Goal: Transaction & Acquisition: Book appointment/travel/reservation

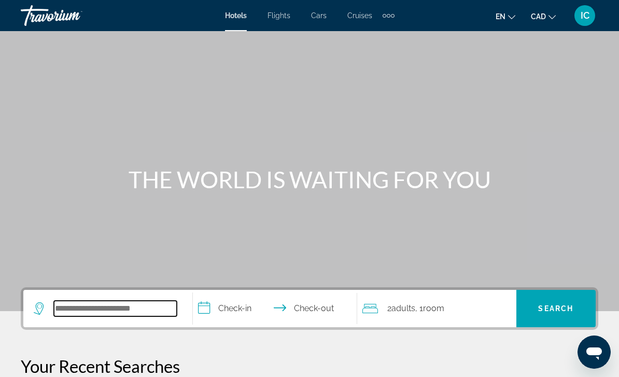
click at [115, 308] on input "Search hotel destination" at bounding box center [115, 309] width 123 height 16
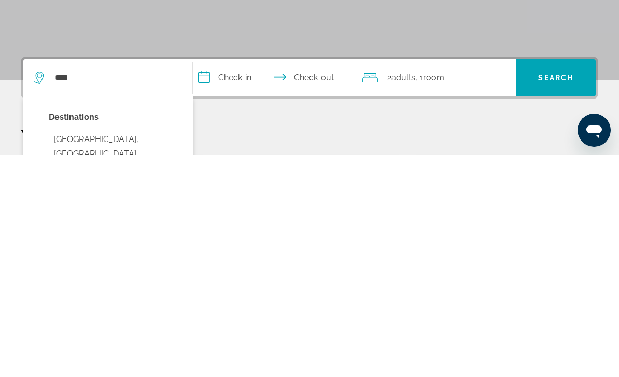
click at [94, 352] on button "[GEOGRAPHIC_DATA], [GEOGRAPHIC_DATA] ([GEOGRAPHIC_DATA])" at bounding box center [116, 376] width 134 height 49
type input "**********"
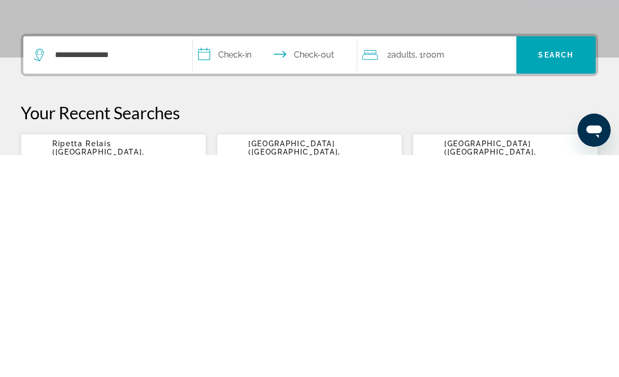
click at [246, 258] on input "**********" at bounding box center [277, 278] width 169 height 40
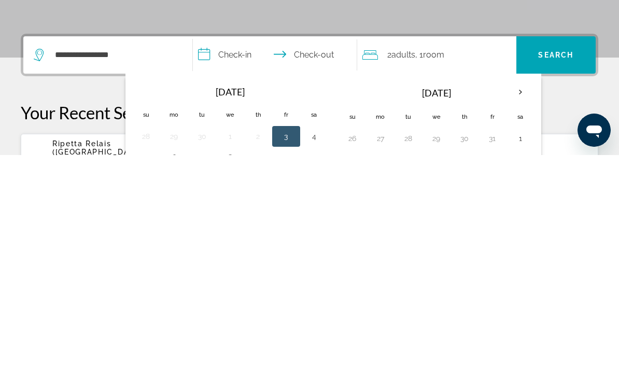
scroll to position [254, 0]
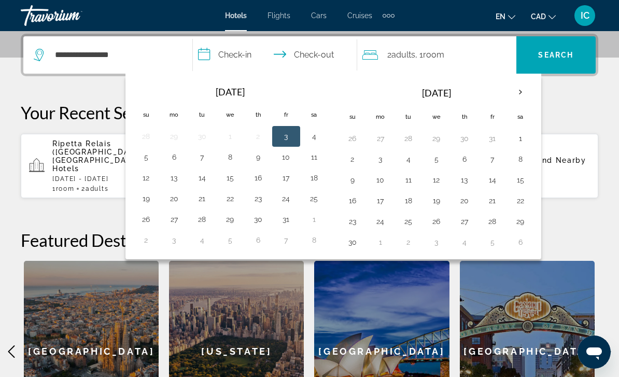
click at [314, 140] on button "4" at bounding box center [314, 136] width 17 height 15
click at [201, 156] on button "7" at bounding box center [202, 157] width 17 height 15
type input "**********"
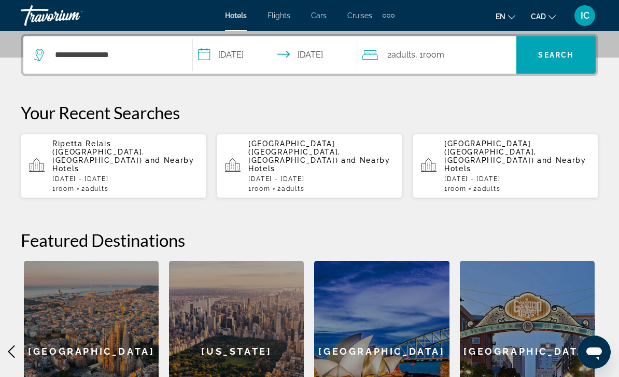
click at [562, 52] on span "Search" at bounding box center [555, 55] width 35 height 8
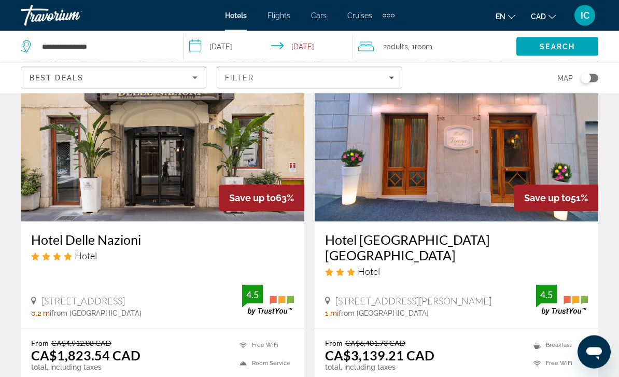
scroll to position [73, 0]
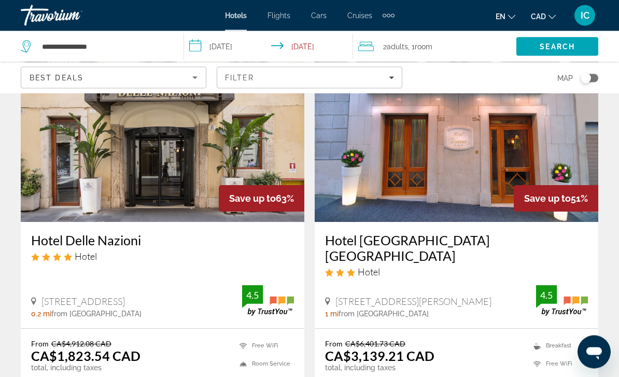
click at [392, 77] on icon "Filters" at bounding box center [391, 78] width 5 height 3
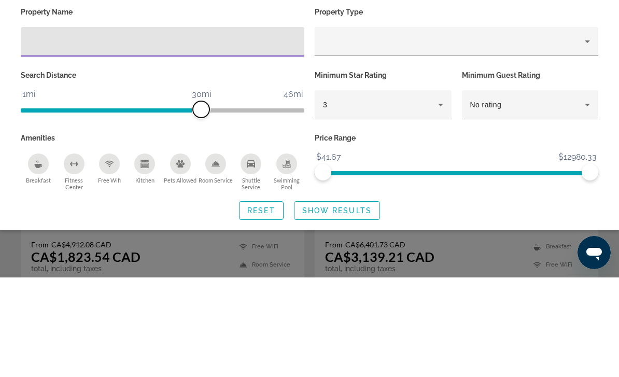
scroll to position [173, 0]
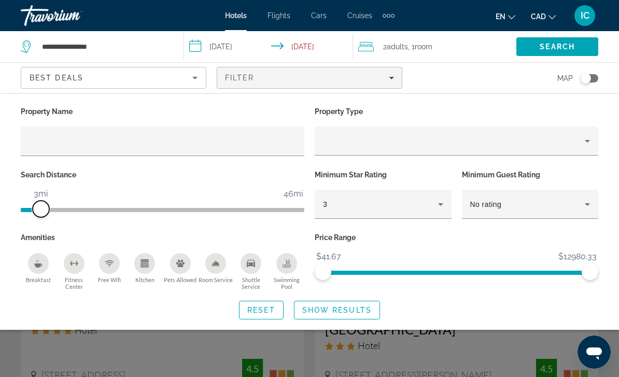
click at [37, 216] on span "ngx-slider" at bounding box center [41, 209] width 17 height 17
click at [443, 208] on icon "Hotel Filters" at bounding box center [441, 204] width 12 height 12
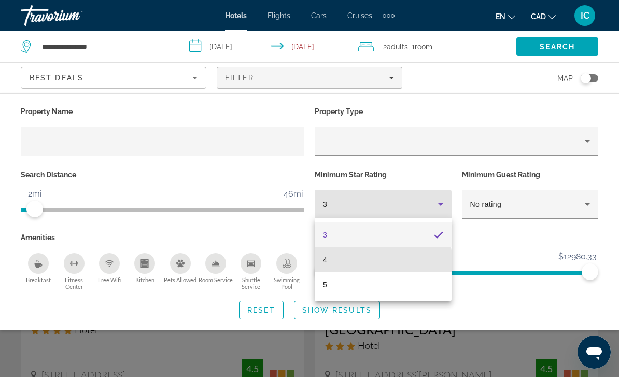
click at [340, 266] on mat-option "4" at bounding box center [383, 259] width 137 height 25
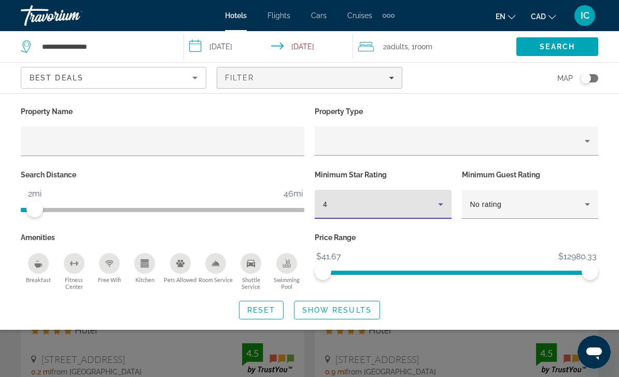
click at [588, 202] on icon "Hotel Filters" at bounding box center [588, 204] width 12 height 12
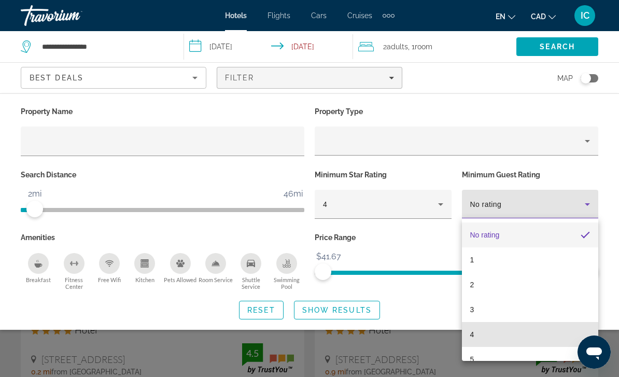
click at [476, 333] on mat-option "4" at bounding box center [530, 334] width 137 height 25
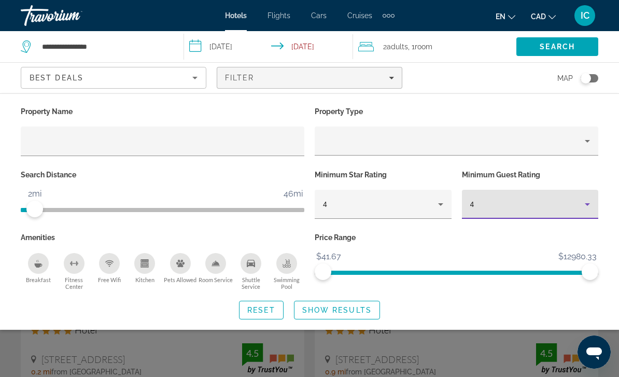
click at [359, 303] on span "Search widget" at bounding box center [337, 310] width 85 height 25
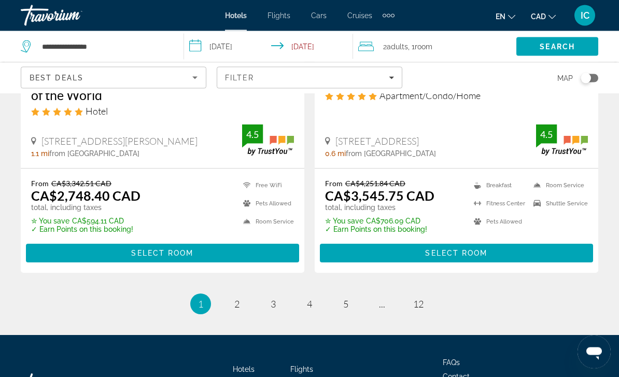
scroll to position [2198, 0]
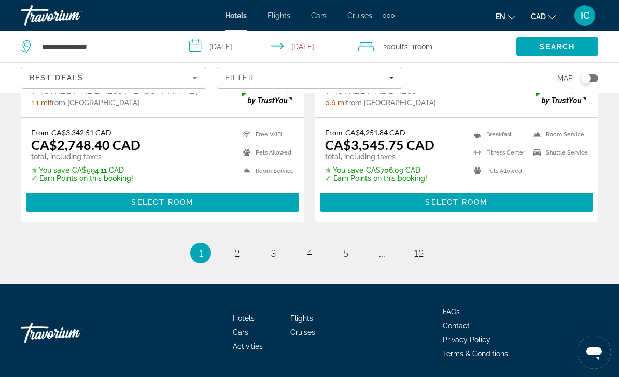
click at [618, 69] on app-hotels-search-filters "Best Deals Filter Map" at bounding box center [309, 77] width 619 height 31
click at [246, 247] on ul "1 / 12 You're on page 1 page 2 page 3 page 4 page 5 page ... page 12" at bounding box center [310, 253] width 578 height 21
click at [243, 254] on link "page 2" at bounding box center [237, 253] width 18 height 18
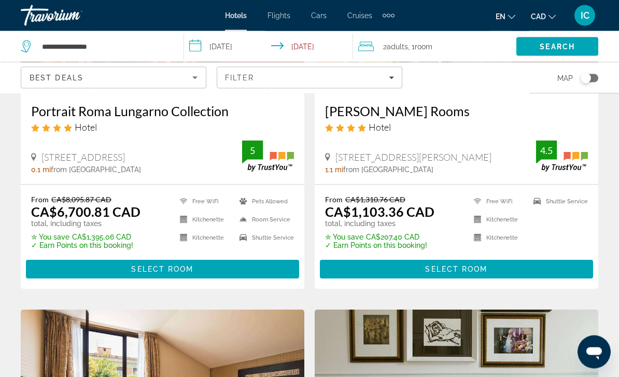
scroll to position [585, 0]
click at [482, 269] on span "Select Room" at bounding box center [456, 269] width 62 height 8
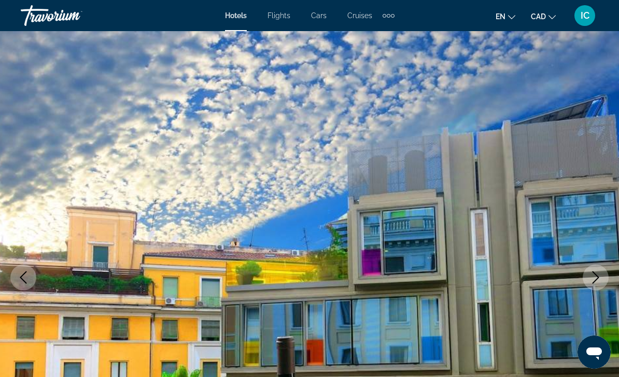
click at [587, 275] on button "Next image" at bounding box center [596, 278] width 26 height 26
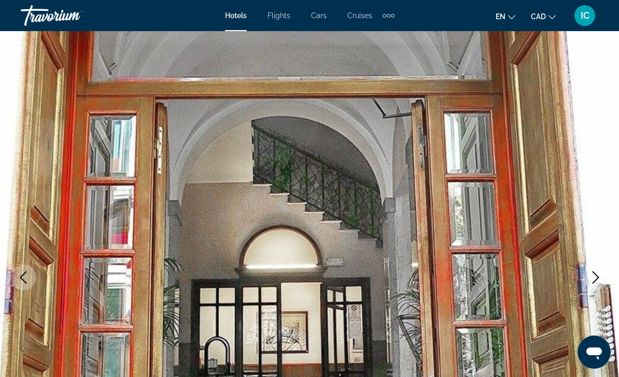
click at [582, 280] on img "Main content" at bounding box center [309, 277] width 619 height 493
click at [589, 280] on button "Next image" at bounding box center [596, 278] width 26 height 26
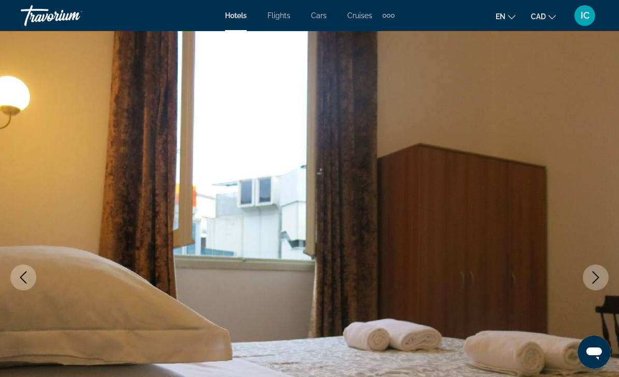
click at [590, 280] on icon "Next image" at bounding box center [596, 277] width 12 height 12
click at [588, 280] on button "Next image" at bounding box center [596, 278] width 26 height 26
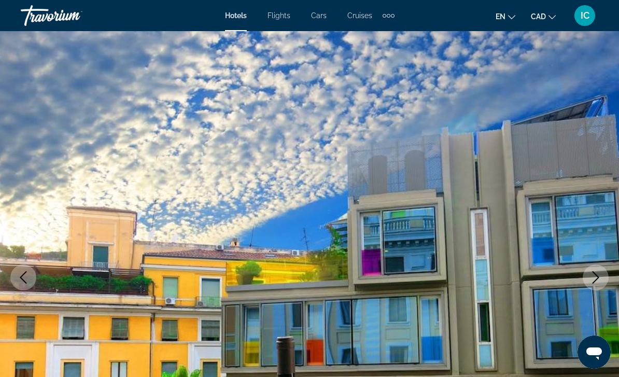
click at [588, 285] on button "Next image" at bounding box center [596, 278] width 26 height 26
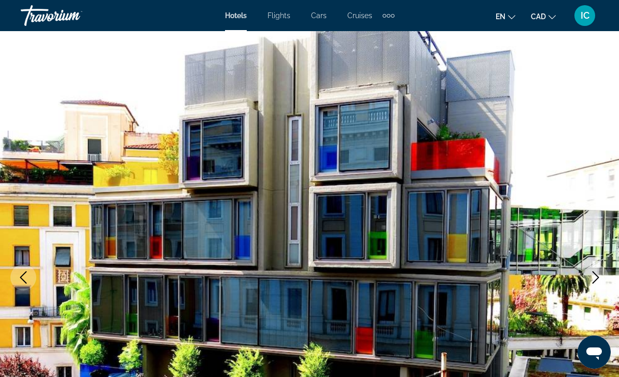
click at [588, 287] on button "Next image" at bounding box center [596, 278] width 26 height 26
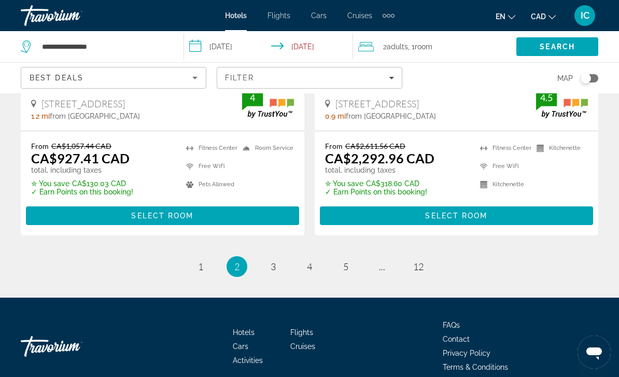
scroll to position [2214, 0]
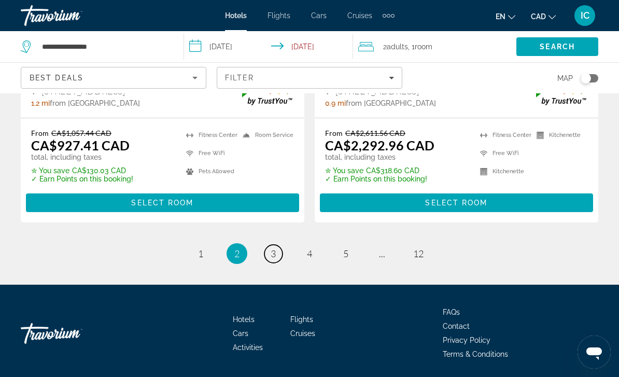
click at [273, 251] on span "3" at bounding box center [273, 253] width 5 height 11
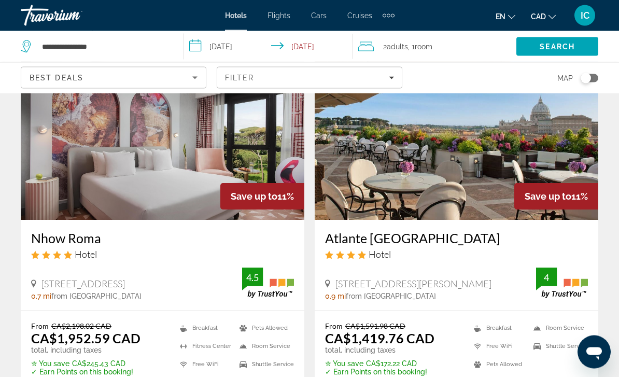
scroll to position [76, 0]
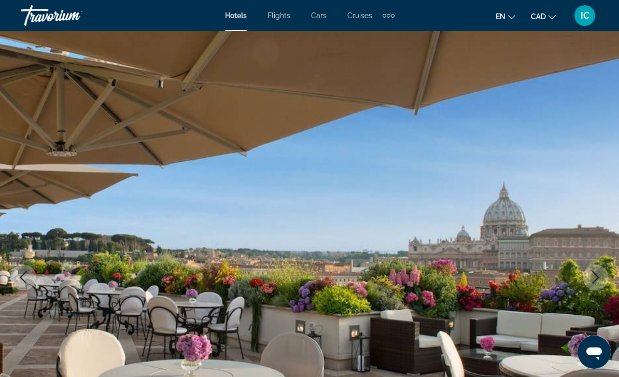
click at [596, 276] on icon "Next image" at bounding box center [596, 277] width 12 height 12
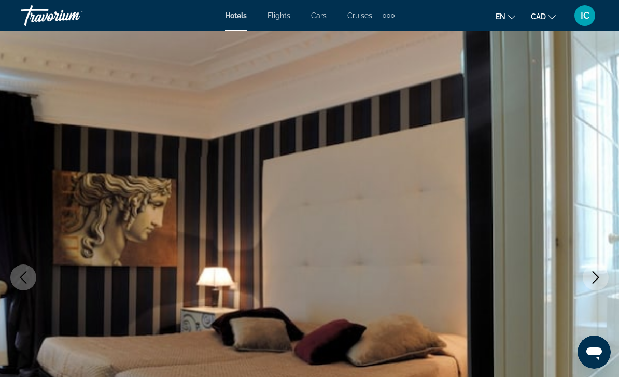
click at [593, 282] on icon "Next image" at bounding box center [596, 277] width 12 height 12
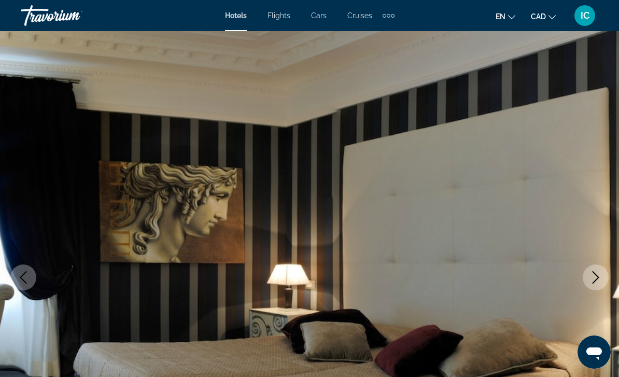
click at [590, 282] on icon "Next image" at bounding box center [596, 277] width 12 height 12
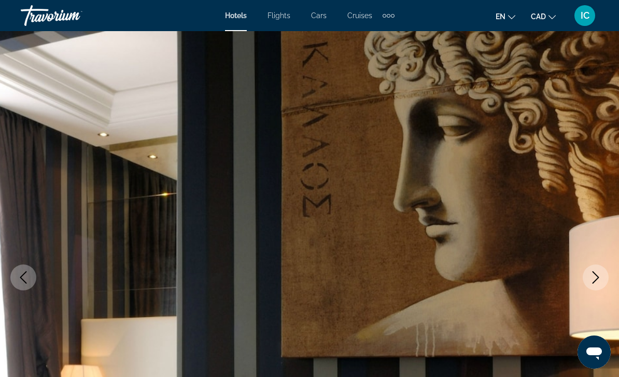
click at [594, 280] on icon "Next image" at bounding box center [596, 277] width 12 height 12
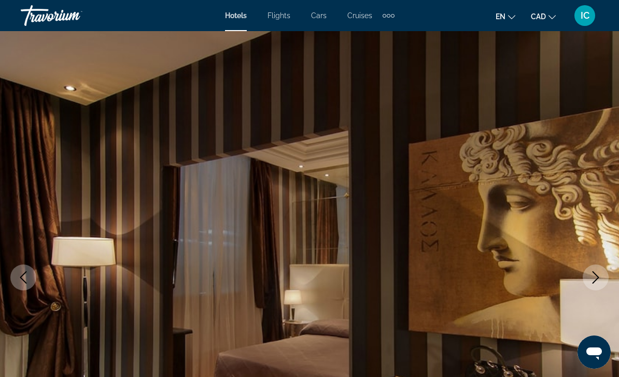
click at [595, 281] on icon "Next image" at bounding box center [596, 277] width 7 height 12
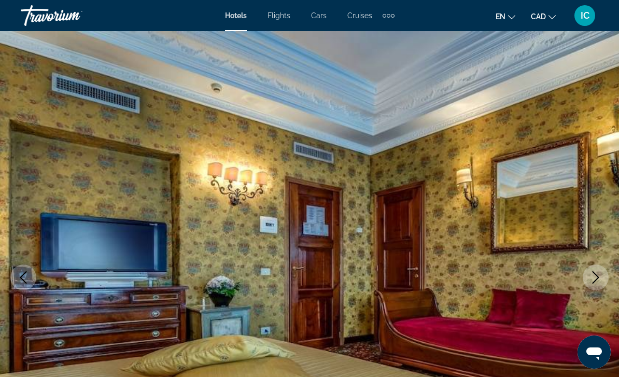
click at [590, 275] on icon "Next image" at bounding box center [596, 277] width 12 height 12
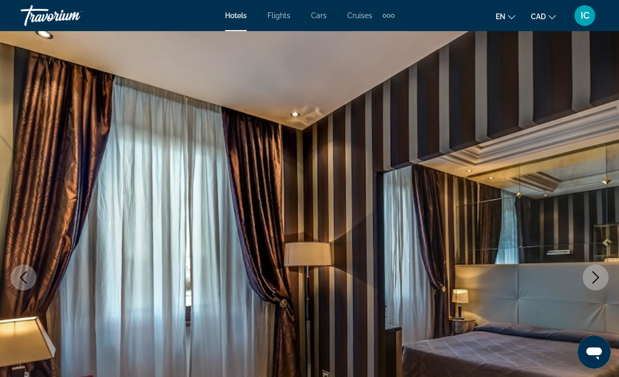
click at [592, 276] on icon "Next image" at bounding box center [596, 277] width 12 height 12
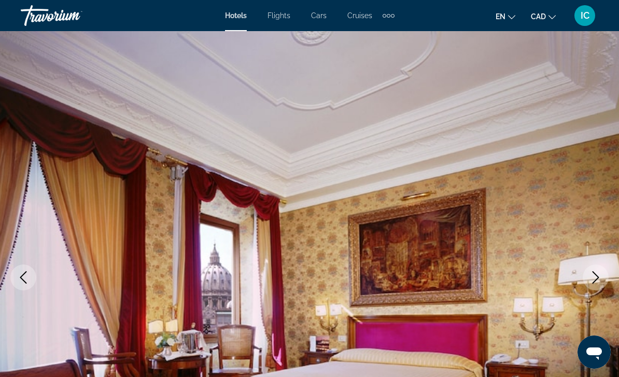
click at [592, 279] on icon "Next image" at bounding box center [596, 277] width 12 height 12
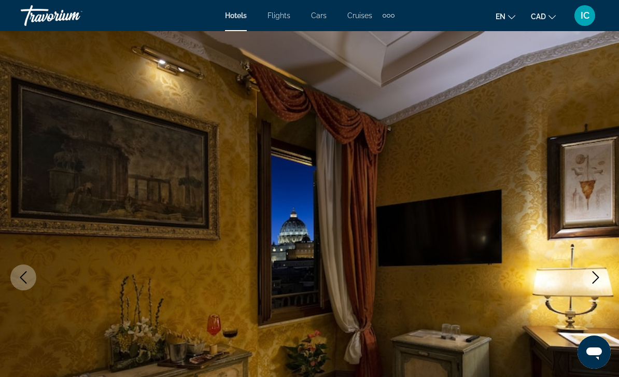
click at [590, 281] on icon "Next image" at bounding box center [596, 277] width 12 height 12
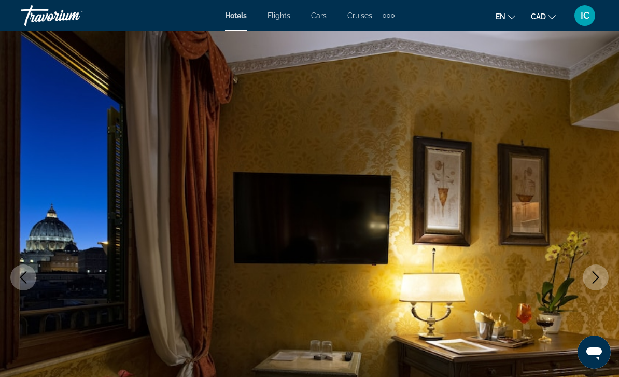
click at [592, 279] on icon "Next image" at bounding box center [596, 277] width 12 height 12
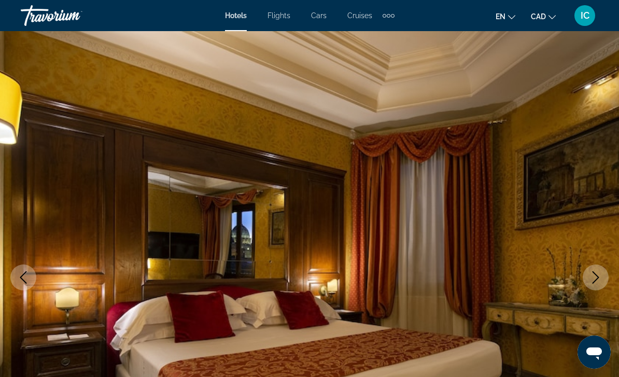
click at [590, 281] on icon "Next image" at bounding box center [596, 277] width 12 height 12
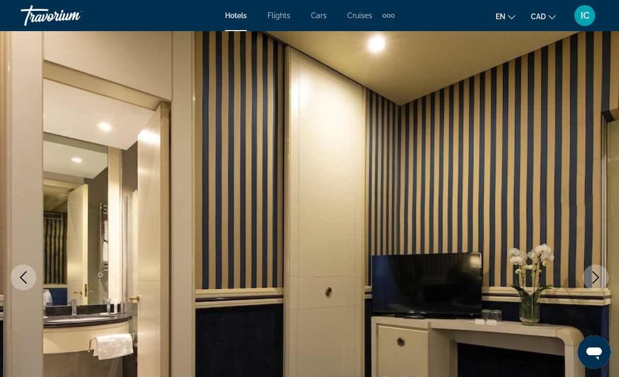
click at [592, 285] on button "Next image" at bounding box center [596, 278] width 26 height 26
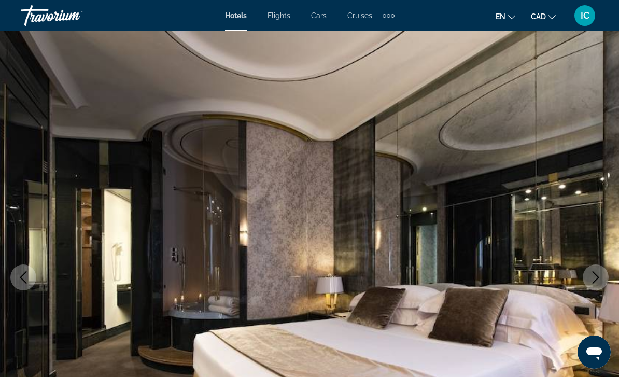
click at [592, 276] on icon "Next image" at bounding box center [596, 277] width 12 height 12
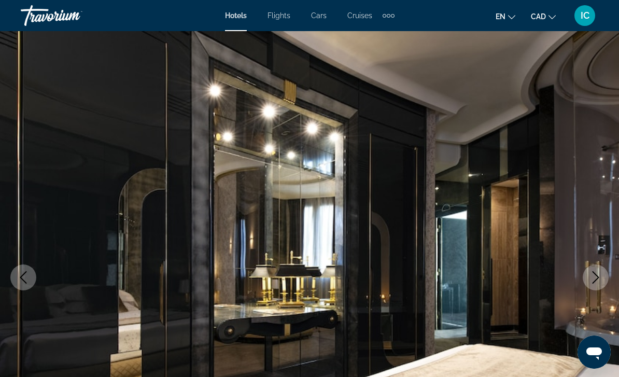
click at [595, 280] on icon "Next image" at bounding box center [596, 277] width 12 height 12
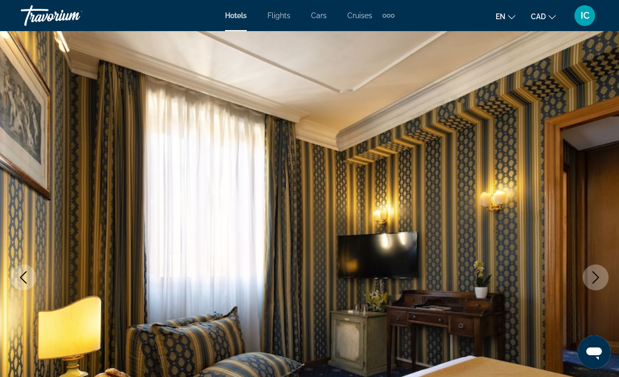
click at [593, 281] on icon "Next image" at bounding box center [596, 277] width 12 height 12
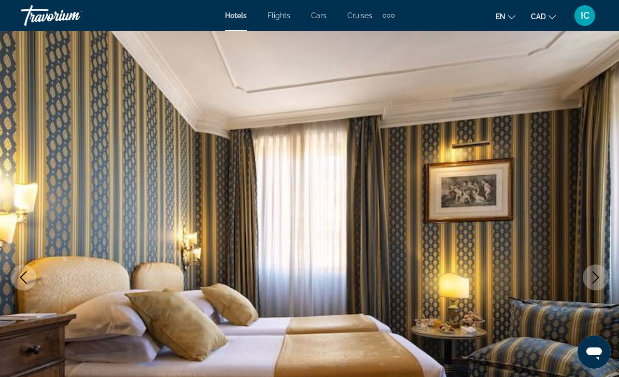
click at [589, 283] on button "Next image" at bounding box center [596, 278] width 26 height 26
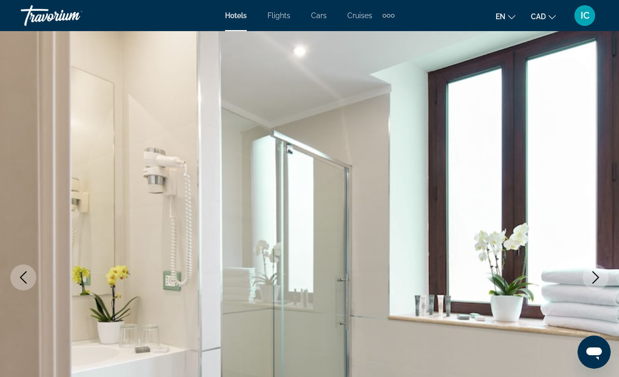
click at [592, 275] on icon "Next image" at bounding box center [596, 277] width 12 height 12
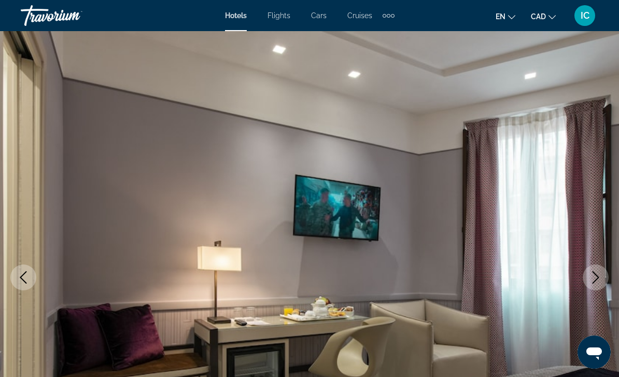
click at [593, 276] on icon "Next image" at bounding box center [596, 277] width 12 height 12
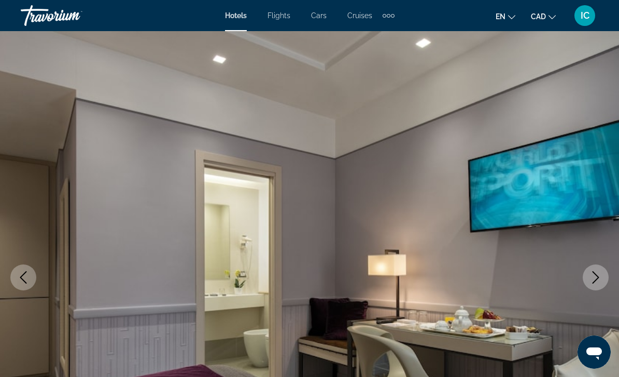
click at [592, 277] on icon "Next image" at bounding box center [596, 277] width 12 height 12
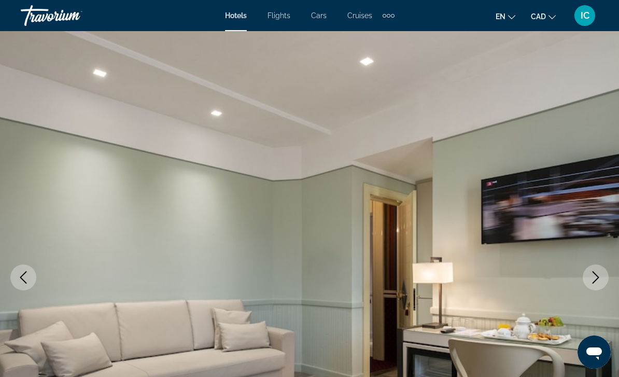
click at [593, 282] on icon "Next image" at bounding box center [596, 277] width 12 height 12
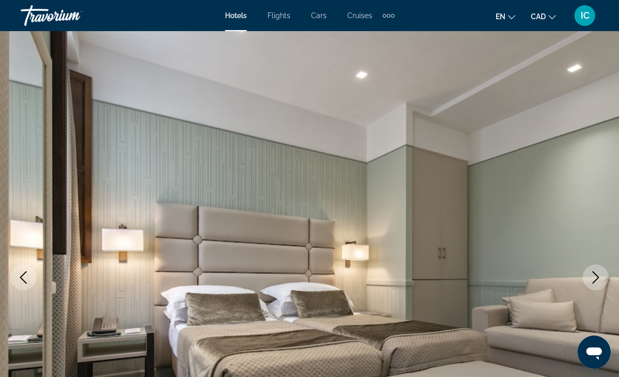
click at [598, 285] on button "Next image" at bounding box center [596, 278] width 26 height 26
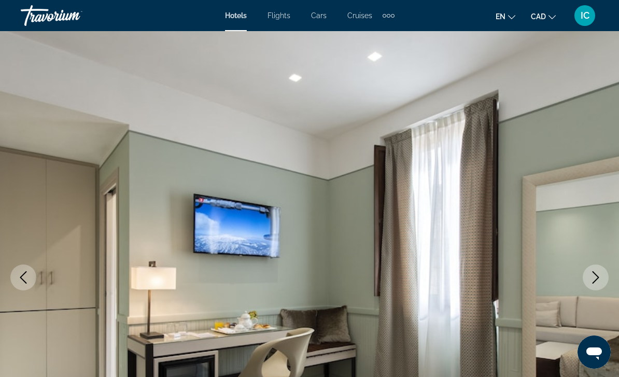
click at [596, 284] on button "Next image" at bounding box center [596, 278] width 26 height 26
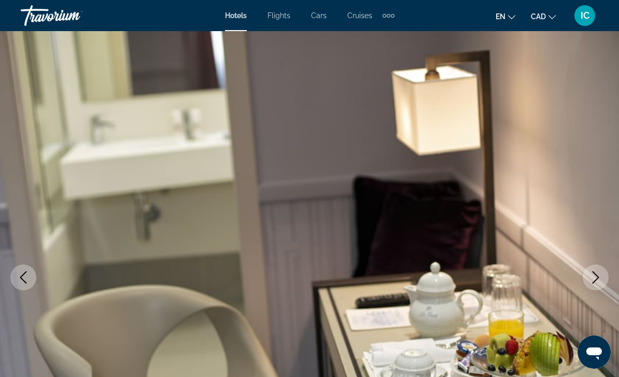
click at [596, 284] on button "Next image" at bounding box center [596, 278] width 26 height 26
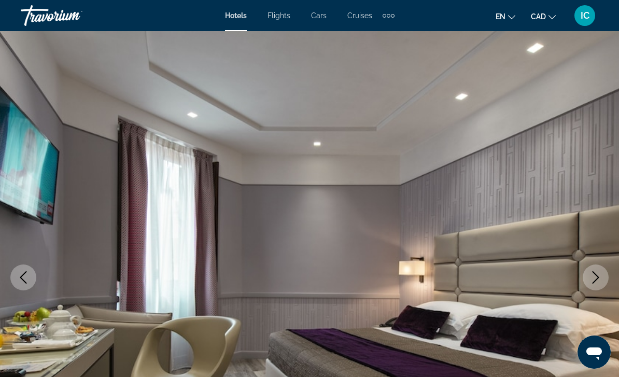
click at [594, 284] on button "Next image" at bounding box center [596, 278] width 26 height 26
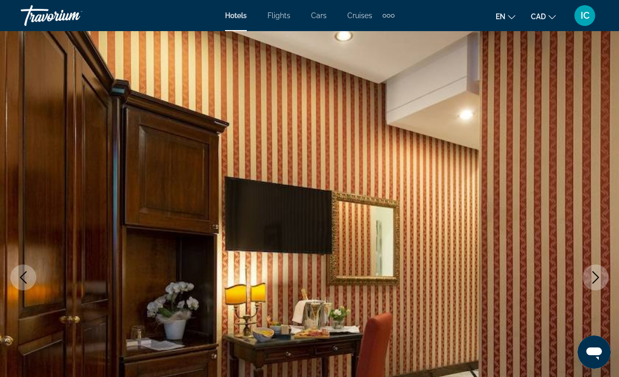
click at [594, 287] on button "Next image" at bounding box center [596, 278] width 26 height 26
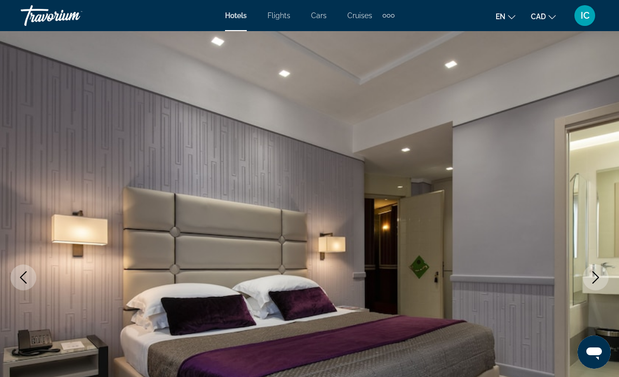
click at [593, 283] on icon "Next image" at bounding box center [596, 277] width 7 height 12
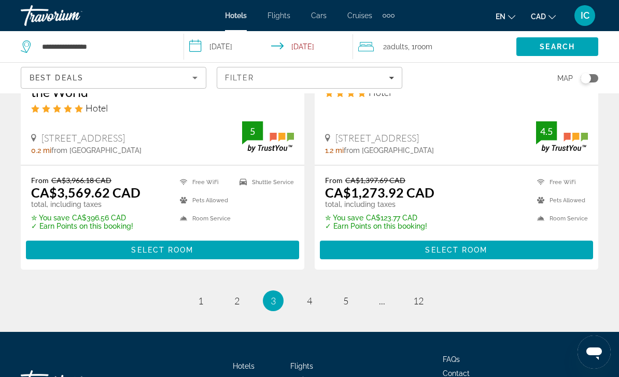
scroll to position [2229, 0]
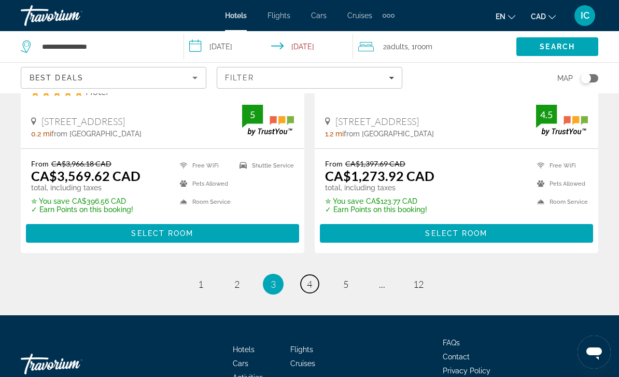
click at [315, 275] on link "page 4" at bounding box center [310, 284] width 18 height 18
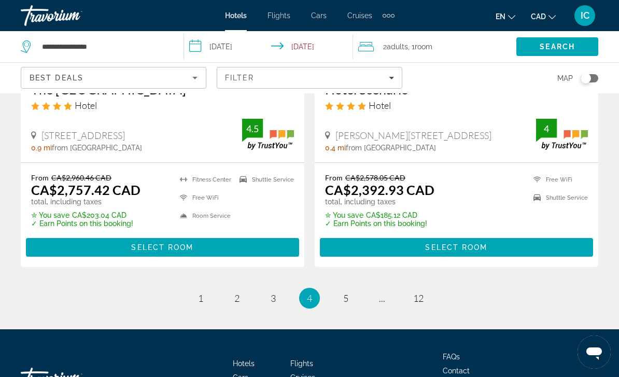
scroll to position [2214, 0]
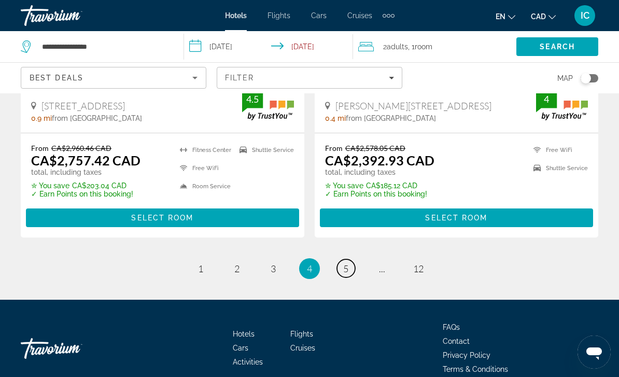
click at [344, 263] on span "5" at bounding box center [345, 268] width 5 height 11
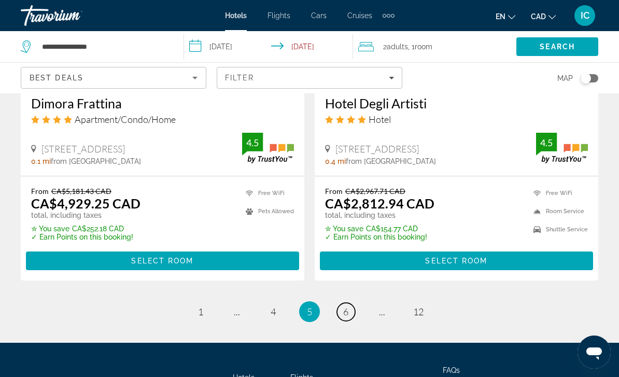
scroll to position [2214, 0]
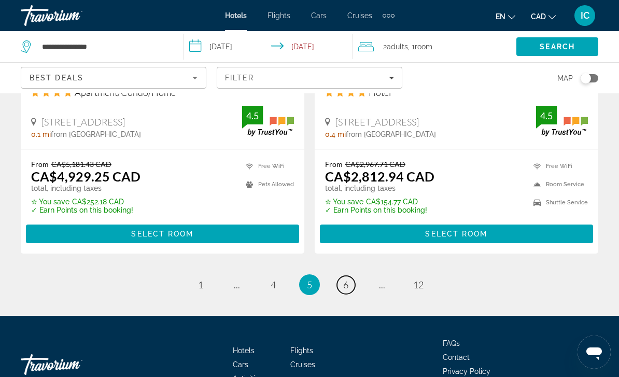
click at [343, 279] on span "6" at bounding box center [345, 284] width 5 height 11
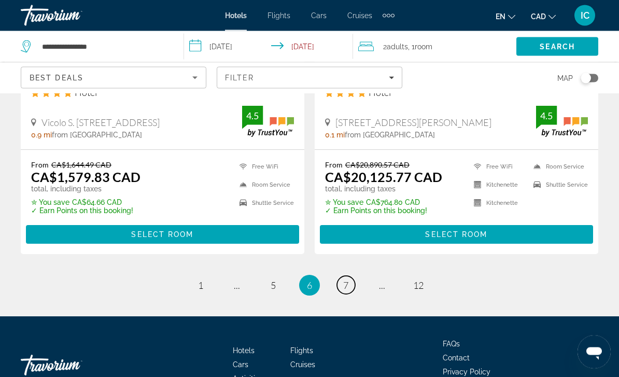
scroll to position [2198, 0]
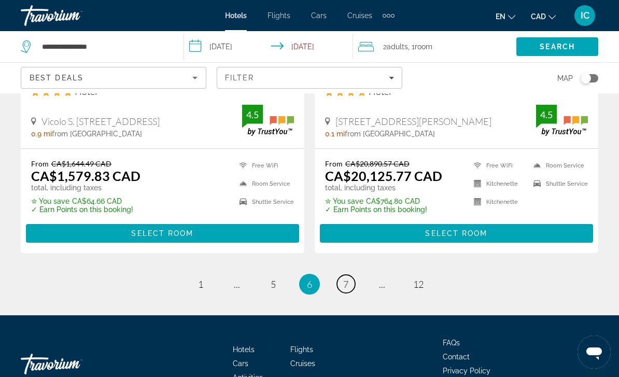
click at [348, 279] on span "7" at bounding box center [345, 284] width 5 height 11
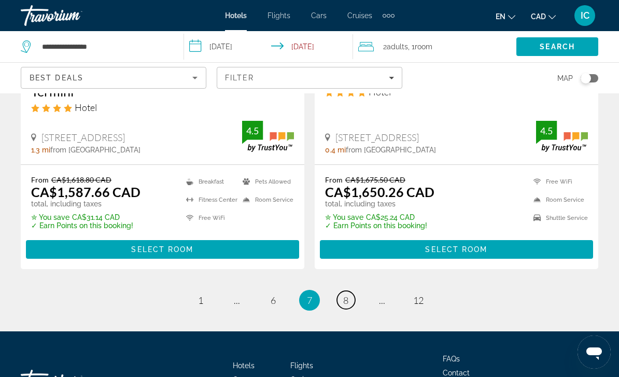
scroll to position [2198, 0]
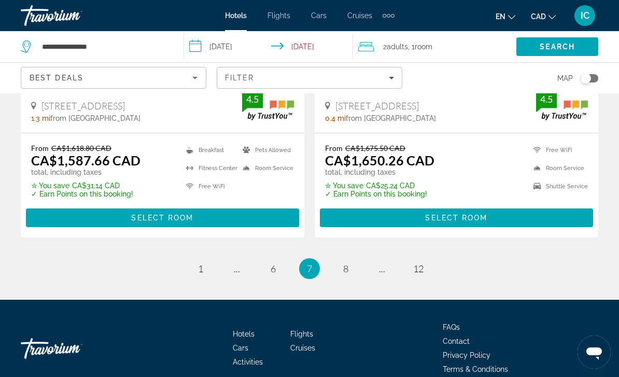
click at [357, 258] on ul "7 / 12 page 1 page ... page 6 You're on page 7 page 8 page ... page 12" at bounding box center [310, 268] width 578 height 21
click at [338, 259] on link "page 8" at bounding box center [346, 268] width 18 height 18
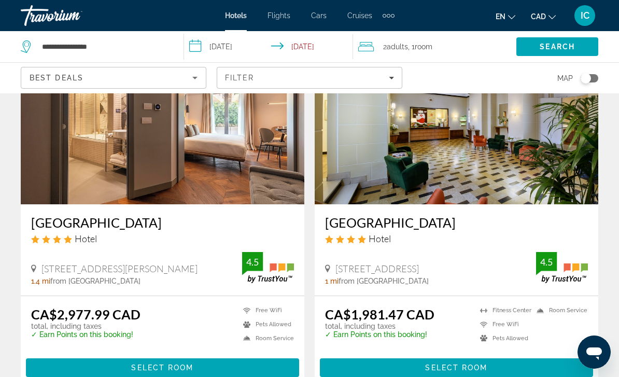
scroll to position [2188, 0]
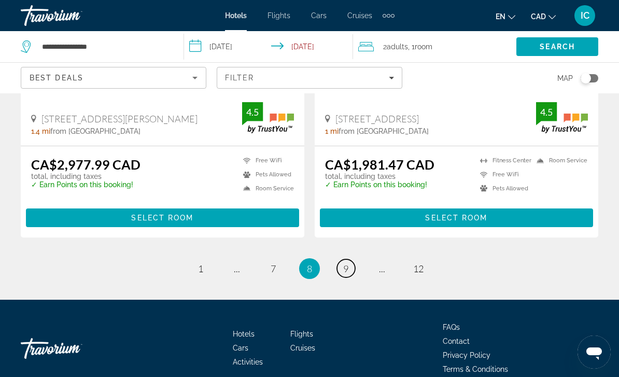
click at [348, 263] on span "9" at bounding box center [345, 268] width 5 height 11
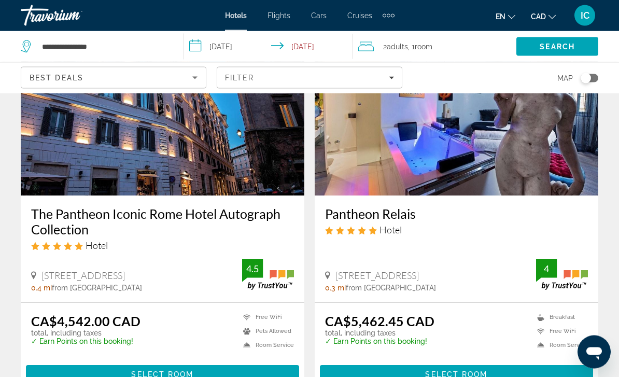
scroll to position [2136, 0]
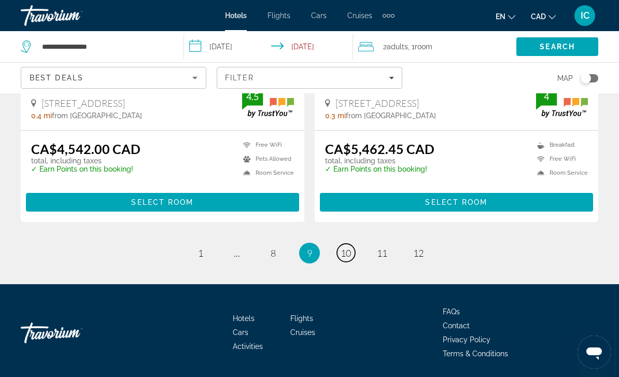
click at [349, 255] on span "10" at bounding box center [346, 252] width 10 height 11
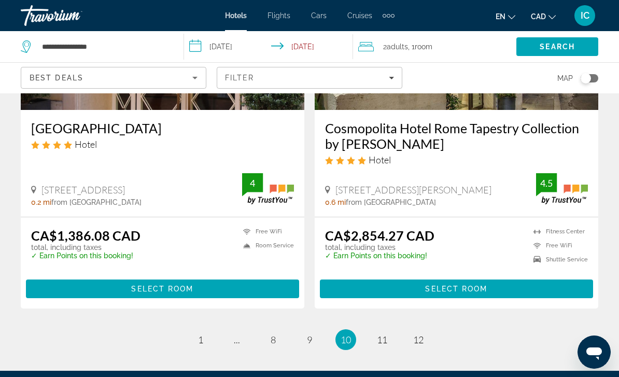
scroll to position [2035, 0]
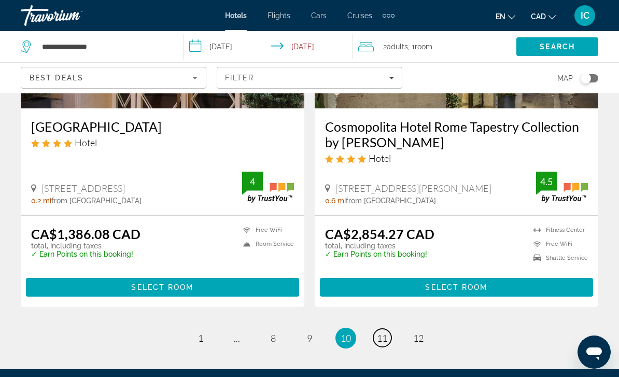
click at [388, 339] on link "page 11" at bounding box center [383, 338] width 18 height 18
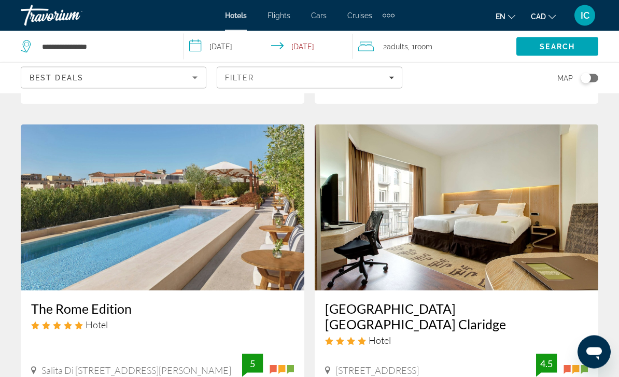
scroll to position [1885, 0]
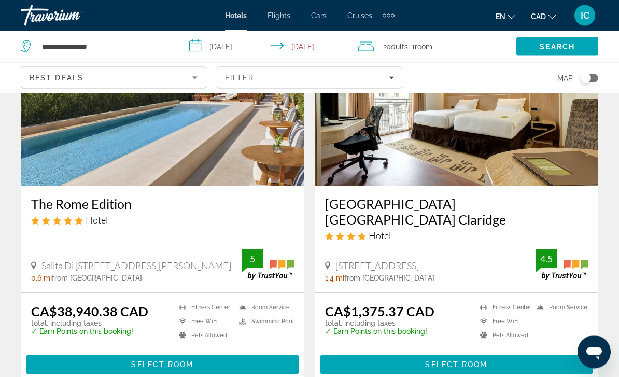
click at [454, 361] on span "Select Room" at bounding box center [456, 365] width 62 height 8
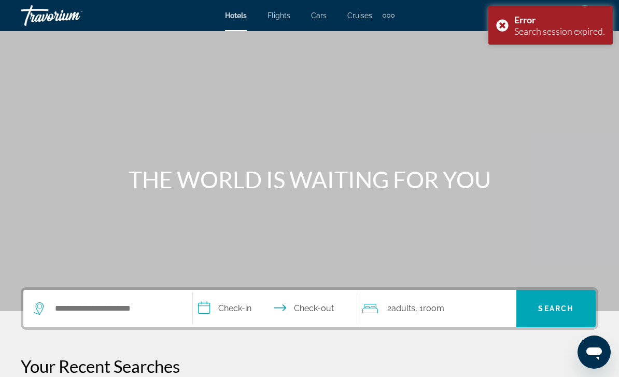
click at [508, 26] on div "Error Search session expired." at bounding box center [551, 25] width 125 height 38
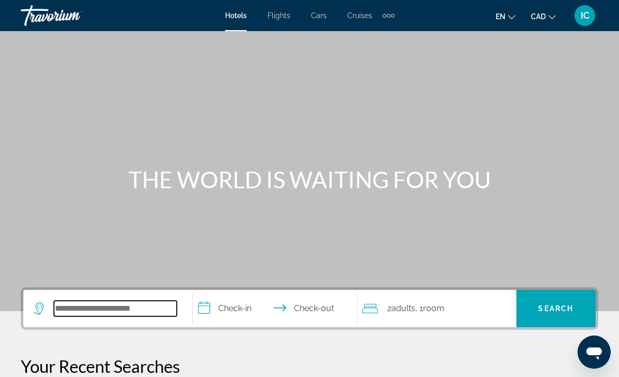
click at [138, 313] on input "Search hotel destination" at bounding box center [115, 309] width 123 height 16
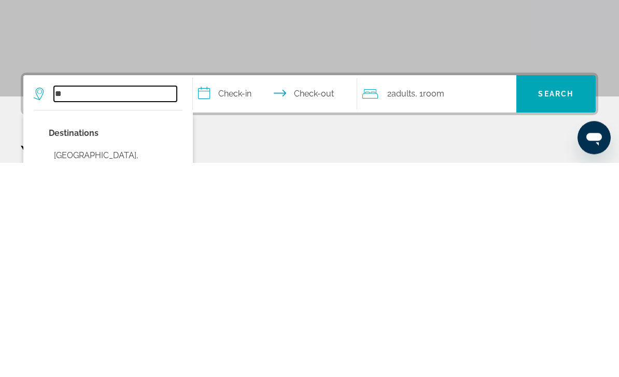
type input "*"
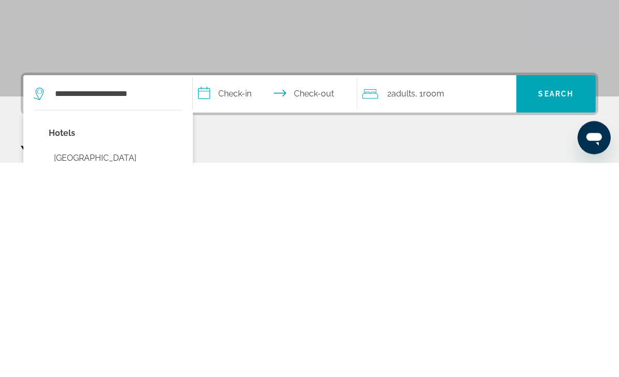
type input "**********"
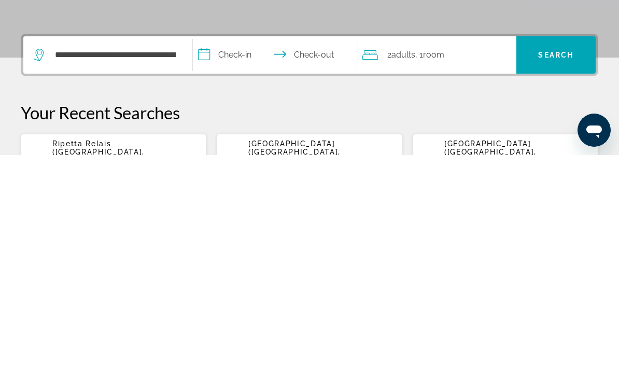
click at [247, 258] on input "**********" at bounding box center [277, 278] width 169 height 40
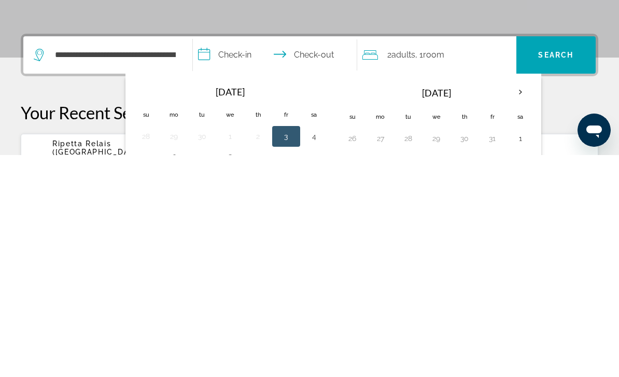
scroll to position [254, 0]
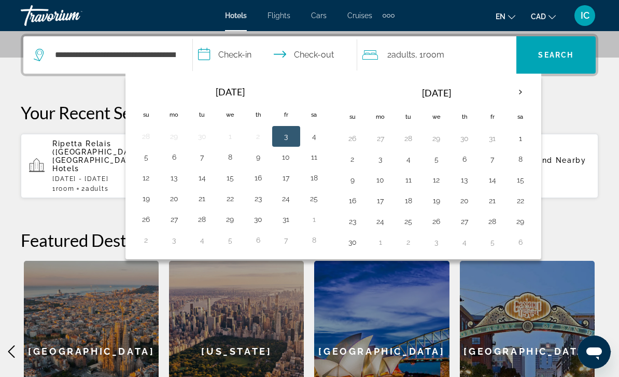
click at [320, 135] on button "4" at bounding box center [314, 136] width 17 height 15
click at [201, 160] on button "7" at bounding box center [202, 157] width 17 height 15
type input "**********"
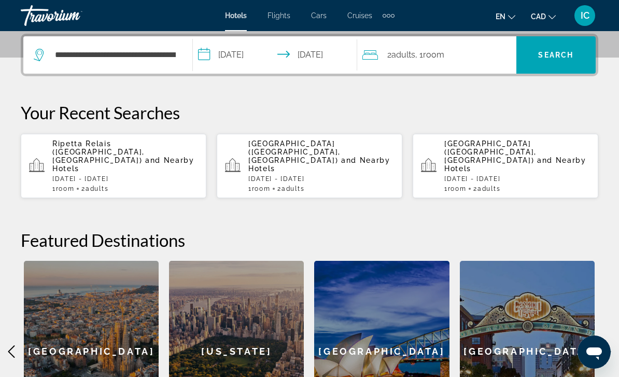
click at [562, 54] on span "Search" at bounding box center [555, 55] width 35 height 8
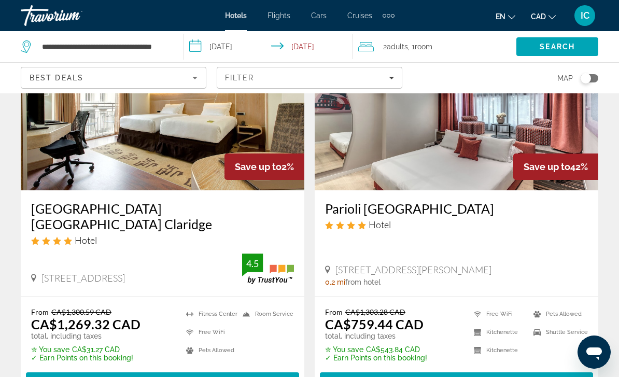
scroll to position [105, 0]
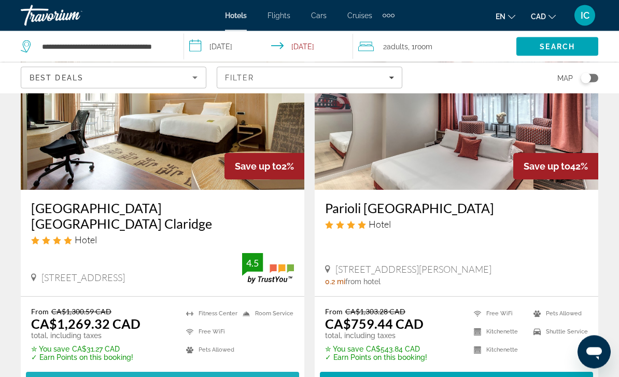
click at [200, 369] on span "Main content" at bounding box center [162, 381] width 273 height 25
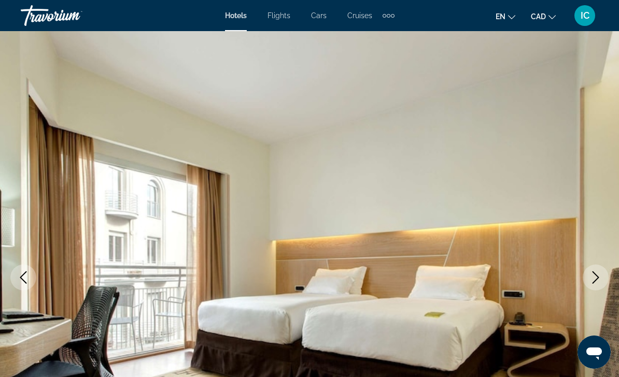
click at [590, 276] on icon "Next image" at bounding box center [596, 277] width 12 height 12
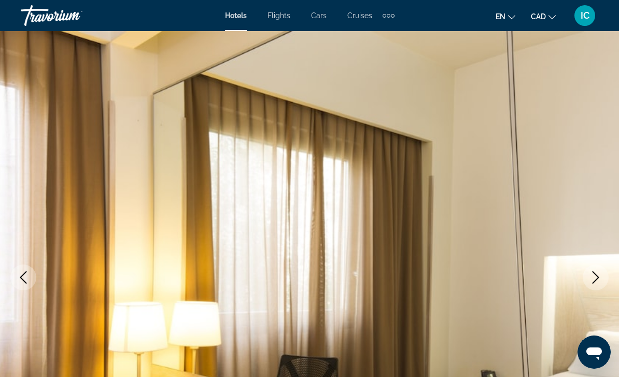
click at [593, 276] on icon "Next image" at bounding box center [596, 277] width 12 height 12
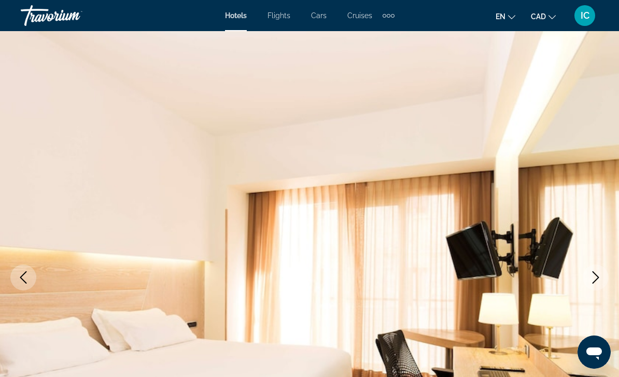
click at [592, 277] on icon "Next image" at bounding box center [596, 277] width 12 height 12
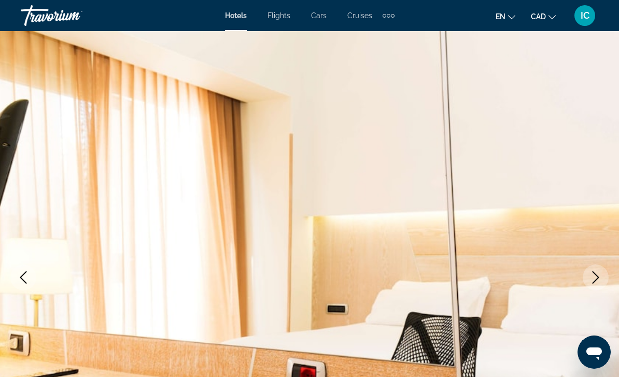
click at [592, 279] on icon "Next image" at bounding box center [596, 277] width 12 height 12
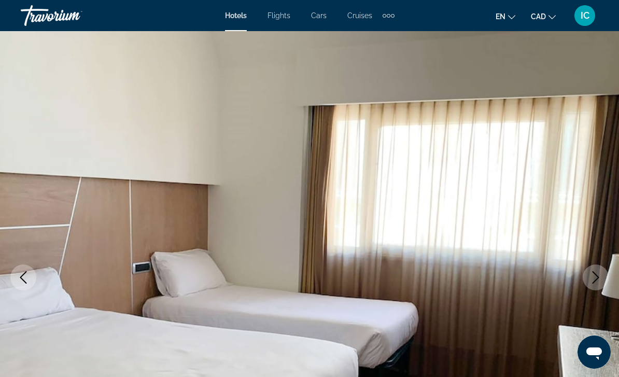
click at [592, 275] on icon "Next image" at bounding box center [596, 277] width 12 height 12
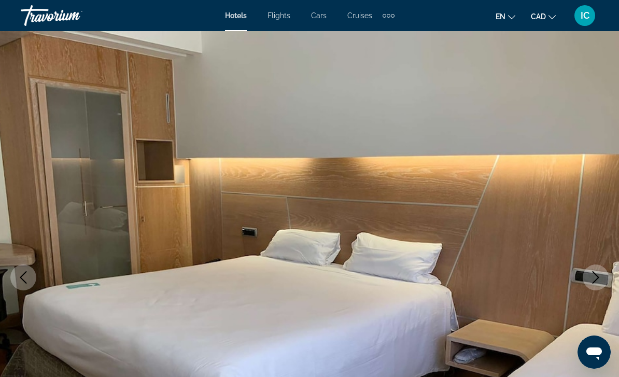
click at [600, 269] on button "Next image" at bounding box center [596, 278] width 26 height 26
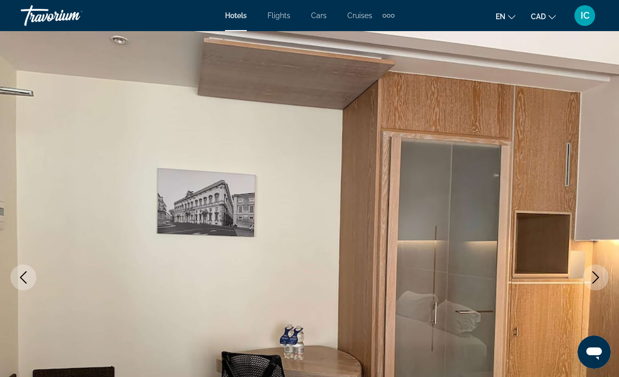
click at [599, 265] on button "Next image" at bounding box center [596, 278] width 26 height 26
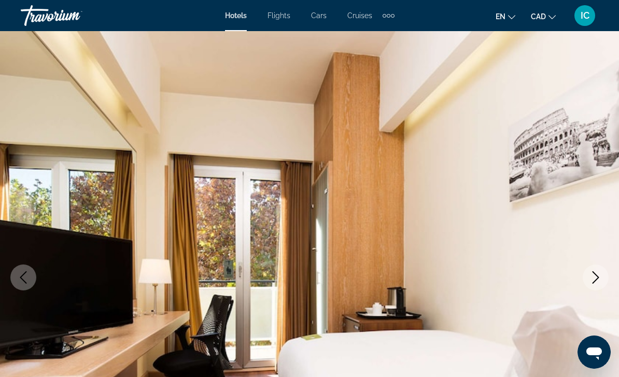
click at [596, 278] on icon "Next image" at bounding box center [596, 277] width 12 height 12
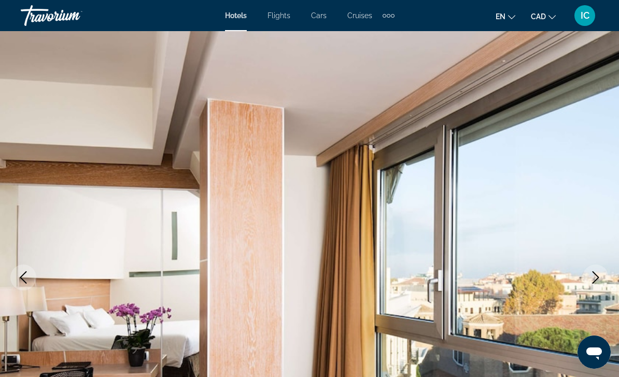
click at [589, 280] on button "Next image" at bounding box center [596, 278] width 26 height 26
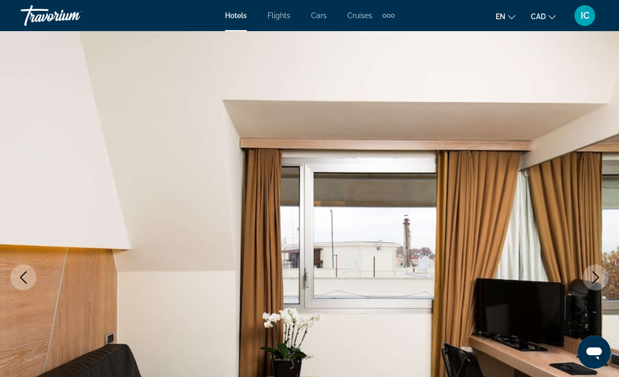
click at [593, 275] on icon "Next image" at bounding box center [596, 277] width 12 height 12
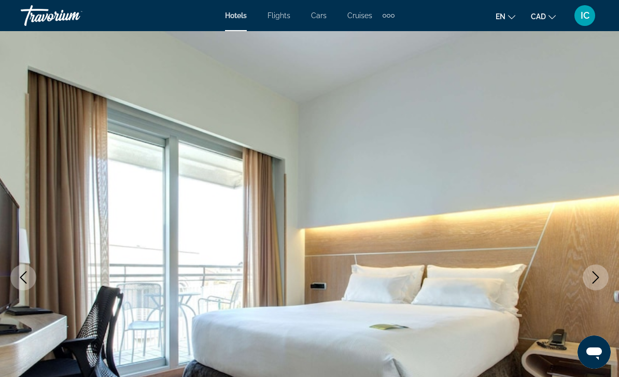
click at [587, 267] on img "Main content" at bounding box center [309, 277] width 619 height 493
click at [596, 279] on icon "Next image" at bounding box center [596, 277] width 12 height 12
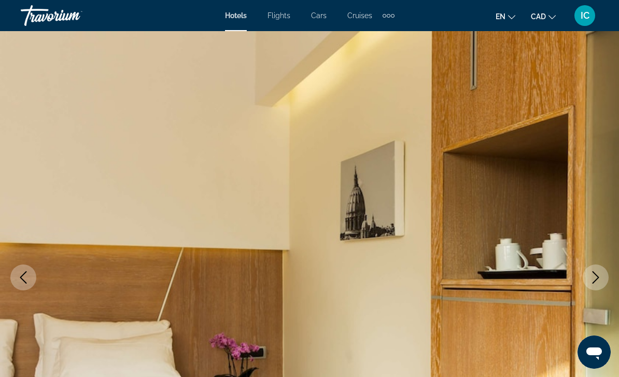
click at [592, 274] on icon "Next image" at bounding box center [596, 277] width 12 height 12
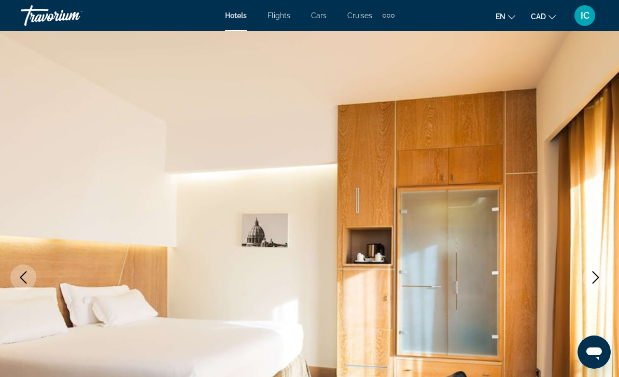
click at [587, 276] on button "Next image" at bounding box center [596, 278] width 26 height 26
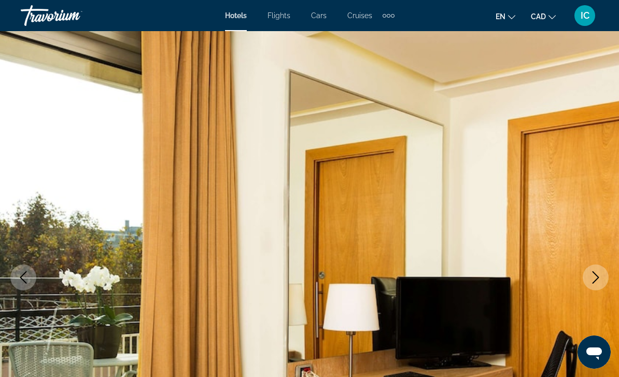
click at [592, 272] on icon "Next image" at bounding box center [596, 277] width 12 height 12
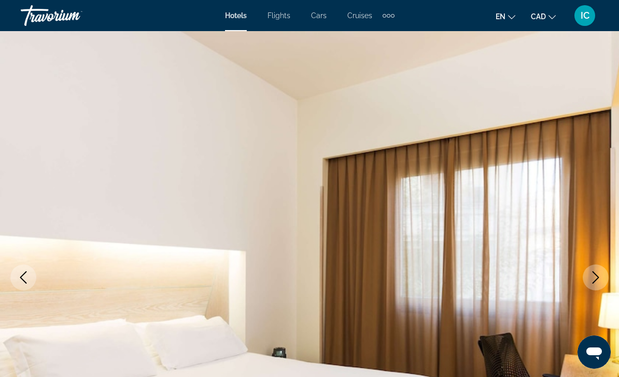
click at [586, 278] on button "Next image" at bounding box center [596, 278] width 26 height 26
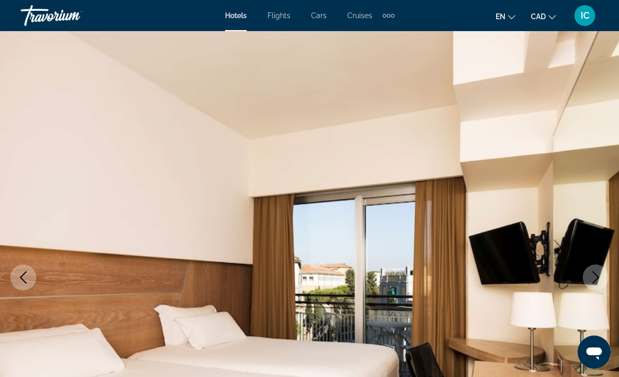
click at [589, 274] on button "Next image" at bounding box center [596, 278] width 26 height 26
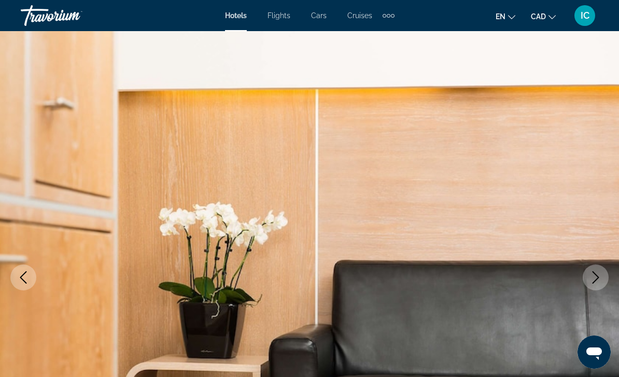
click at [584, 273] on button "Next image" at bounding box center [596, 278] width 26 height 26
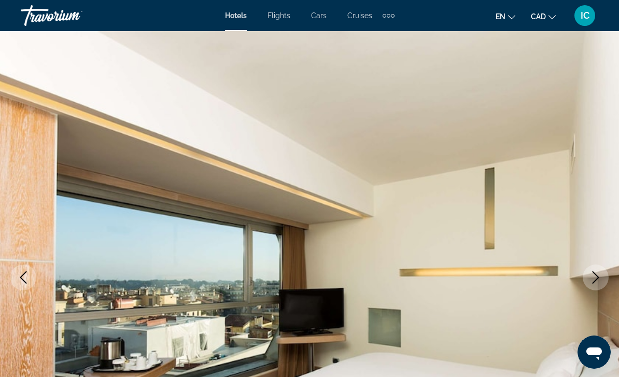
click at [590, 267] on button "Next image" at bounding box center [596, 278] width 26 height 26
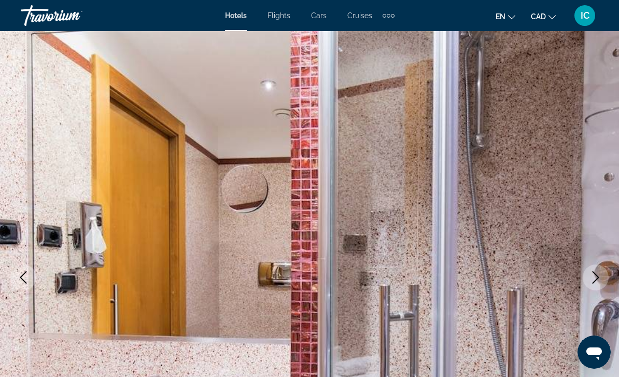
click at [591, 269] on button "Next image" at bounding box center [596, 278] width 26 height 26
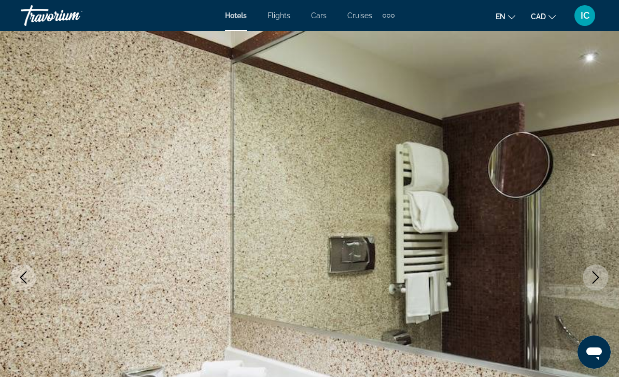
click at [592, 284] on button "Next image" at bounding box center [596, 278] width 26 height 26
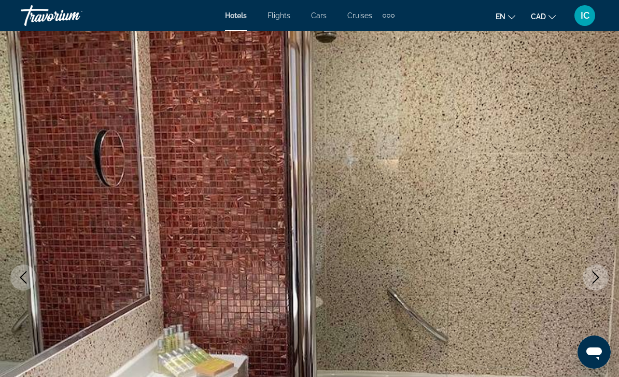
click at [592, 279] on icon "Next image" at bounding box center [596, 277] width 12 height 12
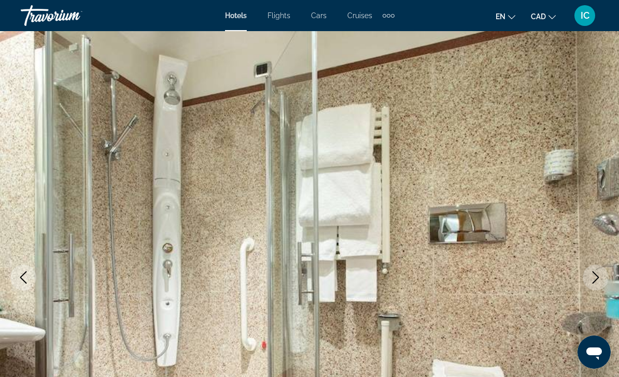
click at [595, 266] on button "Next image" at bounding box center [596, 278] width 26 height 26
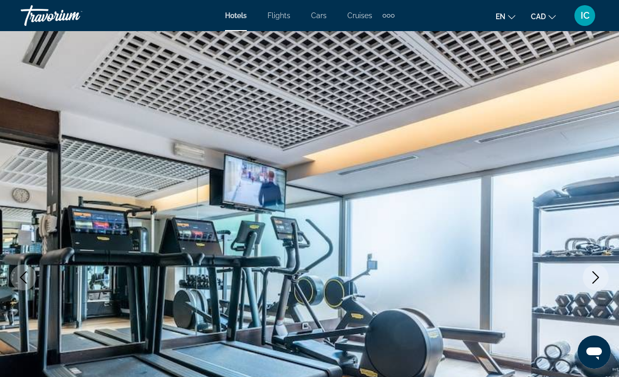
click at [597, 266] on button "Next image" at bounding box center [596, 278] width 26 height 26
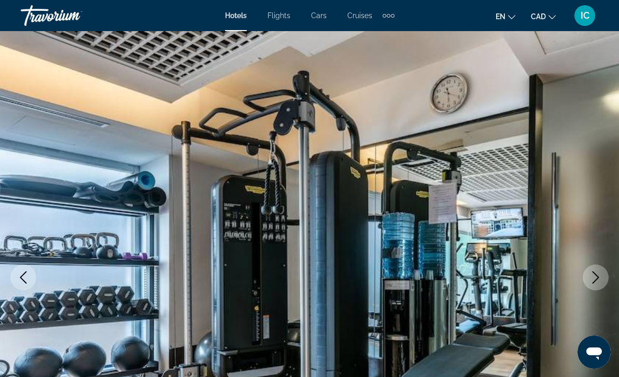
click at [591, 278] on icon "Next image" at bounding box center [596, 277] width 12 height 12
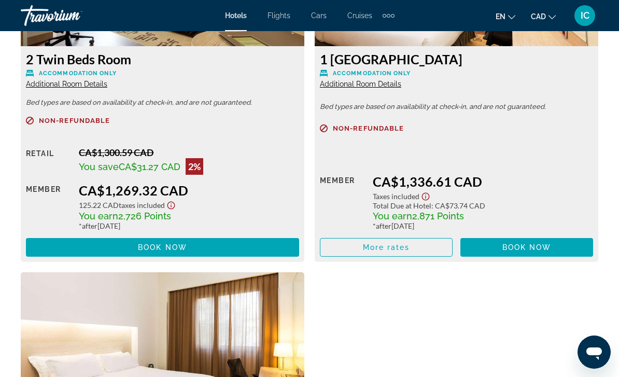
scroll to position [1733, 0]
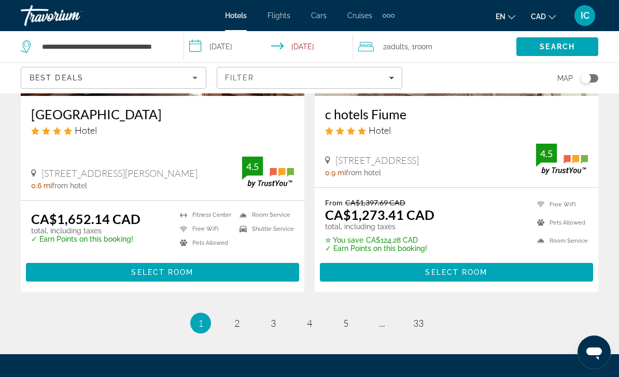
scroll to position [2151, 0]
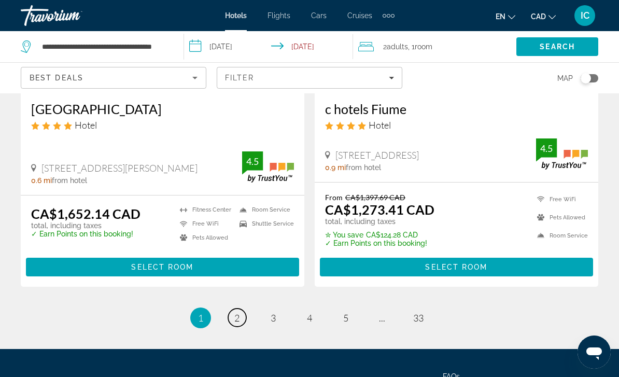
click at [234, 312] on span "2" at bounding box center [236, 317] width 5 height 11
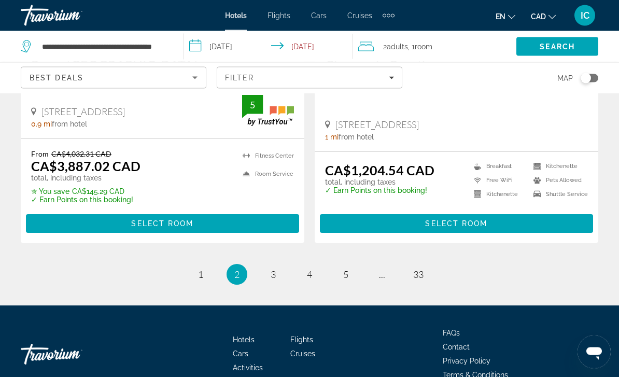
scroll to position [2169, 0]
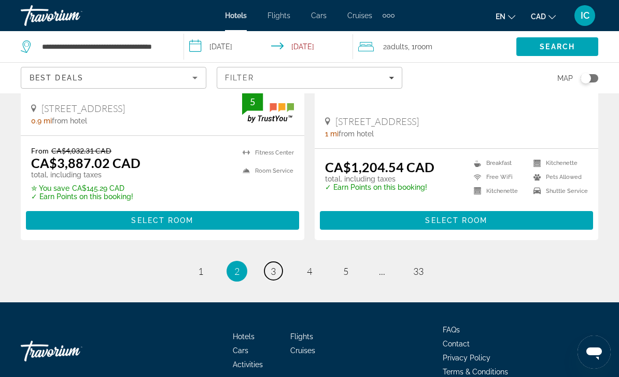
click at [272, 266] on span "3" at bounding box center [273, 271] width 5 height 11
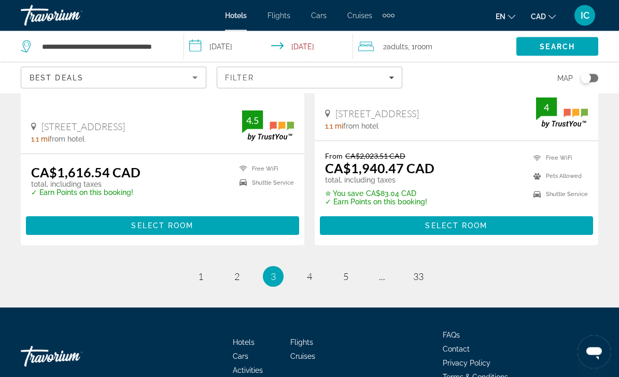
scroll to position [2229, 0]
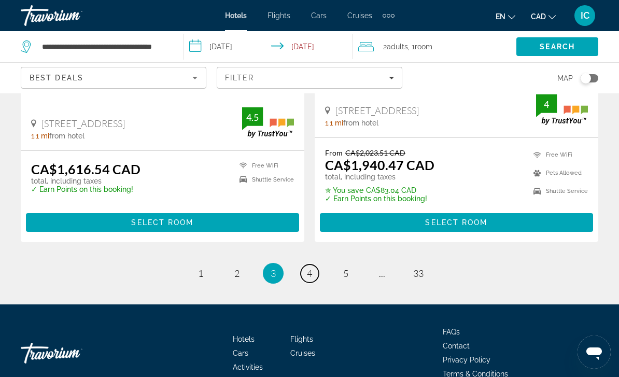
click at [312, 268] on span "4" at bounding box center [309, 273] width 5 height 11
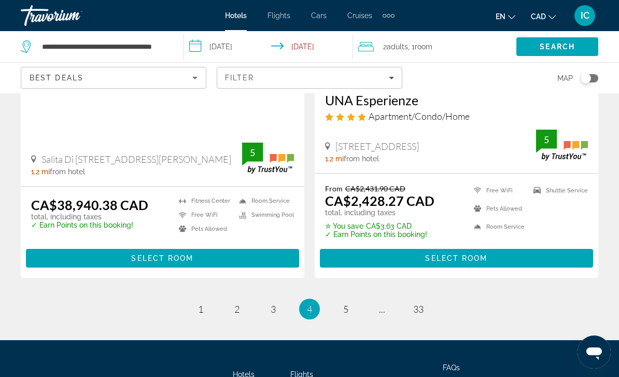
scroll to position [2214, 0]
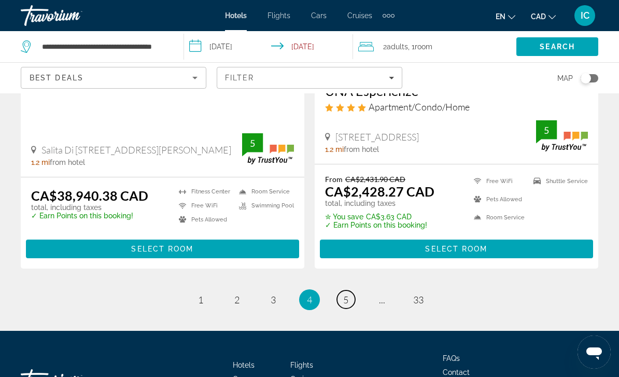
click at [350, 291] on link "page 5" at bounding box center [346, 300] width 18 height 18
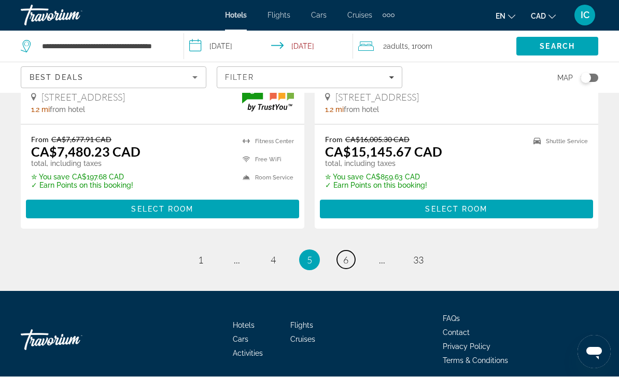
scroll to position [2216, 0]
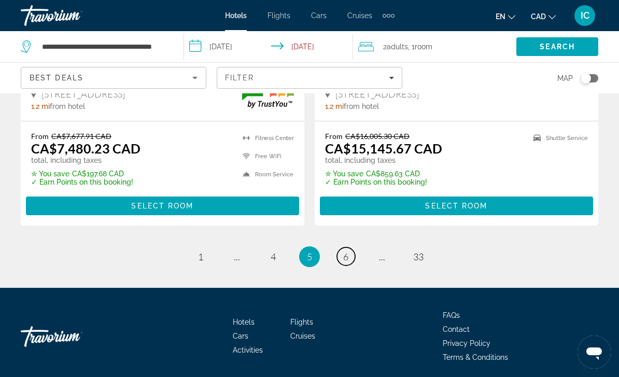
click at [351, 247] on link "page 6" at bounding box center [346, 256] width 18 height 18
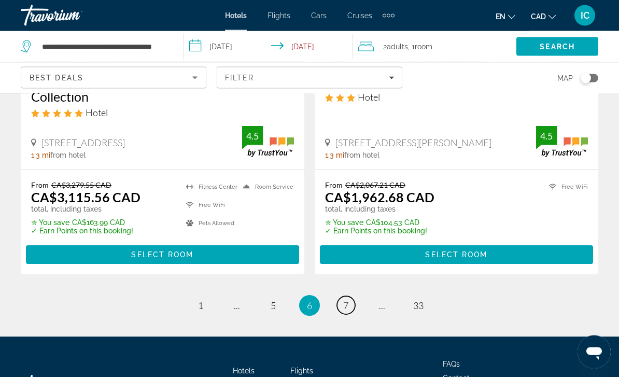
scroll to position [2133, 0]
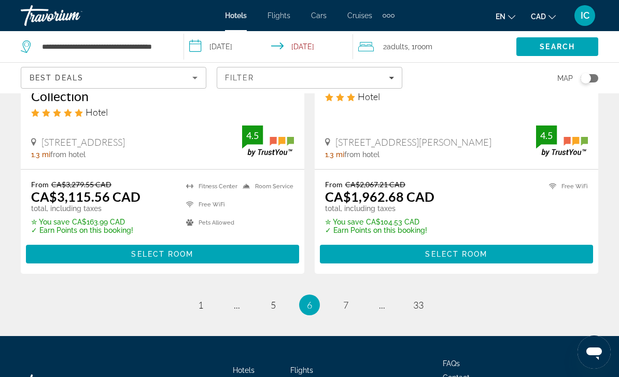
click at [394, 75] on span "Filters" at bounding box center [309, 77] width 185 height 25
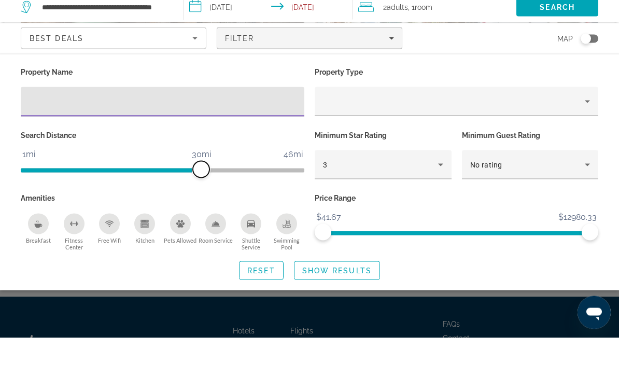
scroll to position [2169, 0]
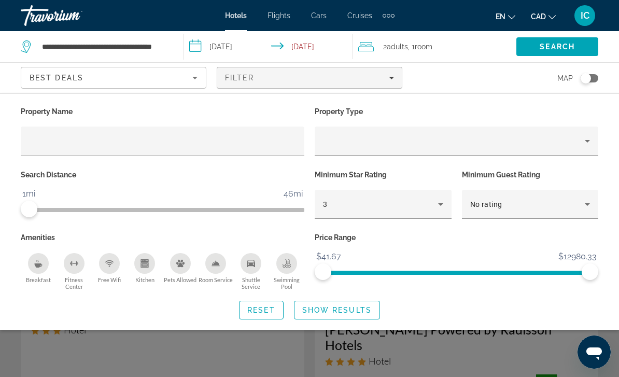
click at [440, 206] on icon "Hotel Filters" at bounding box center [441, 204] width 12 height 12
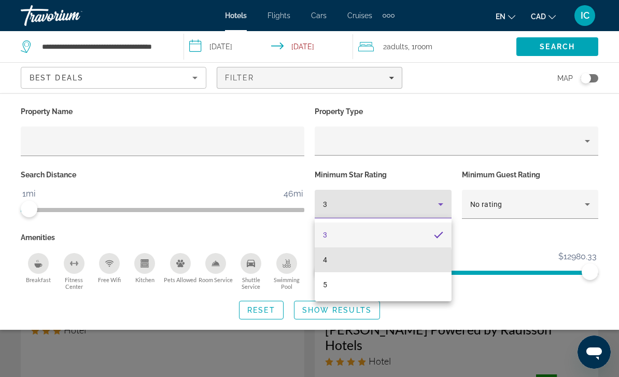
click at [336, 262] on mat-option "4" at bounding box center [383, 259] width 137 height 25
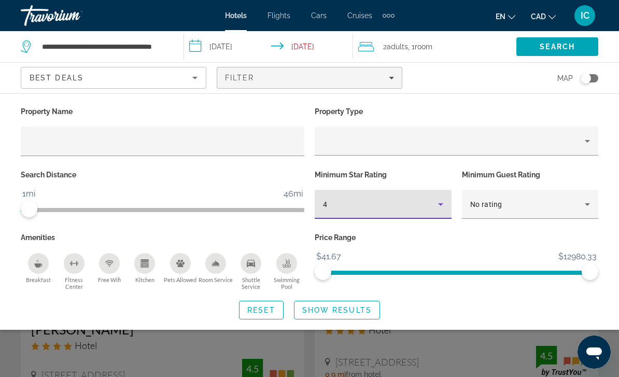
click at [452, 73] on div "Map" at bounding box center [506, 78] width 186 height 31
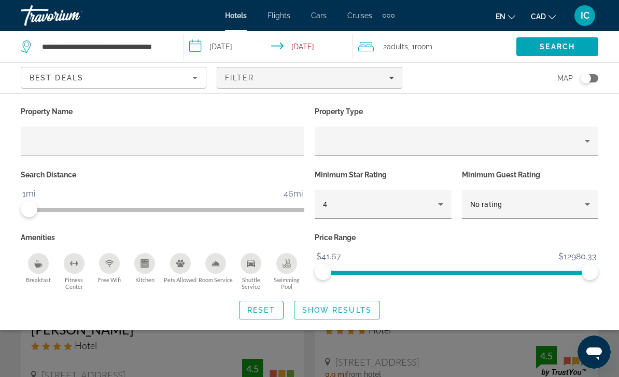
click at [549, 140] on div "Property type" at bounding box center [454, 141] width 262 height 12
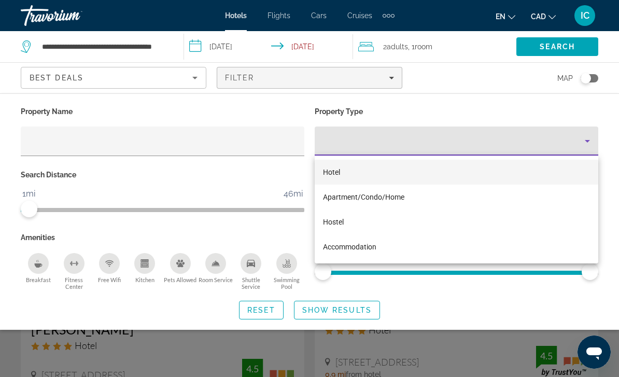
click at [489, 106] on div at bounding box center [309, 188] width 619 height 377
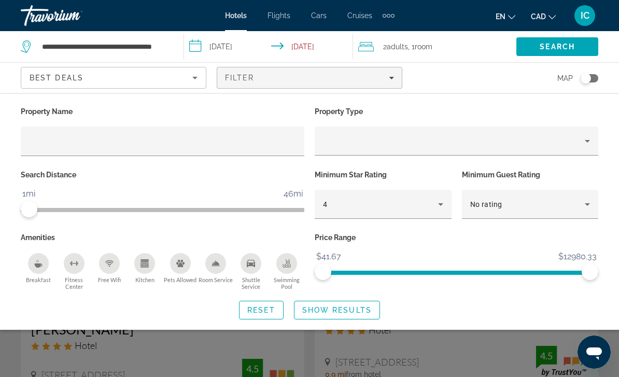
click at [590, 200] on icon "Hotel Filters" at bounding box center [588, 204] width 12 height 12
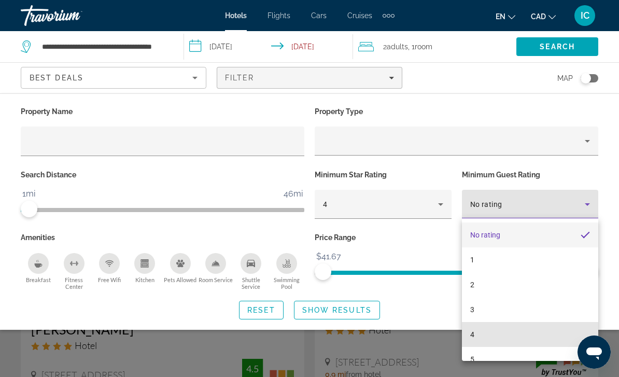
click at [479, 340] on mat-option "4" at bounding box center [530, 334] width 137 height 25
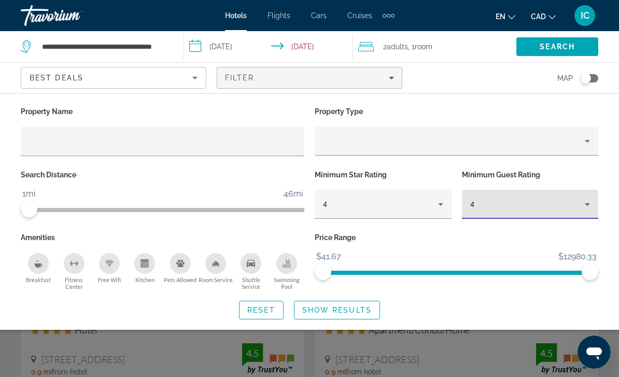
click at [348, 309] on span "Show Results" at bounding box center [337, 310] width 70 height 8
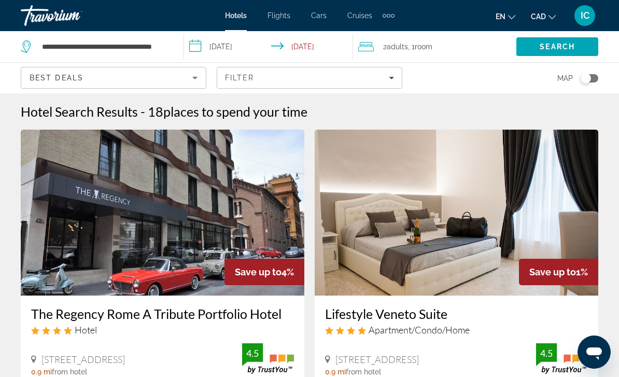
click at [52, 293] on img "Main content" at bounding box center [163, 213] width 284 height 166
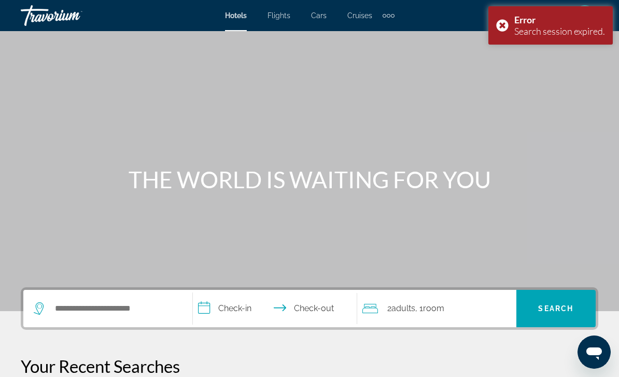
click at [502, 23] on div "Error Search session expired." at bounding box center [551, 25] width 125 height 38
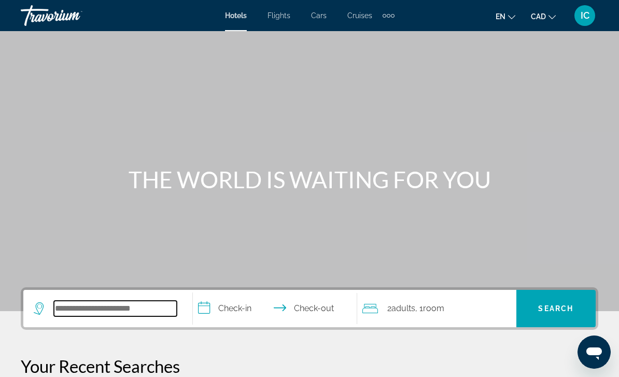
click at [140, 310] on input "Search hotel destination" at bounding box center [115, 309] width 123 height 16
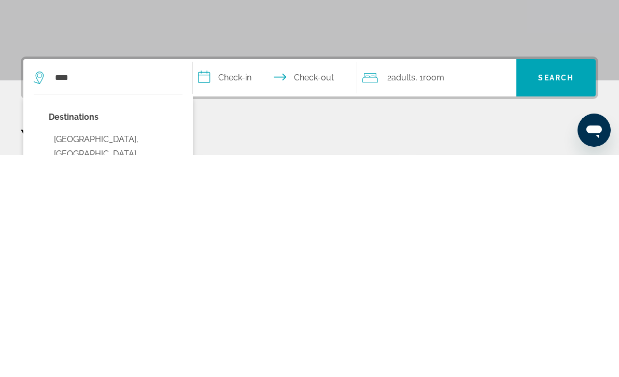
click at [105, 352] on button "[GEOGRAPHIC_DATA], [GEOGRAPHIC_DATA] ([GEOGRAPHIC_DATA])" at bounding box center [116, 376] width 134 height 49
type input "**********"
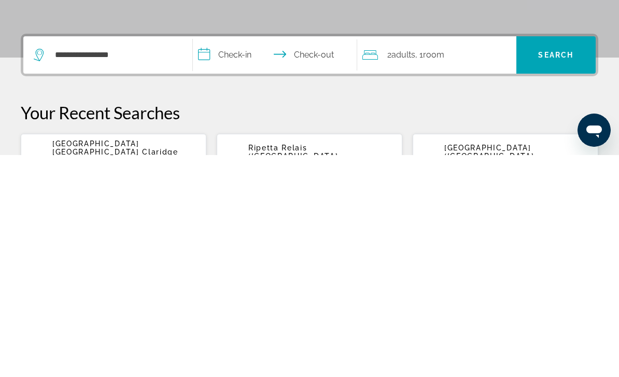
click at [246, 258] on input "**********" at bounding box center [277, 278] width 169 height 40
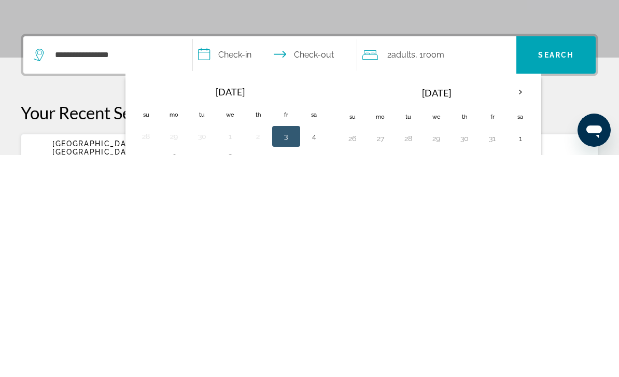
scroll to position [254, 0]
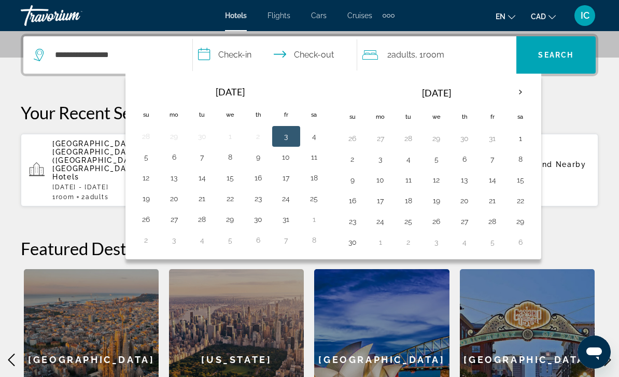
click at [310, 140] on button "4" at bounding box center [314, 136] width 17 height 15
click at [209, 159] on button "7" at bounding box center [202, 157] width 17 height 15
type input "**********"
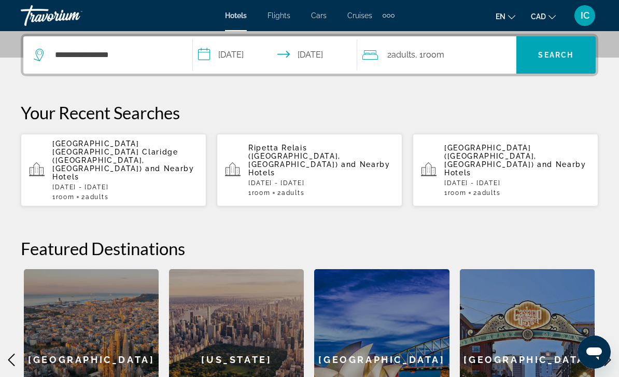
click at [560, 51] on span "Search" at bounding box center [555, 55] width 35 height 8
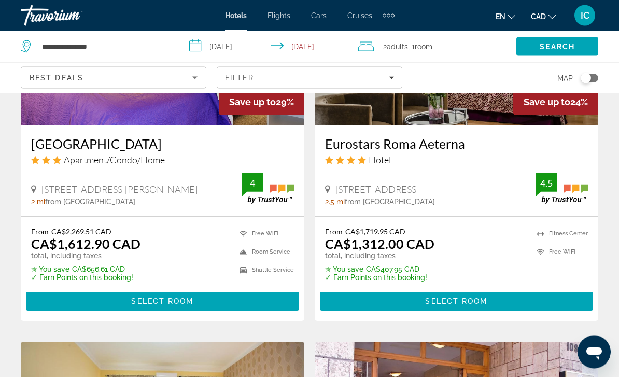
scroll to position [951, 0]
click at [398, 84] on span "Filters" at bounding box center [309, 77] width 185 height 25
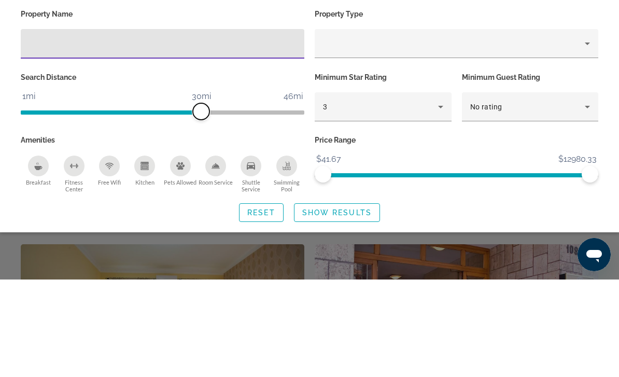
scroll to position [1048, 0]
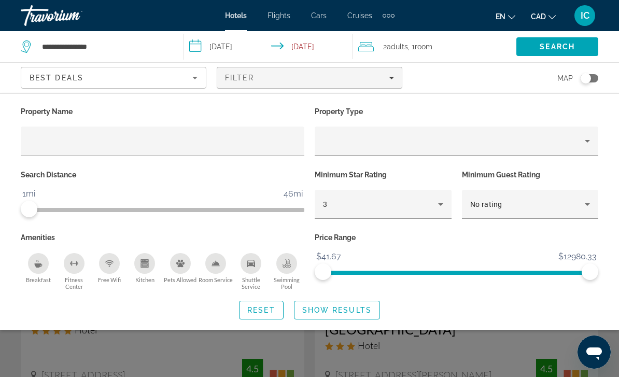
click at [438, 201] on icon "Hotel Filters" at bounding box center [441, 204] width 12 height 12
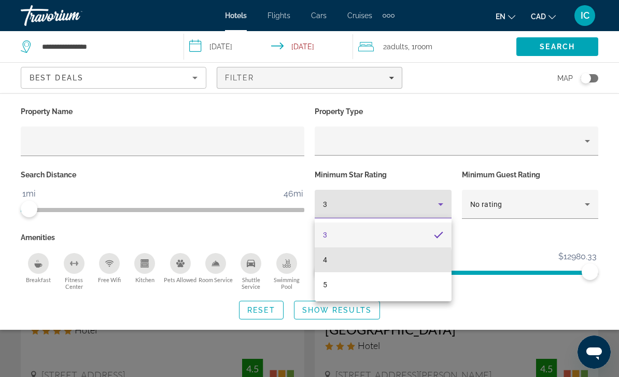
click at [329, 262] on mat-option "4" at bounding box center [383, 259] width 137 height 25
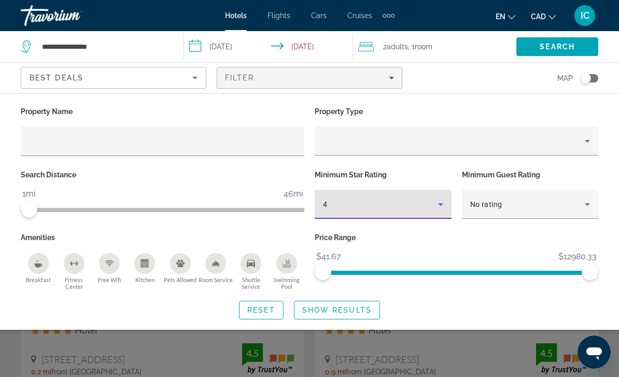
click at [585, 203] on icon "Hotel Filters" at bounding box center [588, 204] width 12 height 12
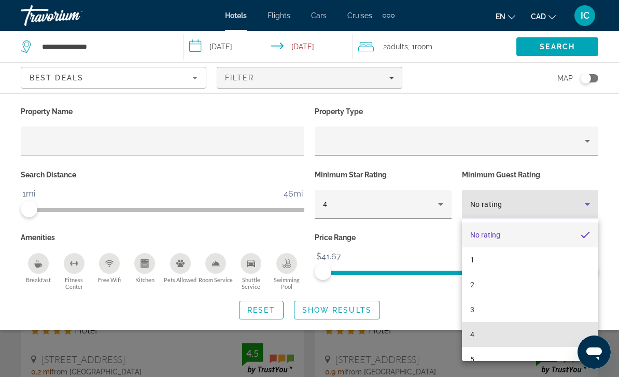
click at [480, 331] on mat-option "4" at bounding box center [530, 334] width 137 height 25
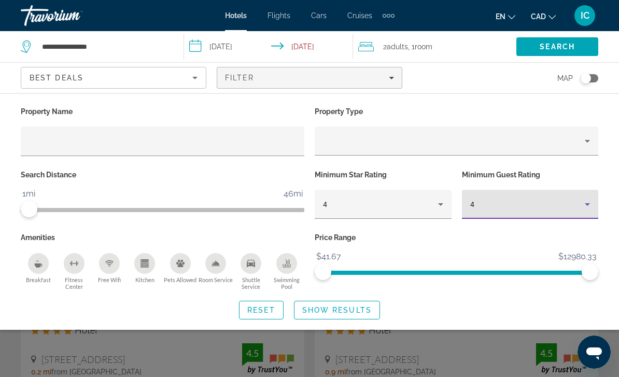
click at [358, 306] on span "Show Results" at bounding box center [337, 310] width 70 height 8
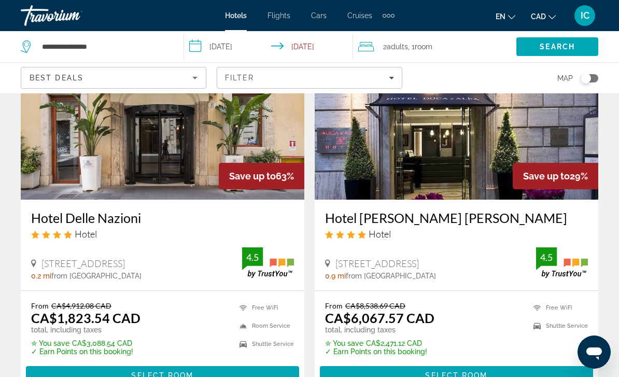
scroll to position [96, 0]
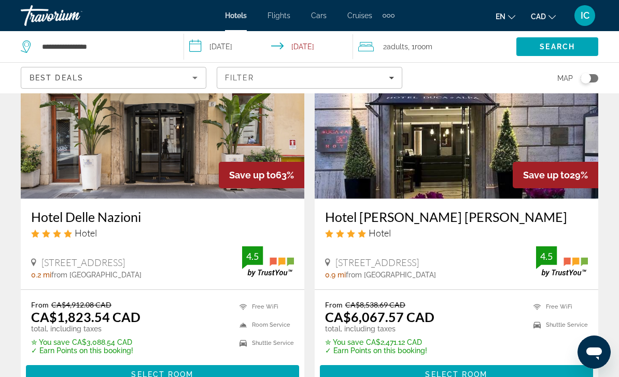
click at [392, 75] on div "Filter" at bounding box center [309, 78] width 169 height 8
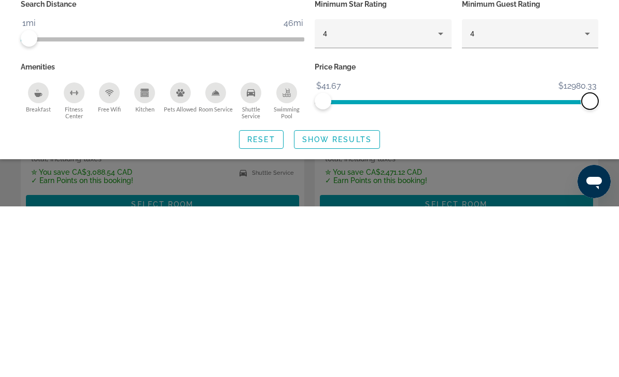
scroll to position [268, 0]
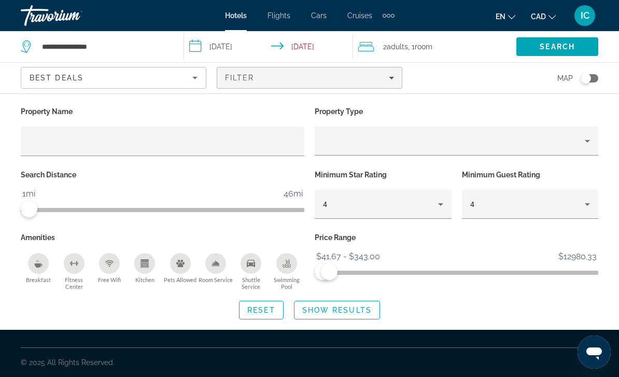
click at [362, 309] on span "Show Results" at bounding box center [337, 310] width 70 height 8
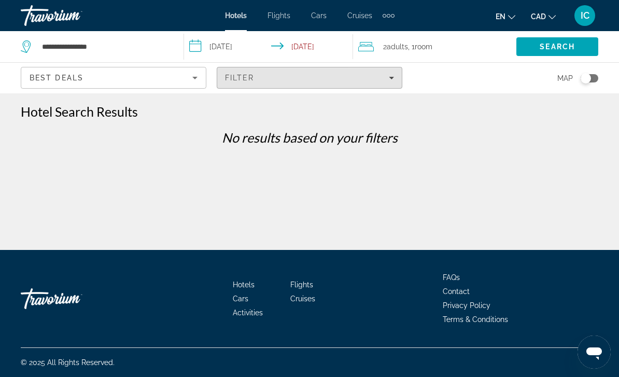
click at [387, 76] on div "Filter" at bounding box center [309, 78] width 169 height 8
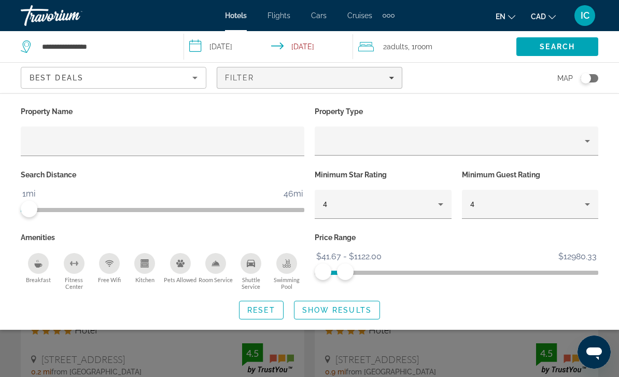
click at [349, 312] on span "Show Results" at bounding box center [337, 310] width 70 height 8
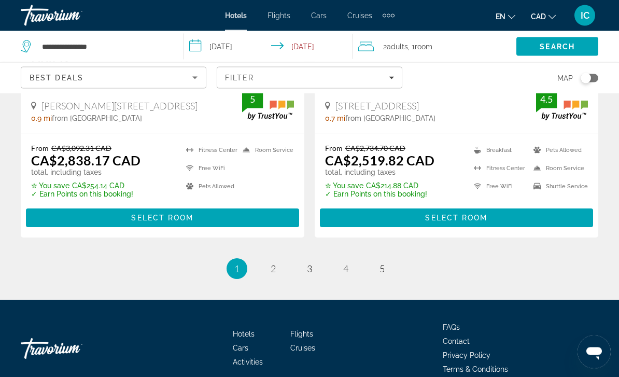
scroll to position [2198, 0]
click at [276, 259] on link "page 2" at bounding box center [274, 268] width 18 height 18
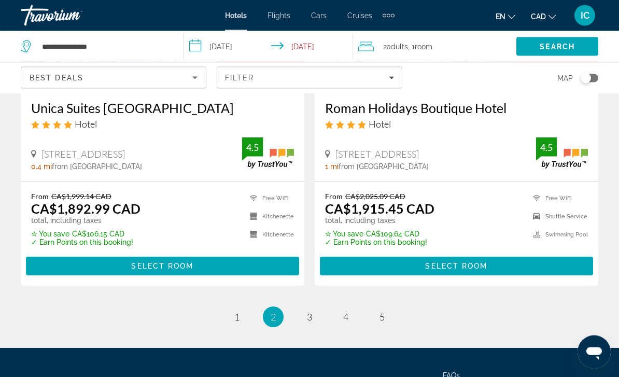
scroll to position [2182, 0]
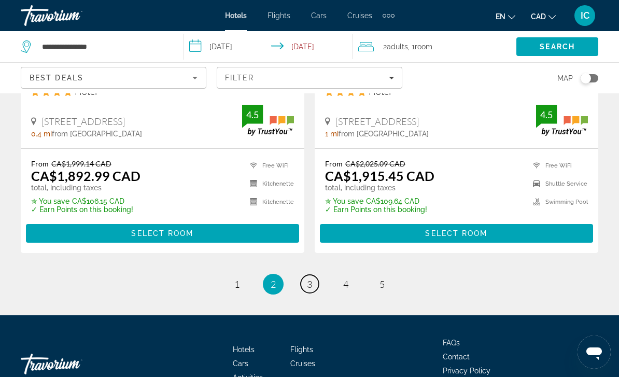
click at [313, 275] on link "page 3" at bounding box center [310, 284] width 18 height 18
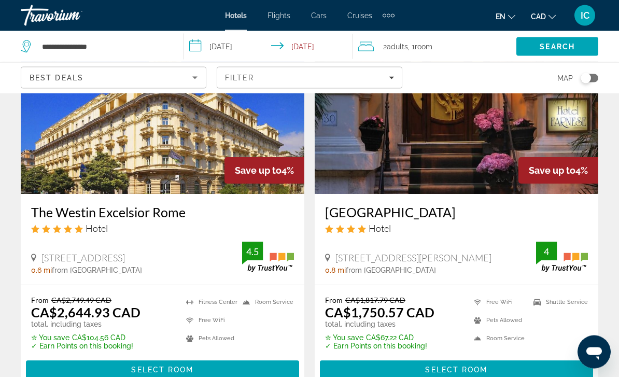
scroll to position [111, 0]
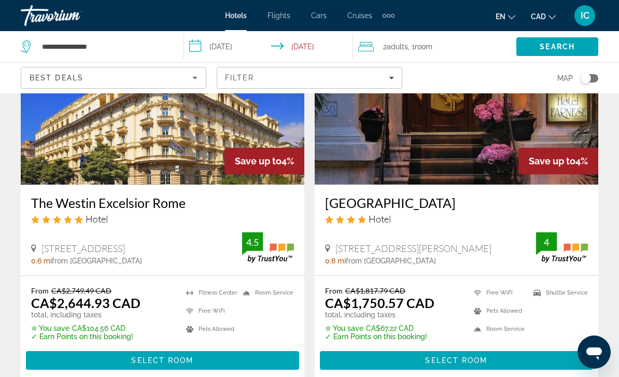
click at [543, 333] on ul "Free WiFi Pets Allowed Room Service Shuttle Service" at bounding box center [524, 313] width 127 height 54
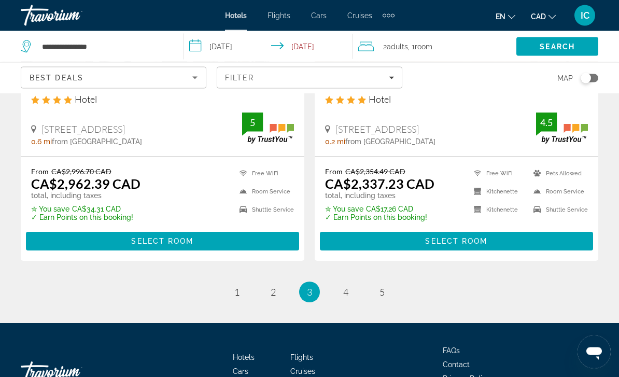
scroll to position [2182, 0]
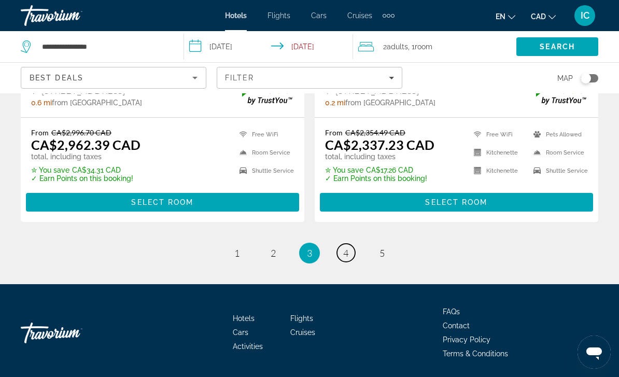
click at [351, 251] on link "page 4" at bounding box center [346, 253] width 18 height 18
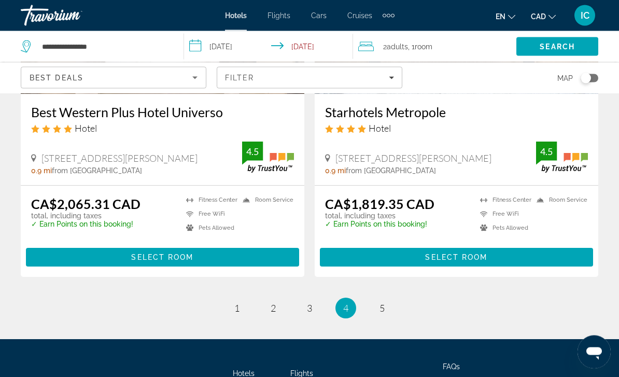
scroll to position [2149, 0]
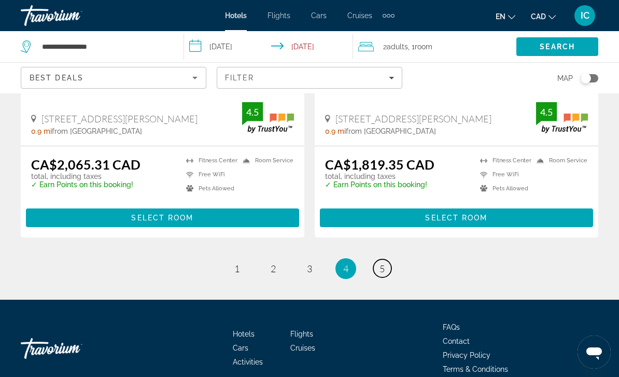
click at [380, 263] on span "5" at bounding box center [382, 268] width 5 height 11
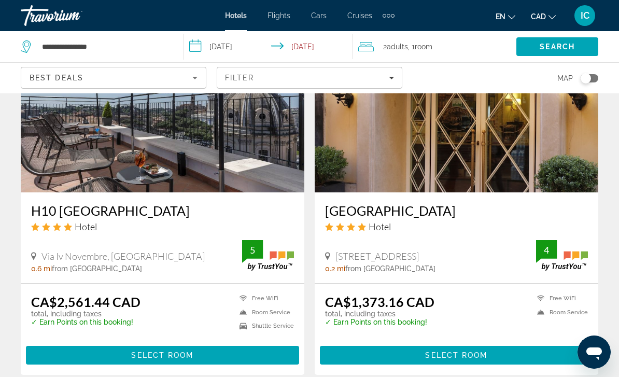
scroll to position [1629, 0]
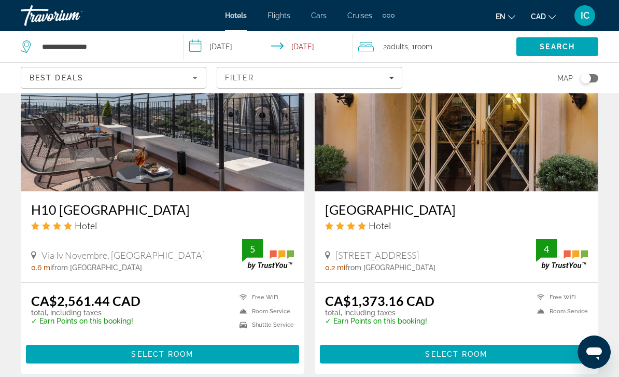
click at [474, 350] on span "Select Room" at bounding box center [456, 354] width 62 height 8
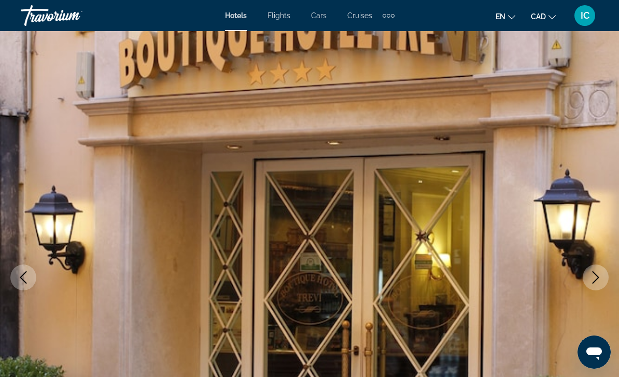
click at [599, 275] on icon "Next image" at bounding box center [596, 277] width 12 height 12
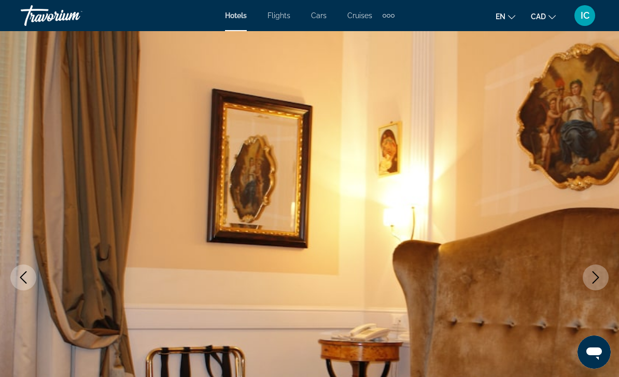
click at [590, 279] on icon "Next image" at bounding box center [596, 277] width 12 height 12
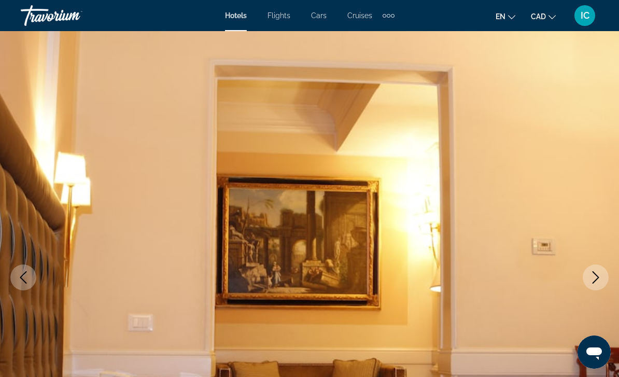
click at [596, 269] on button "Next image" at bounding box center [596, 278] width 26 height 26
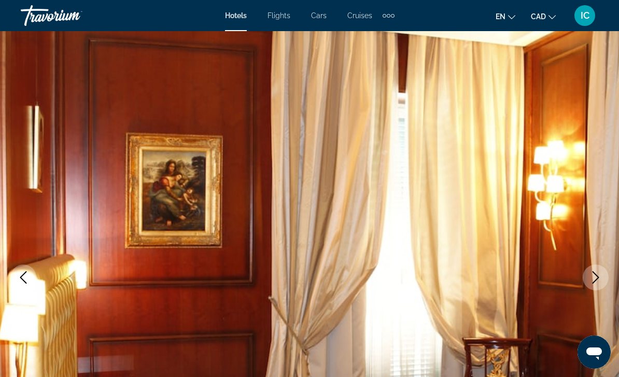
click at [589, 276] on button "Next image" at bounding box center [596, 278] width 26 height 26
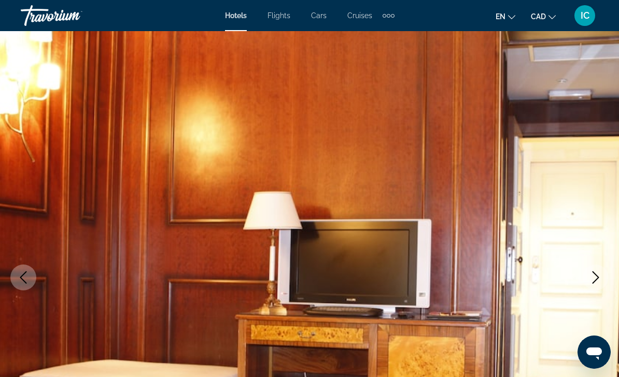
click at [586, 279] on button "Next image" at bounding box center [596, 278] width 26 height 26
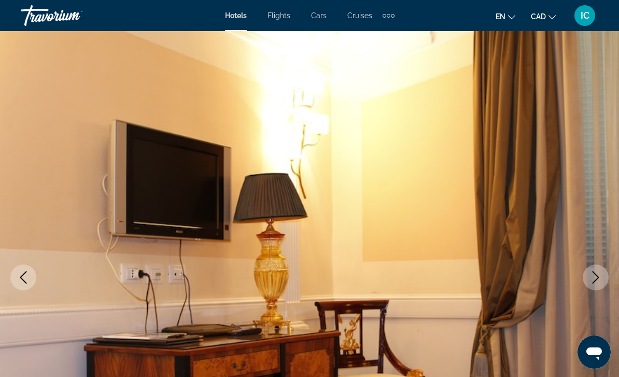
click at [594, 274] on icon "Next image" at bounding box center [596, 277] width 12 height 12
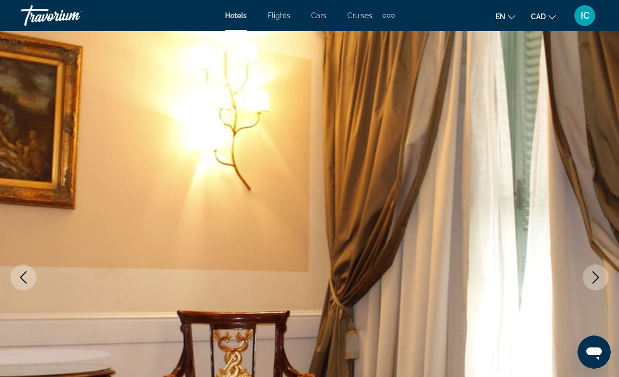
click at [599, 273] on icon "Next image" at bounding box center [596, 277] width 12 height 12
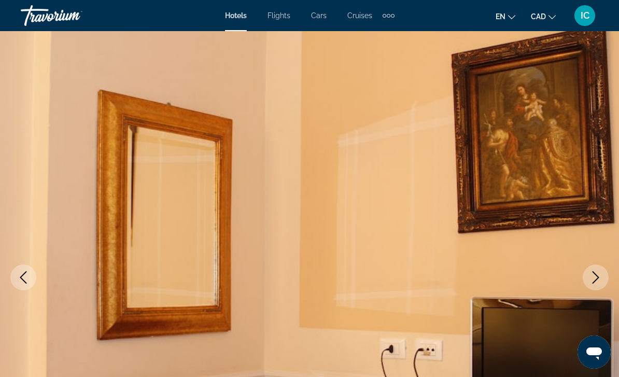
click at [602, 272] on button "Next image" at bounding box center [596, 278] width 26 height 26
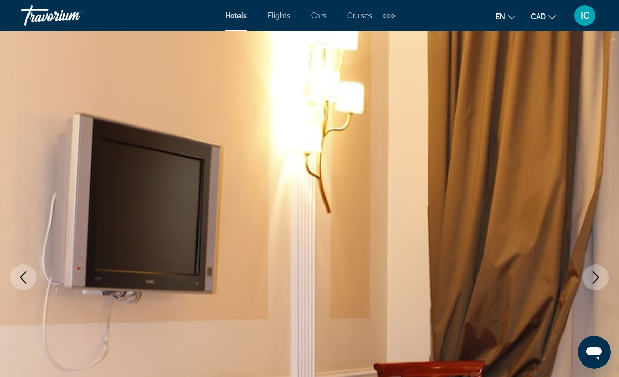
click at [600, 274] on icon "Next image" at bounding box center [596, 277] width 12 height 12
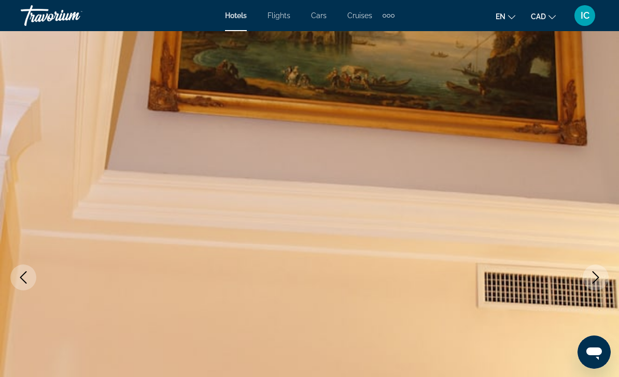
click at [597, 275] on icon "Next image" at bounding box center [596, 277] width 7 height 12
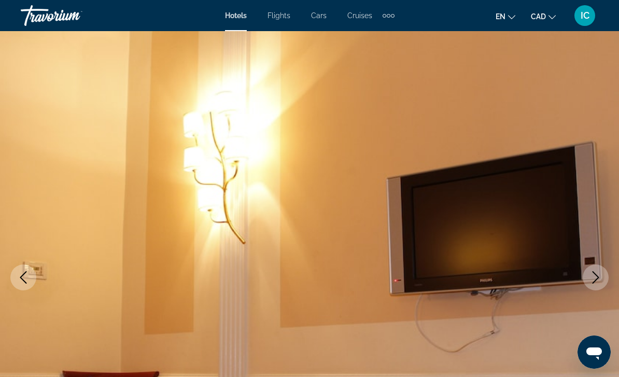
click at [598, 274] on icon "Next image" at bounding box center [596, 277] width 12 height 12
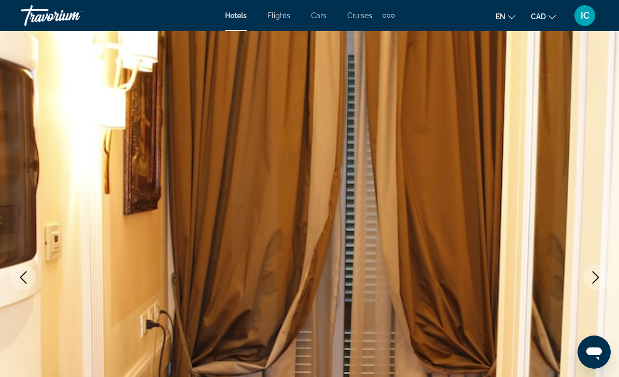
click at [602, 273] on icon "Next image" at bounding box center [596, 277] width 12 height 12
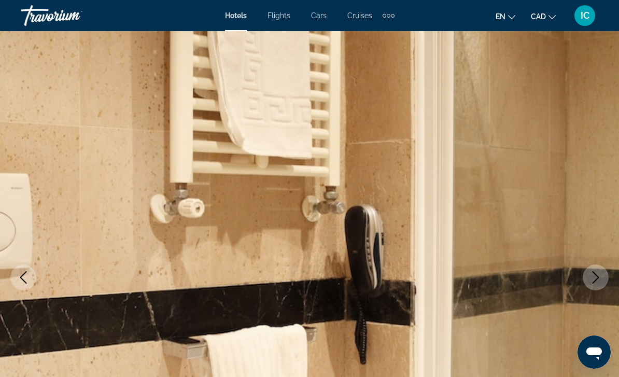
click at [602, 273] on icon "Next image" at bounding box center [596, 277] width 12 height 12
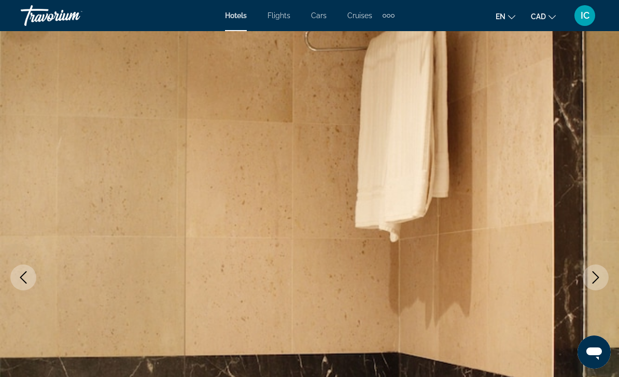
click at [602, 273] on icon "Next image" at bounding box center [596, 277] width 12 height 12
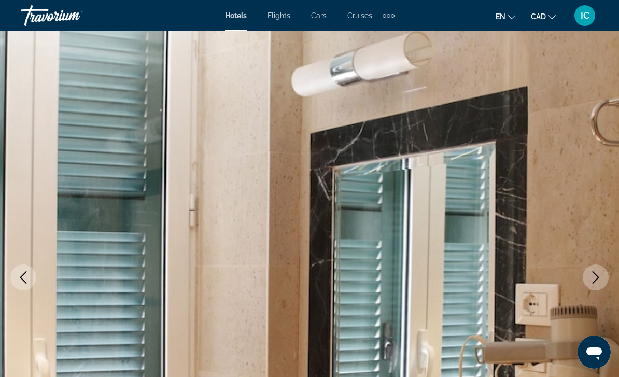
click at [601, 274] on icon "Next image" at bounding box center [596, 277] width 12 height 12
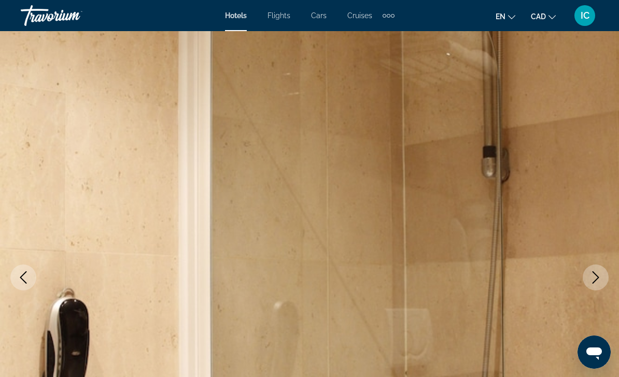
click at [599, 273] on icon "Next image" at bounding box center [596, 277] width 12 height 12
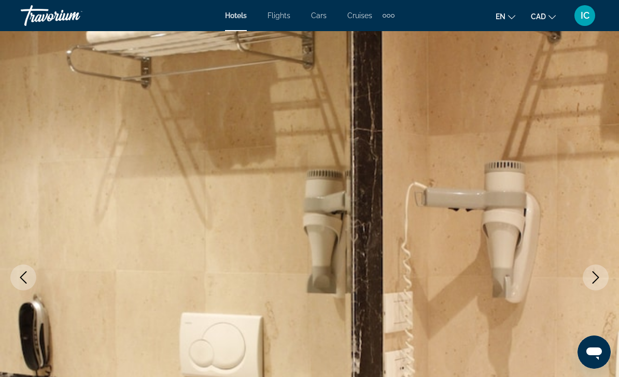
click at [600, 273] on icon "Next image" at bounding box center [596, 277] width 12 height 12
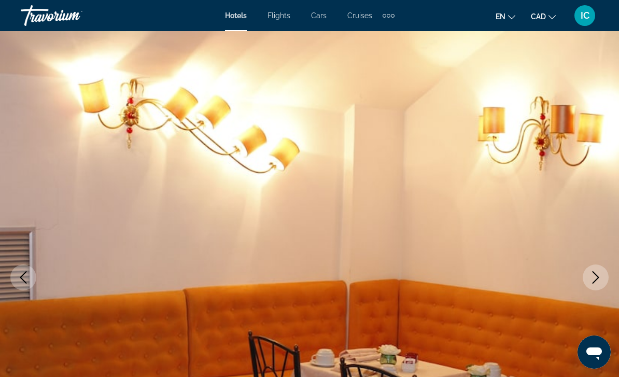
click at [605, 272] on button "Next image" at bounding box center [596, 278] width 26 height 26
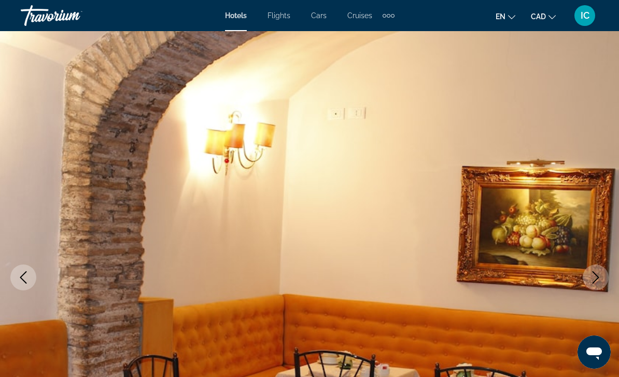
click at [603, 272] on button "Next image" at bounding box center [596, 278] width 26 height 26
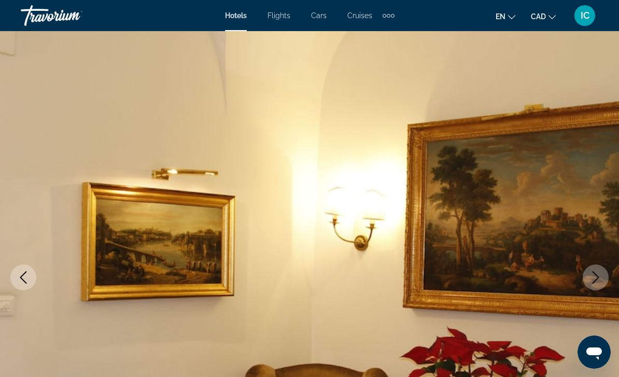
click at [601, 273] on icon "Next image" at bounding box center [596, 277] width 12 height 12
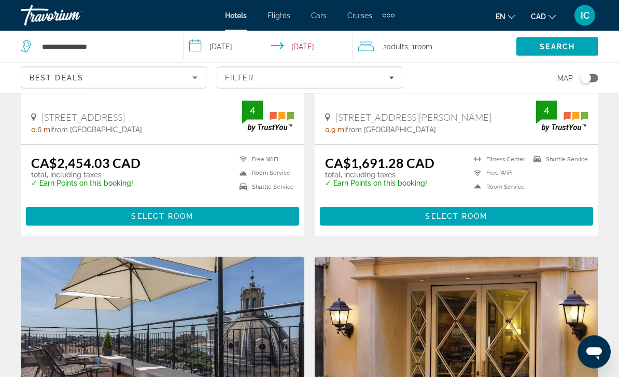
scroll to position [1384, 0]
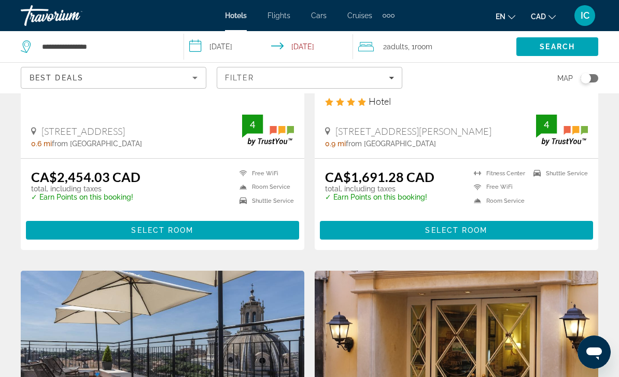
click at [397, 71] on span "Filters" at bounding box center [309, 77] width 185 height 25
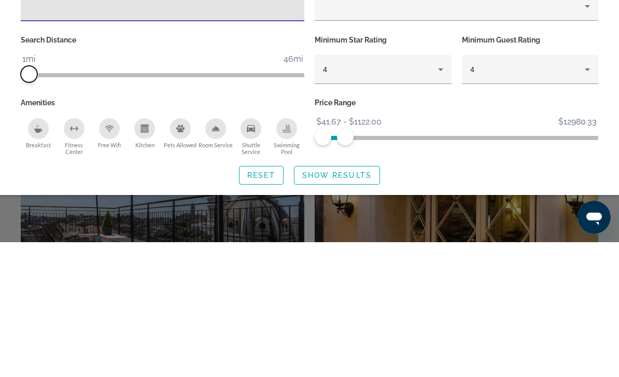
scroll to position [1519, 0]
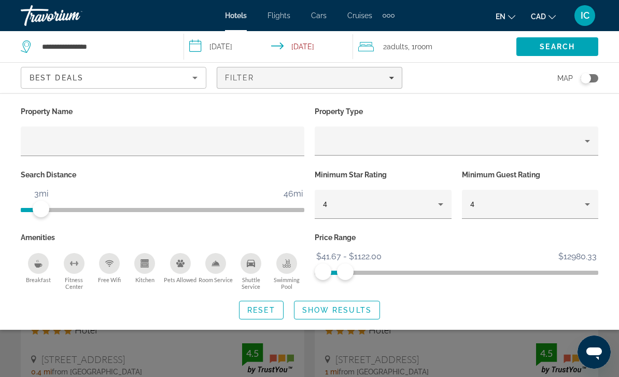
click at [359, 311] on span "Show Results" at bounding box center [337, 310] width 70 height 8
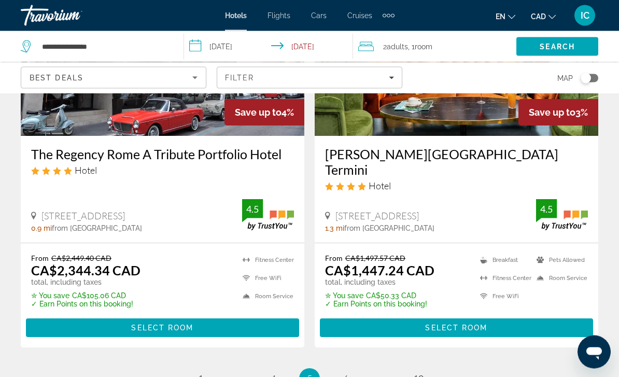
scroll to position [2073, 0]
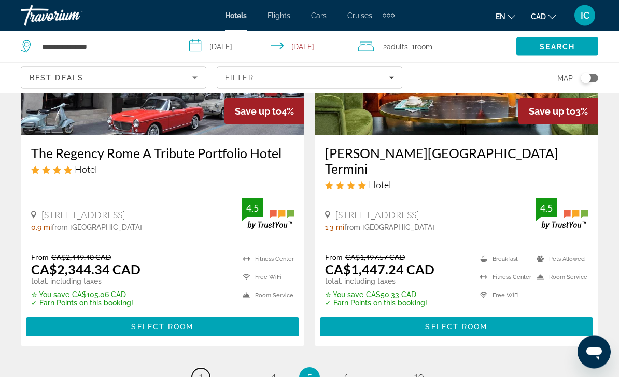
click at [206, 369] on link "page 1" at bounding box center [201, 378] width 18 height 18
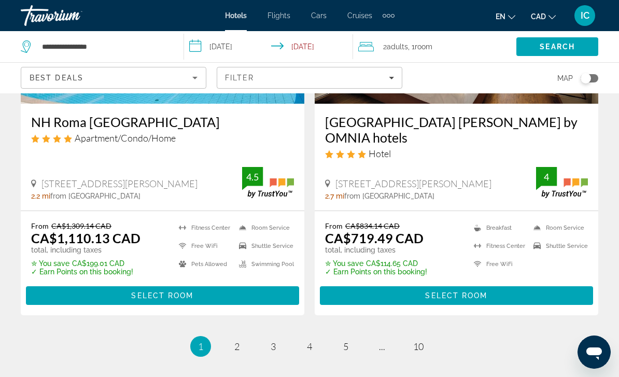
scroll to position [2198, 0]
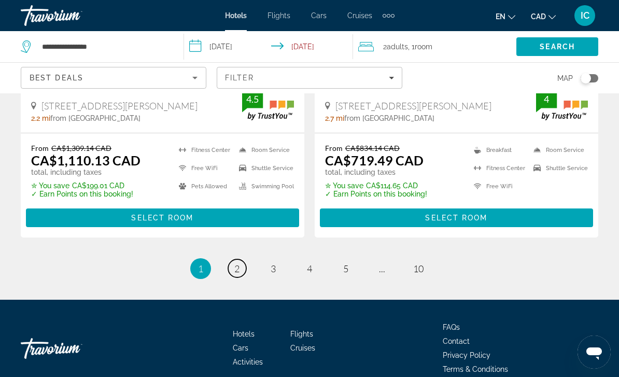
click at [236, 259] on link "page 2" at bounding box center [237, 268] width 18 height 18
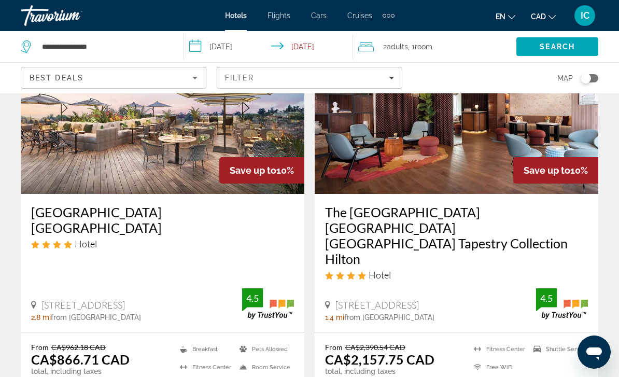
scroll to position [2214, 0]
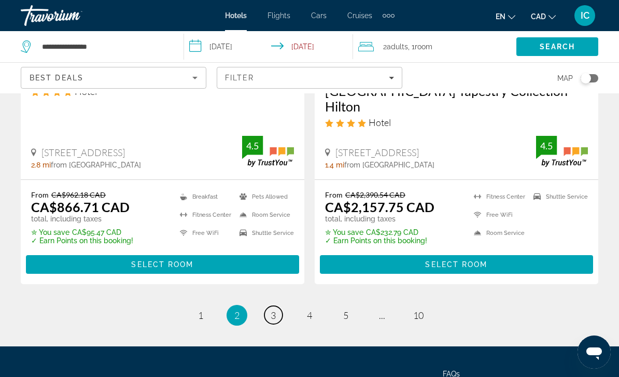
click at [278, 306] on link "page 3" at bounding box center [274, 315] width 18 height 18
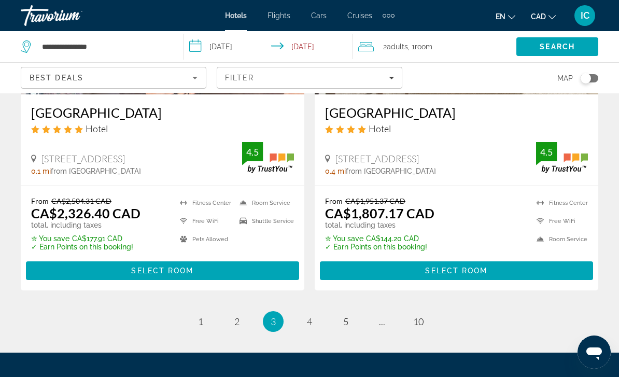
scroll to position [2198, 0]
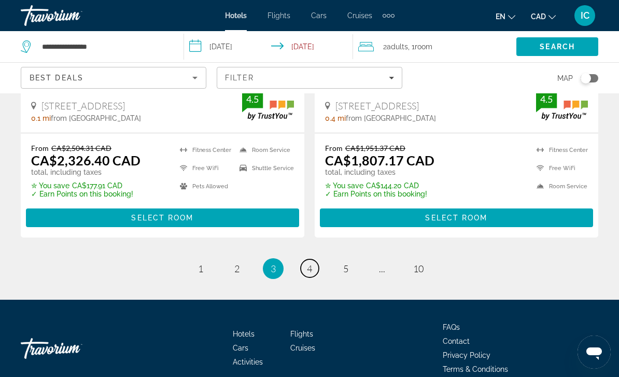
click at [315, 259] on link "page 4" at bounding box center [310, 268] width 18 height 18
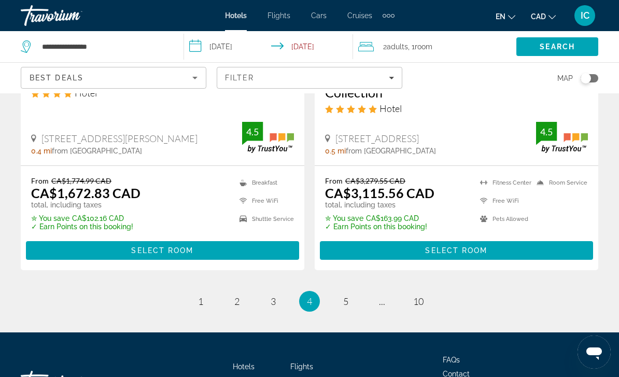
scroll to position [2198, 0]
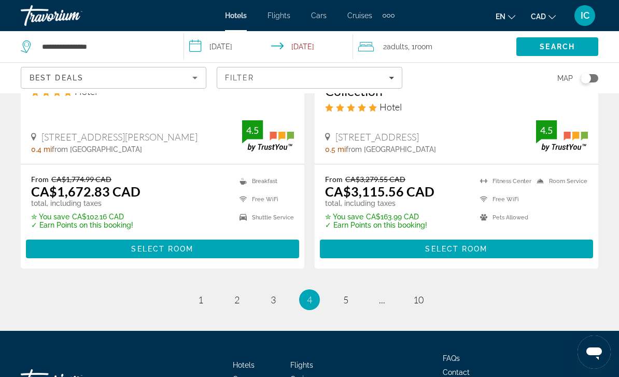
click at [356, 289] on ul "4 / 10 page 1 page 2 page 3 You're on page 4 page 5 page ... page 10" at bounding box center [310, 299] width 578 height 21
click at [348, 294] on span "5" at bounding box center [345, 299] width 5 height 11
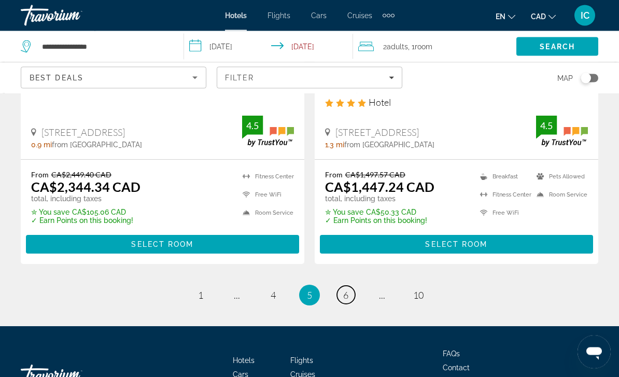
scroll to position [2156, 0]
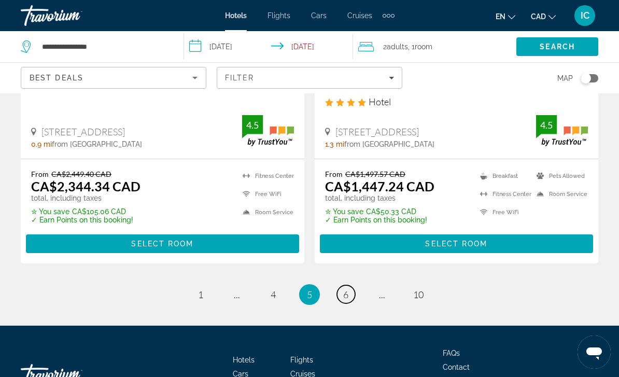
click at [349, 285] on link "page 6" at bounding box center [346, 294] width 18 height 18
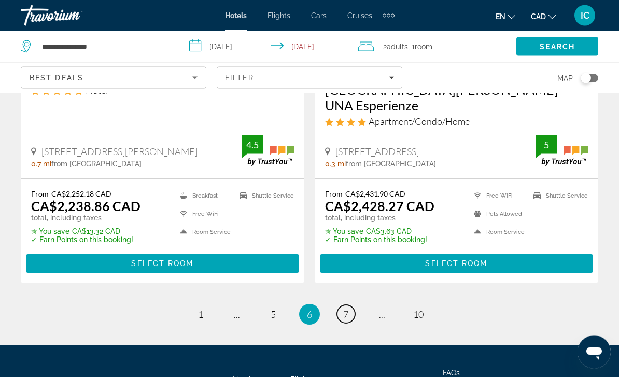
scroll to position [2183, 0]
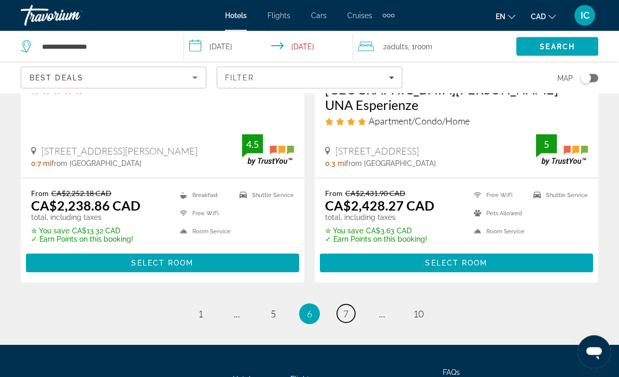
click at [350, 305] on link "page 7" at bounding box center [346, 314] width 18 height 18
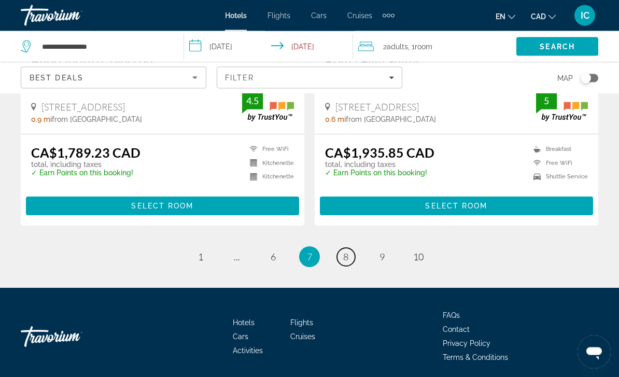
scroll to position [2120, 0]
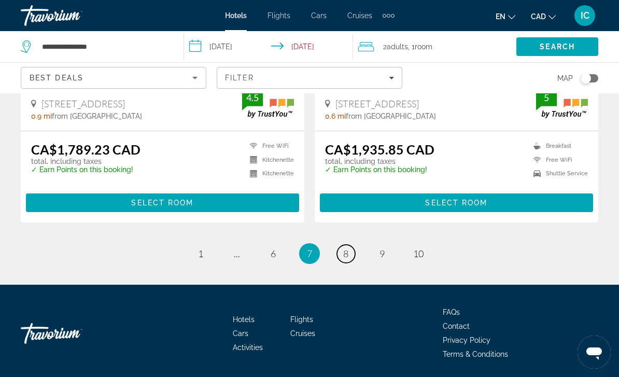
click at [345, 253] on span "8" at bounding box center [345, 253] width 5 height 11
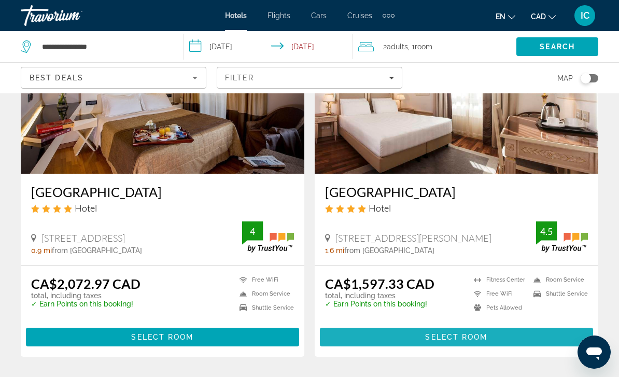
scroll to position [1996, 0]
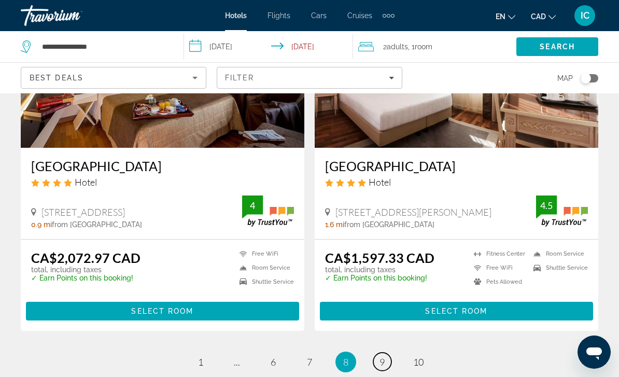
click at [382, 364] on span "9" at bounding box center [382, 361] width 5 height 11
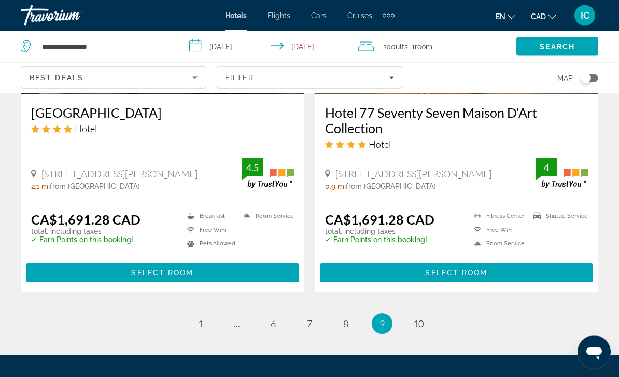
scroll to position [2081, 0]
click at [417, 318] on span "10" at bounding box center [418, 323] width 10 height 11
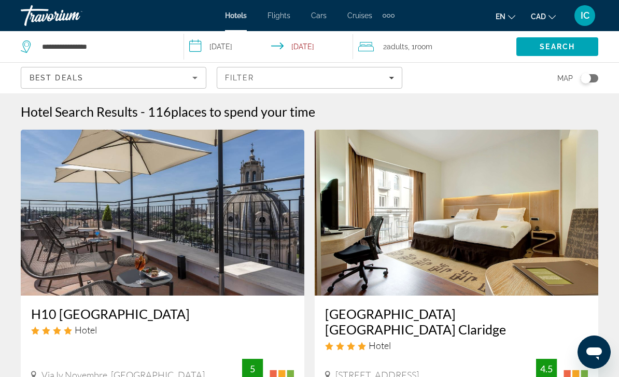
click at [504, 314] on h3 "[GEOGRAPHIC_DATA] [GEOGRAPHIC_DATA] Claridge" at bounding box center [456, 321] width 263 height 31
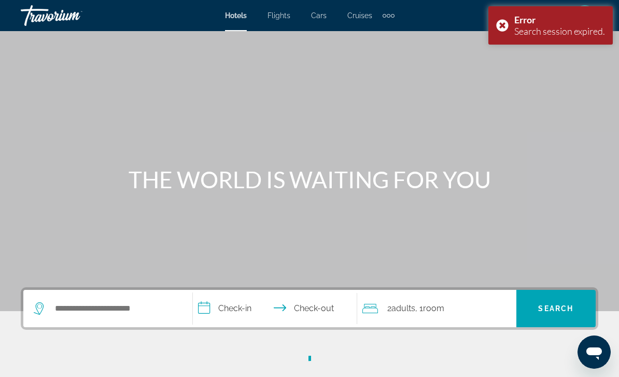
click at [505, 23] on div "Error Search session expired." at bounding box center [551, 25] width 125 height 38
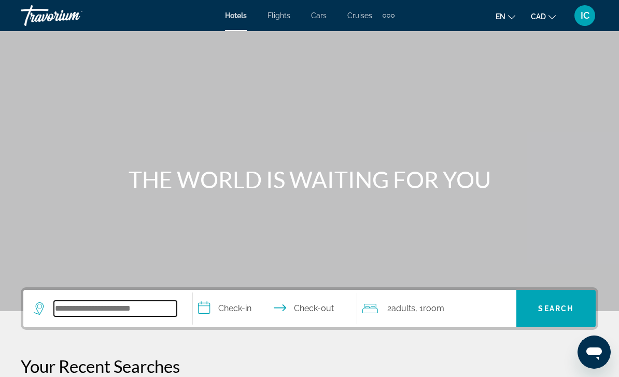
click at [71, 308] on input "Search hotel destination" at bounding box center [115, 309] width 123 height 16
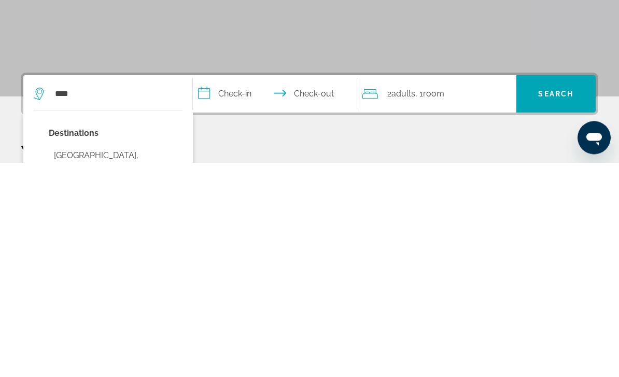
type input "**********"
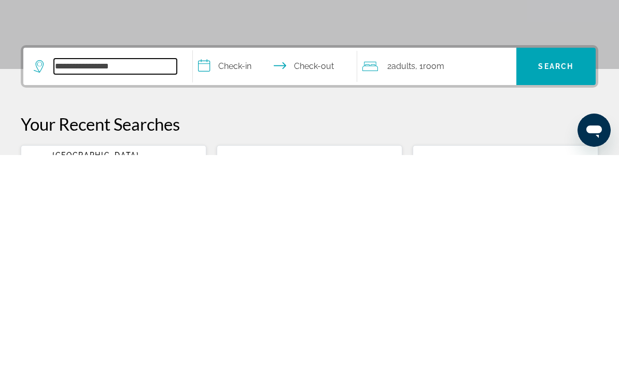
scroll to position [32, 0]
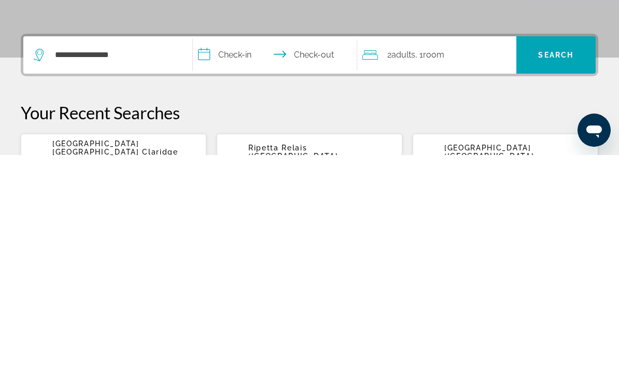
click at [244, 258] on input "**********" at bounding box center [277, 278] width 169 height 40
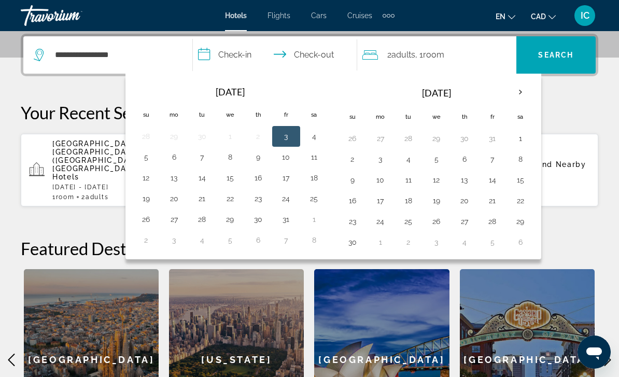
click at [315, 135] on button "4" at bounding box center [314, 136] width 17 height 15
click at [201, 157] on button "7" at bounding box center [202, 157] width 17 height 15
type input "**********"
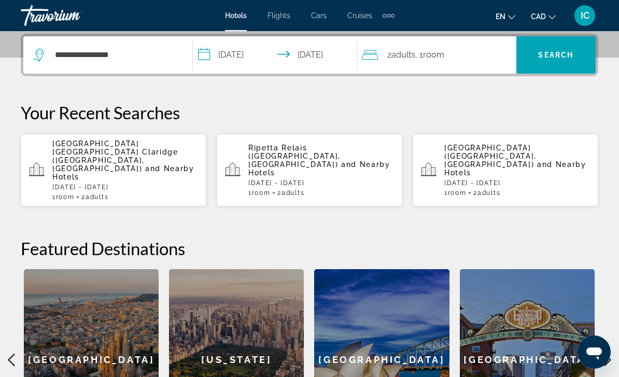
click at [561, 56] on span "Search" at bounding box center [555, 55] width 35 height 8
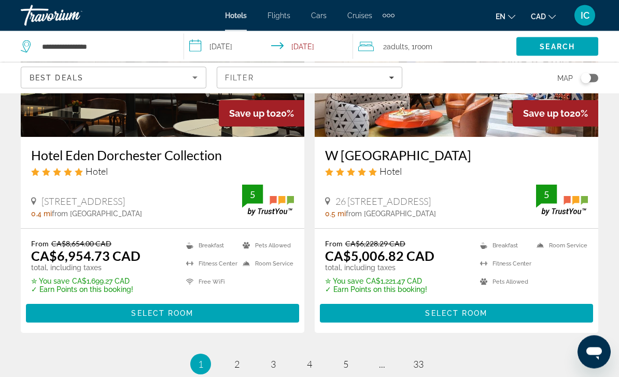
scroll to position [2182, 0]
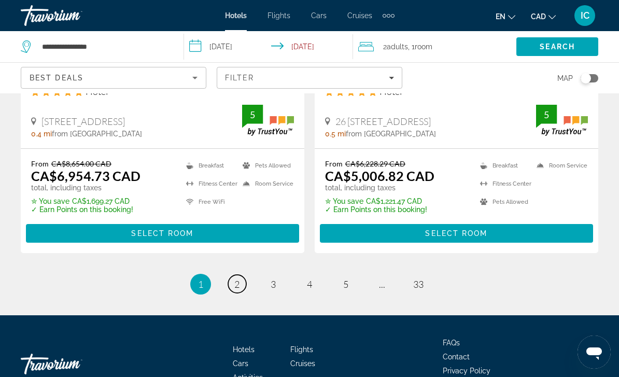
click at [233, 275] on link "page 2" at bounding box center [237, 284] width 18 height 18
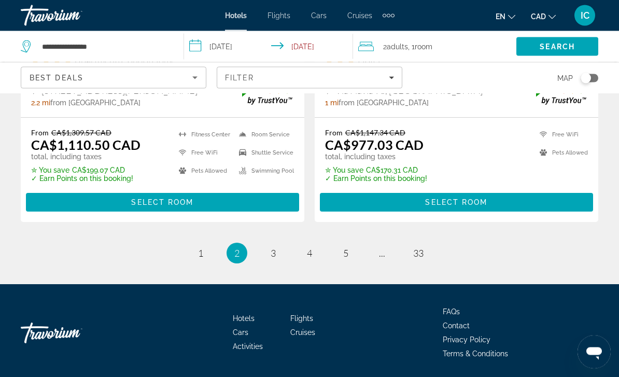
scroll to position [2198, 0]
click at [275, 256] on span "3" at bounding box center [273, 252] width 5 height 11
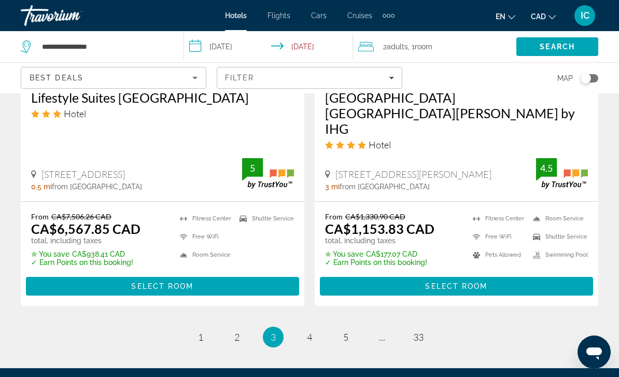
scroll to position [2198, 0]
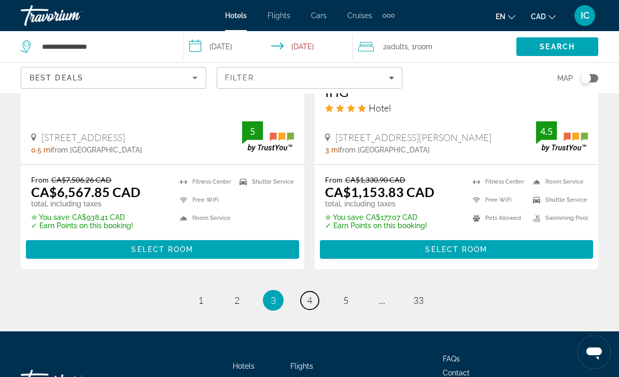
click at [310, 295] on span "4" at bounding box center [309, 300] width 5 height 11
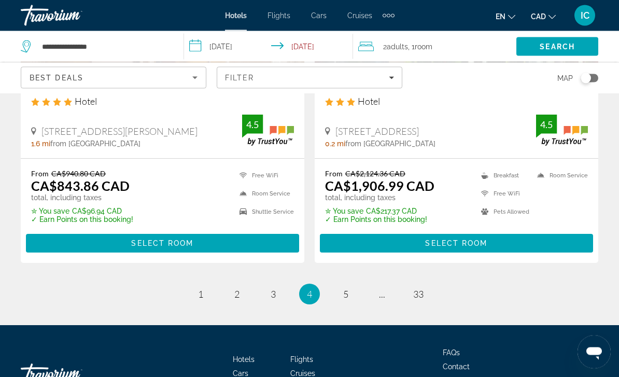
scroll to position [2198, 0]
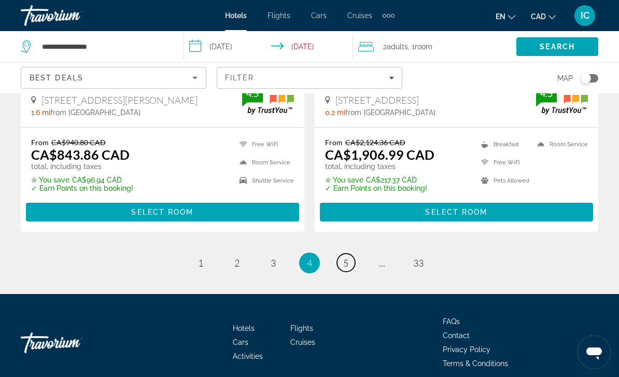
click at [349, 254] on link "page 5" at bounding box center [346, 263] width 18 height 18
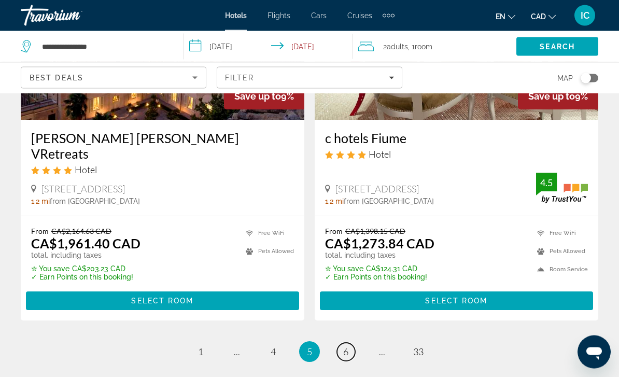
scroll to position [2229, 0]
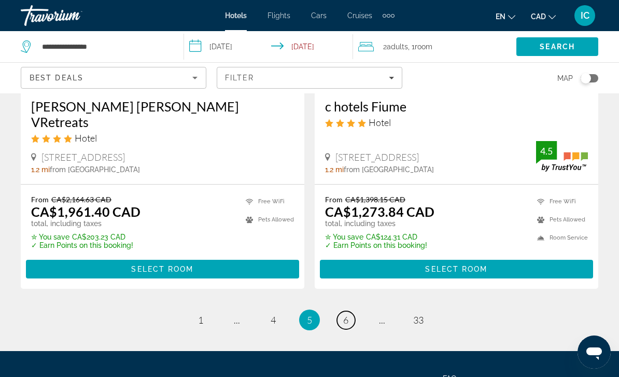
click at [347, 314] on span "6" at bounding box center [345, 319] width 5 height 11
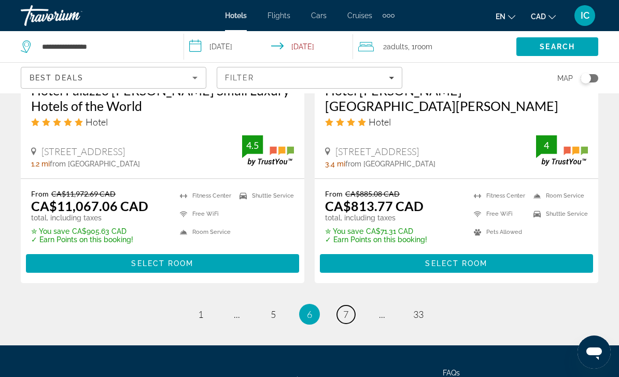
scroll to position [2214, 0]
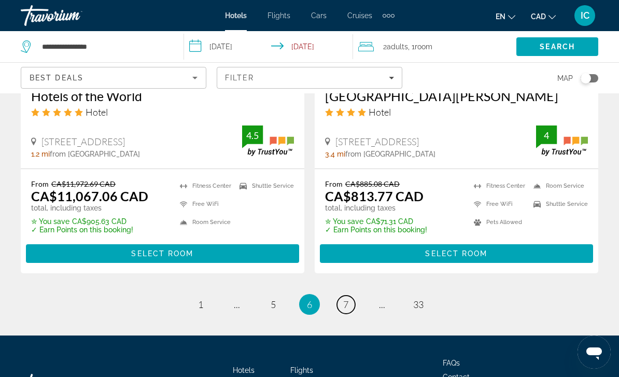
click at [350, 296] on link "page 7" at bounding box center [346, 305] width 18 height 18
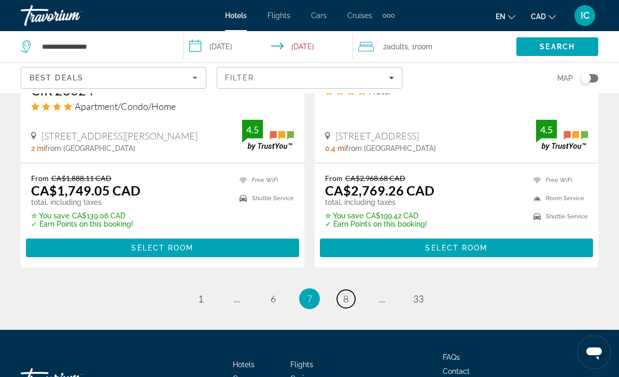
scroll to position [2198, 0]
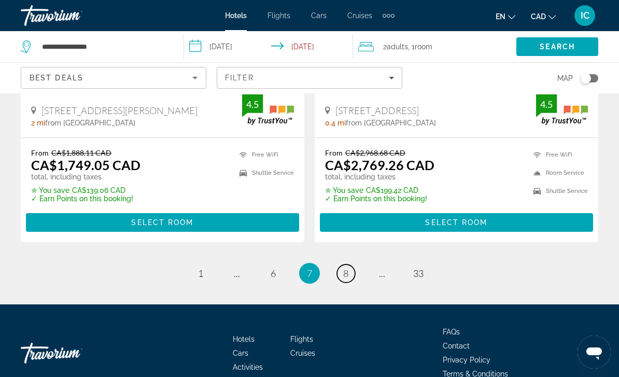
click at [348, 268] on span "8" at bounding box center [345, 273] width 5 height 11
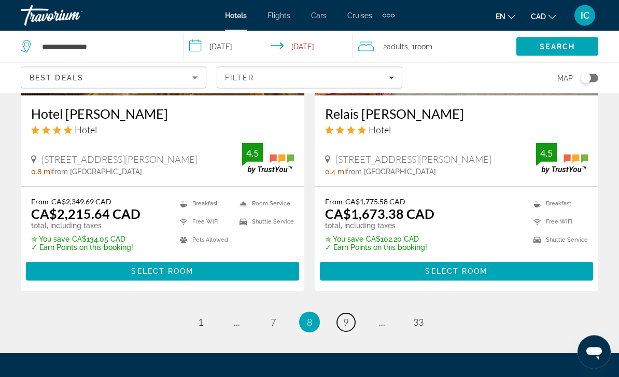
scroll to position [2182, 0]
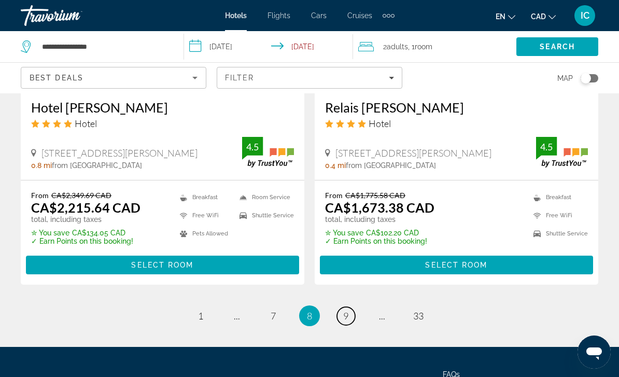
click at [350, 307] on link "page 9" at bounding box center [346, 316] width 18 height 18
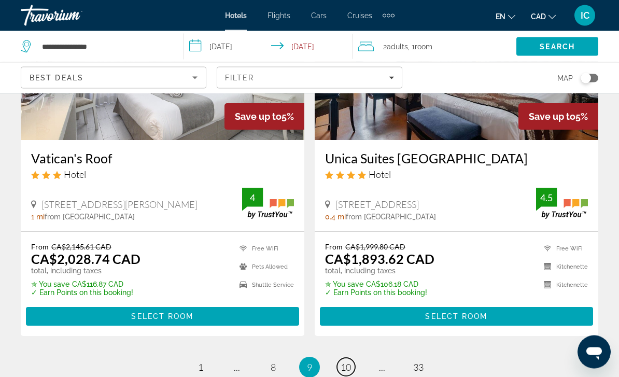
scroll to position [2105, 0]
click at [342, 358] on link "page 10" at bounding box center [346, 367] width 18 height 18
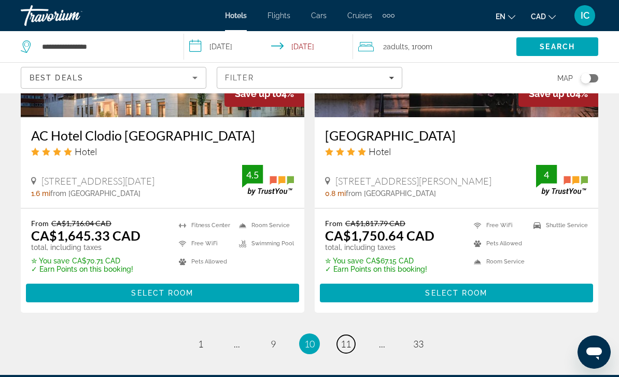
scroll to position [2198, 0]
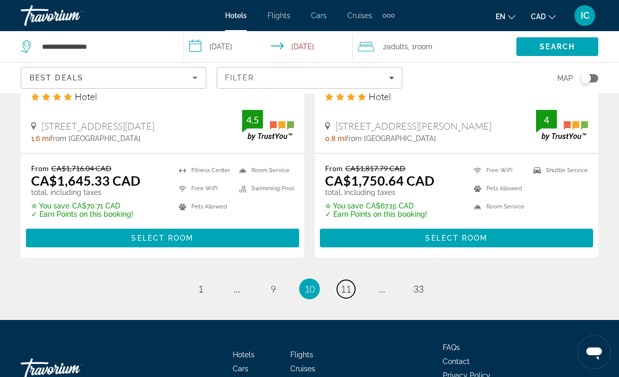
click at [349, 283] on span "11" at bounding box center [346, 288] width 10 height 11
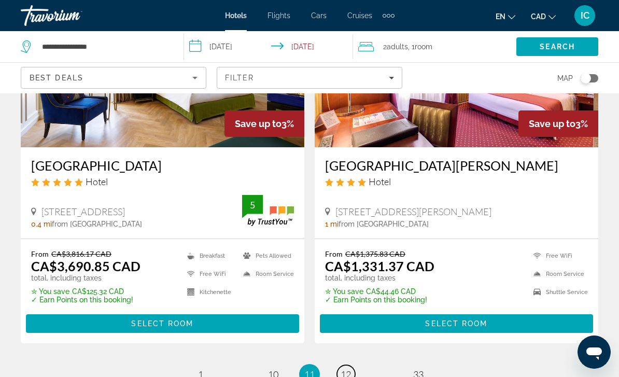
scroll to position [2198, 0]
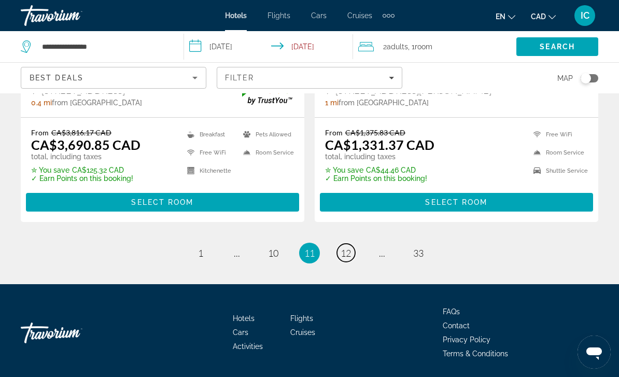
click at [346, 251] on span "12" at bounding box center [346, 252] width 10 height 11
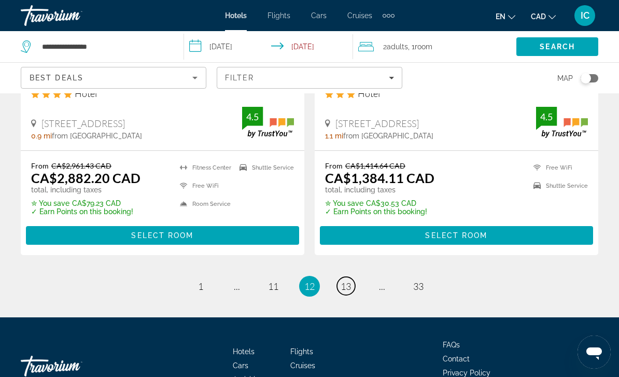
scroll to position [2198, 0]
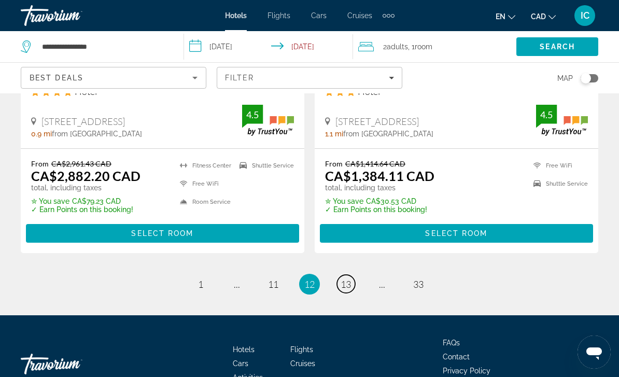
click at [348, 279] on span "13" at bounding box center [346, 284] width 10 height 11
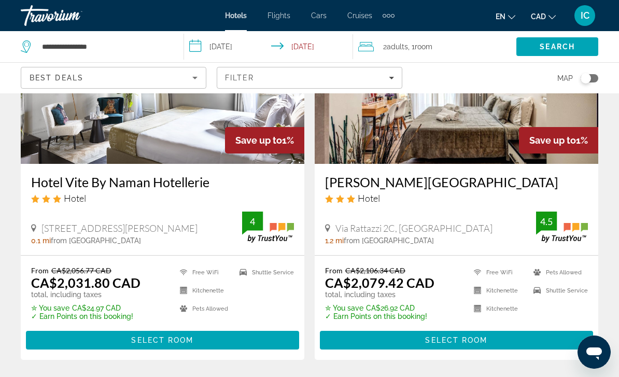
scroll to position [2182, 0]
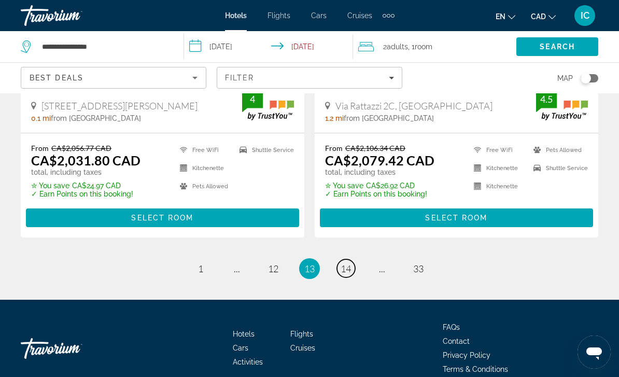
click at [352, 259] on link "page 14" at bounding box center [346, 268] width 18 height 18
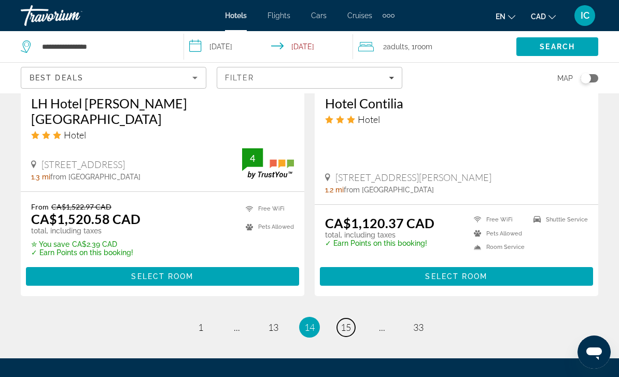
scroll to position [2188, 0]
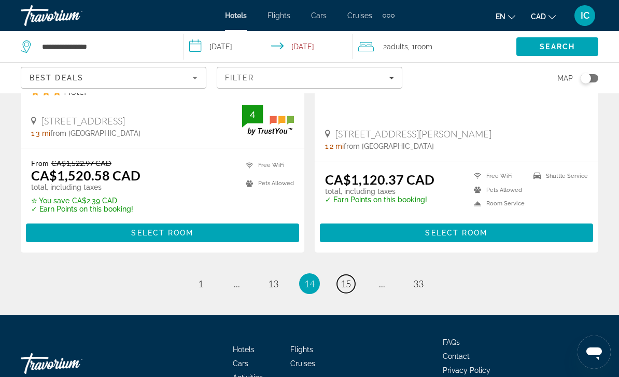
click at [347, 278] on span "15" at bounding box center [346, 283] width 10 height 11
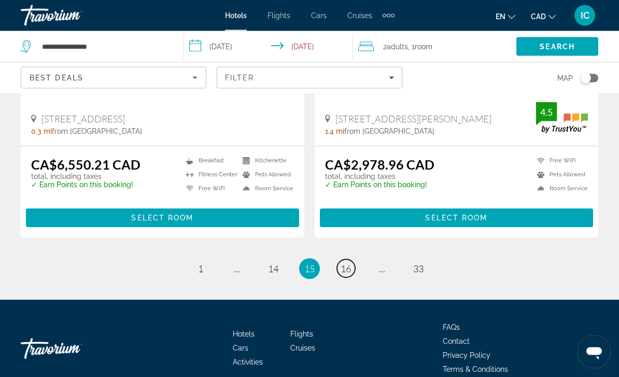
scroll to position [2120, 0]
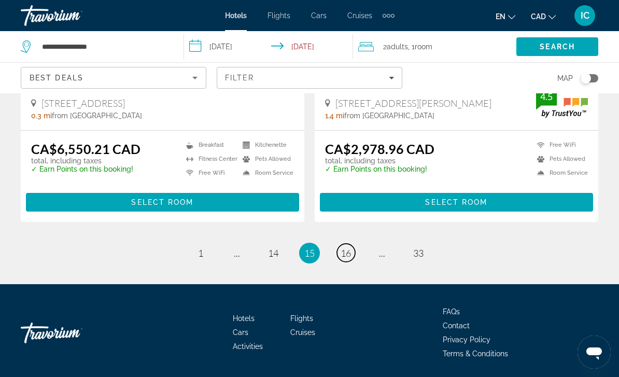
click at [347, 256] on span "16" at bounding box center [346, 252] width 10 height 11
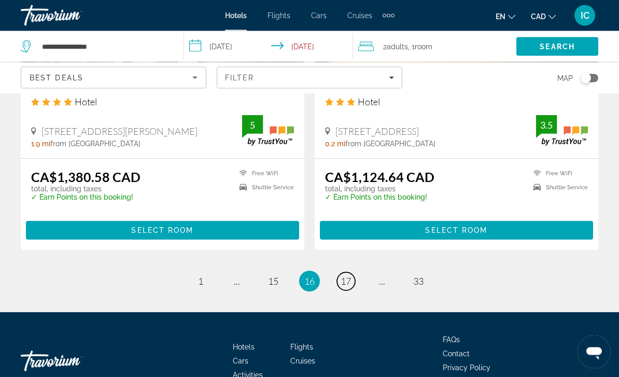
scroll to position [2105, 0]
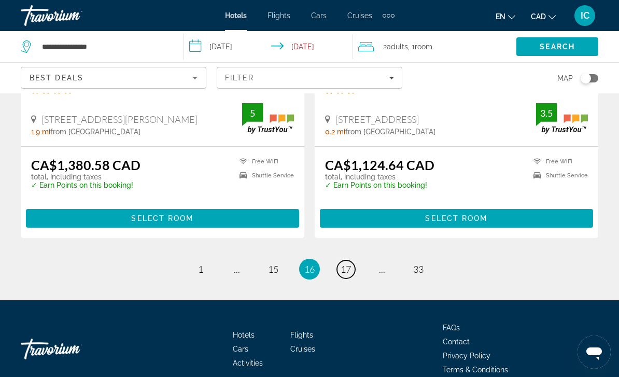
click at [346, 264] on span "17" at bounding box center [346, 269] width 10 height 11
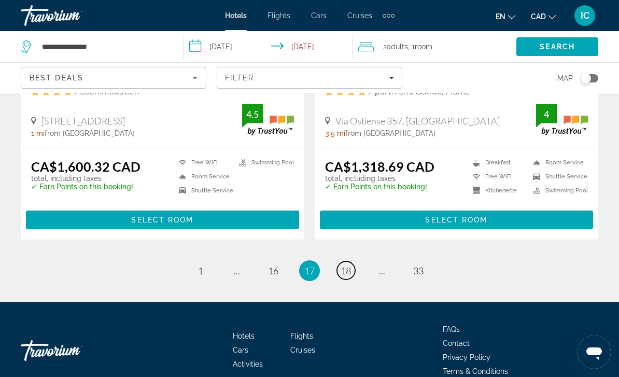
scroll to position [2120, 0]
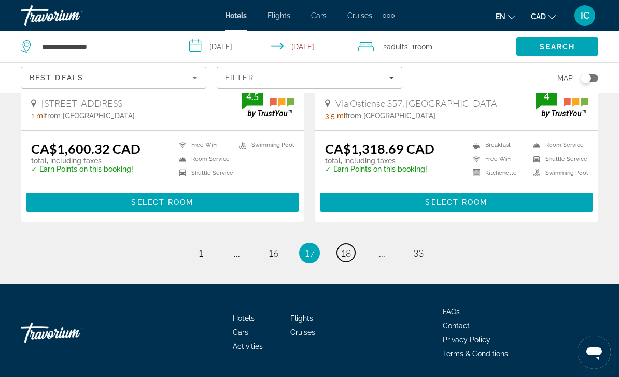
click at [344, 251] on span "18" at bounding box center [346, 252] width 10 height 11
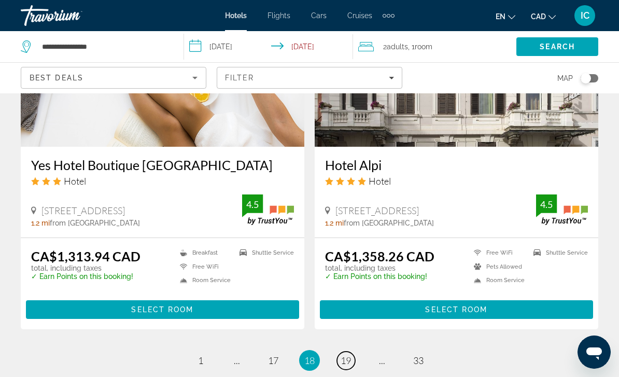
scroll to position [2000, 0]
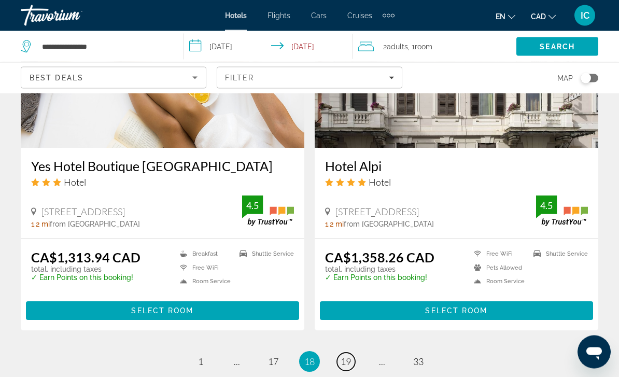
click at [348, 356] on span "19" at bounding box center [346, 361] width 10 height 11
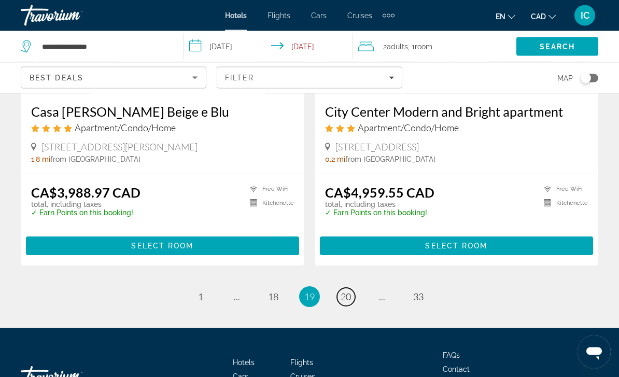
scroll to position [2089, 0]
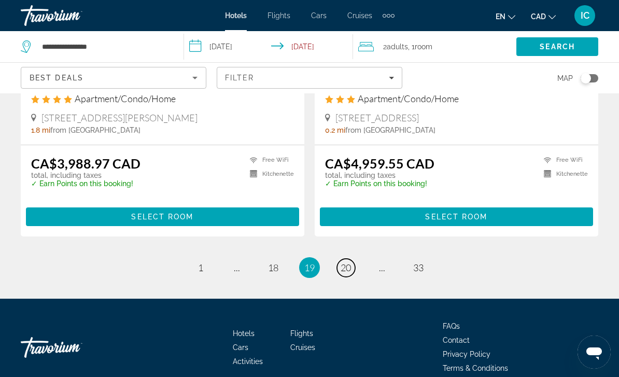
click at [350, 262] on span "20" at bounding box center [346, 267] width 10 height 11
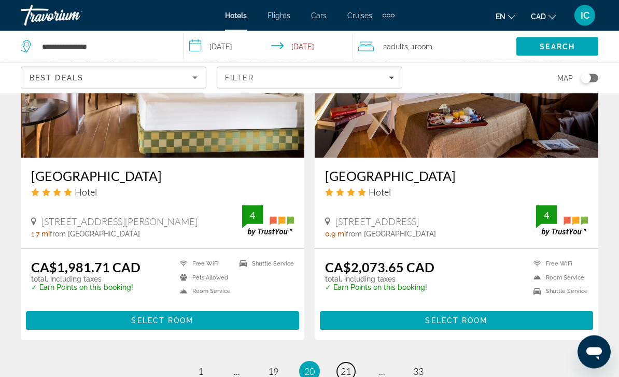
scroll to position [1976, 0]
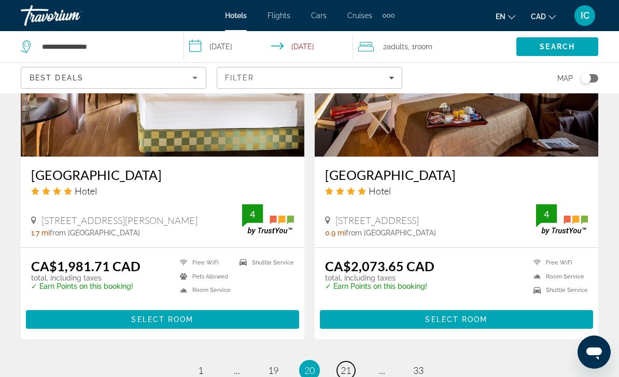
click at [354, 367] on link "page 21" at bounding box center [346, 371] width 18 height 18
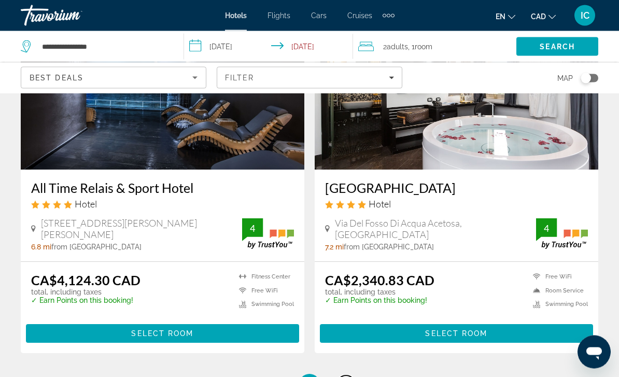
scroll to position [2006, 0]
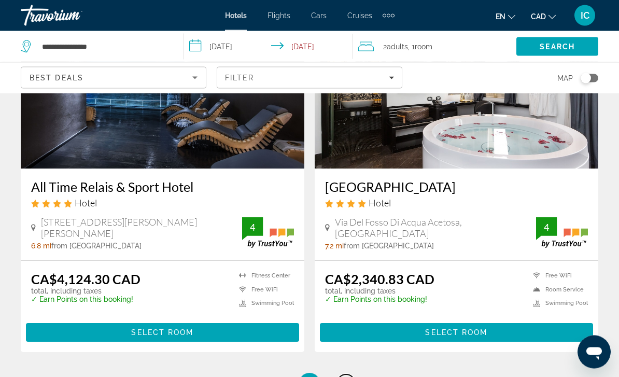
click at [349, 377] on span "22" at bounding box center [346, 383] width 10 height 11
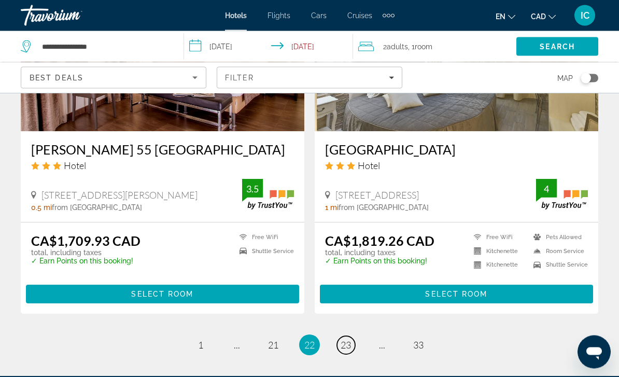
scroll to position [2034, 0]
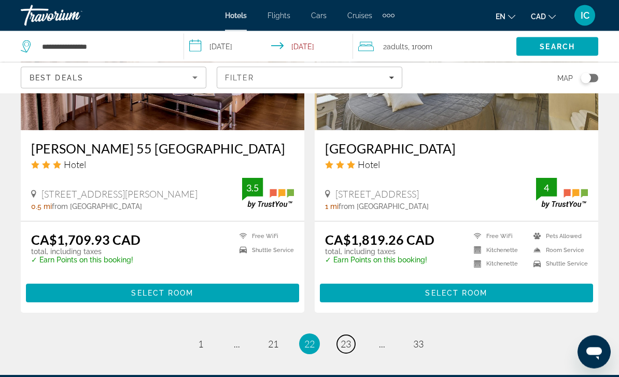
click at [349, 339] on span "23" at bounding box center [346, 344] width 10 height 11
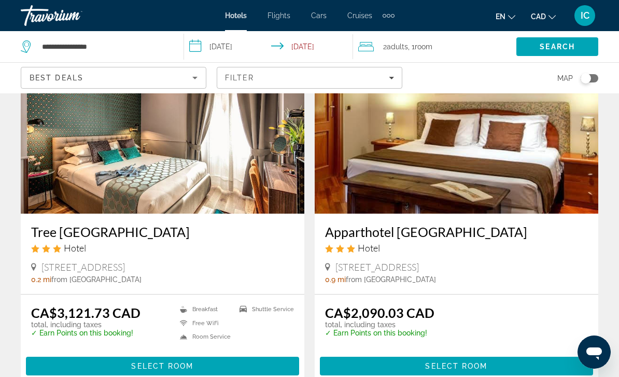
scroll to position [2094, 0]
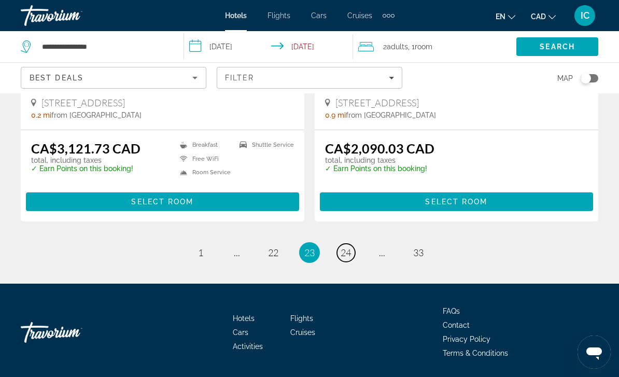
click at [349, 248] on span "24" at bounding box center [346, 252] width 10 height 11
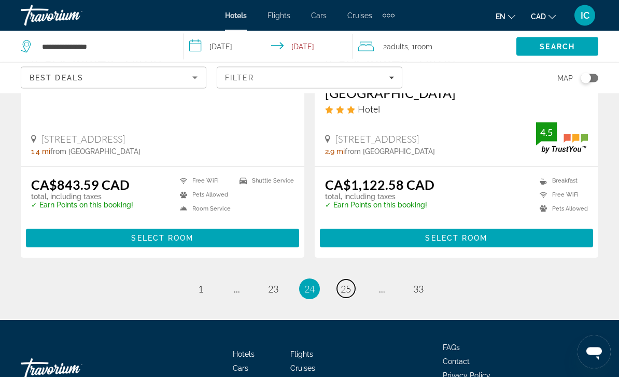
scroll to position [2120, 0]
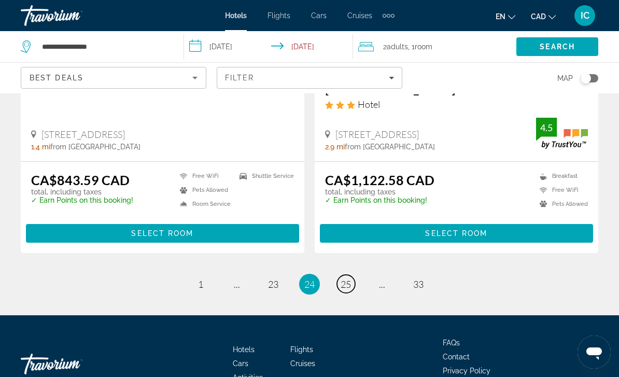
click at [354, 275] on link "page 25" at bounding box center [346, 284] width 18 height 18
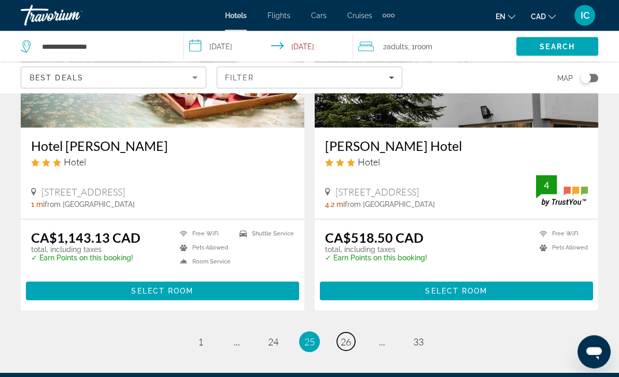
scroll to position [2105, 0]
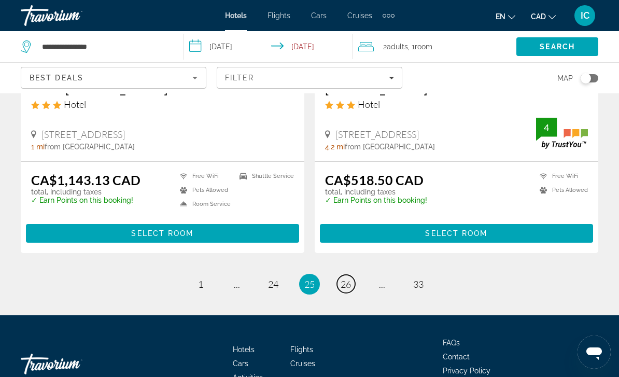
click at [345, 279] on span "26" at bounding box center [346, 284] width 10 height 11
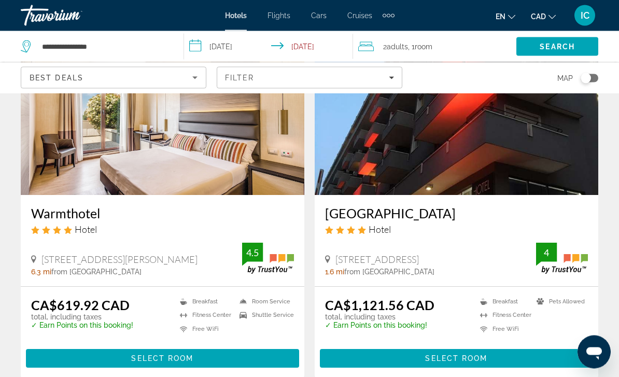
scroll to position [470, 0]
click at [446, 358] on span "Select Room" at bounding box center [456, 358] width 62 height 8
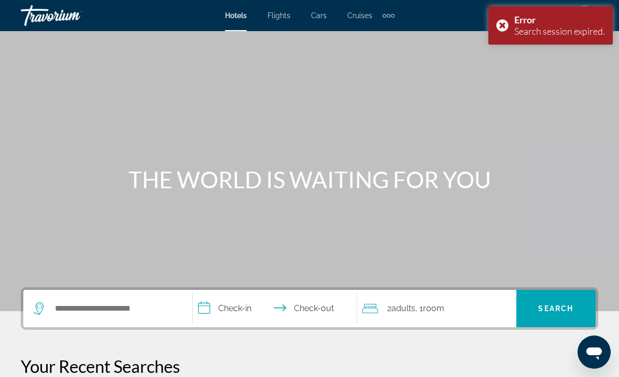
click at [504, 21] on div "Error Search session expired." at bounding box center [551, 25] width 125 height 38
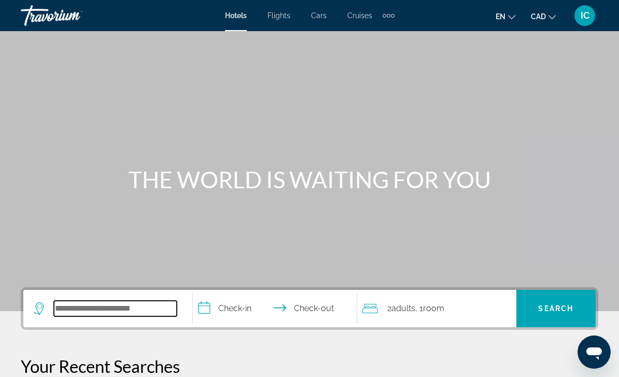
click at [74, 310] on input "Search hotel destination" at bounding box center [115, 309] width 123 height 16
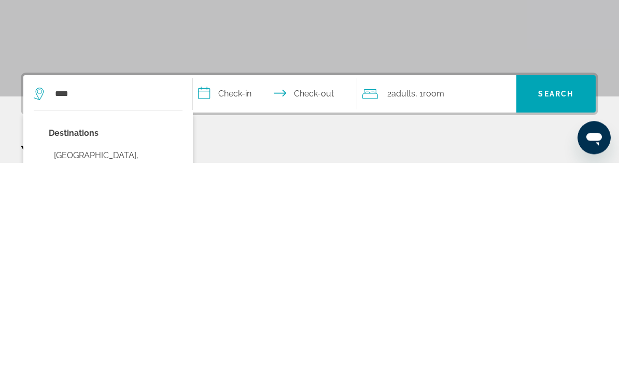
type input "**********"
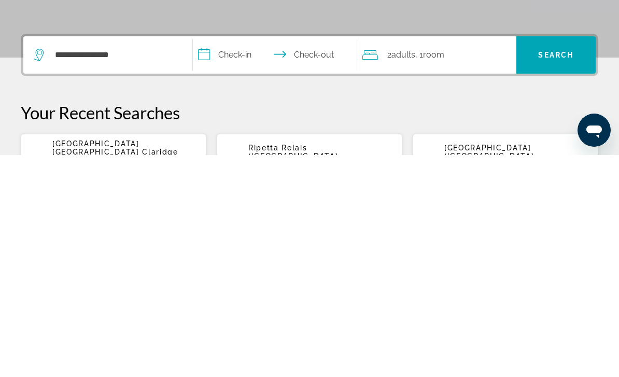
click at [243, 258] on input "**********" at bounding box center [277, 278] width 169 height 40
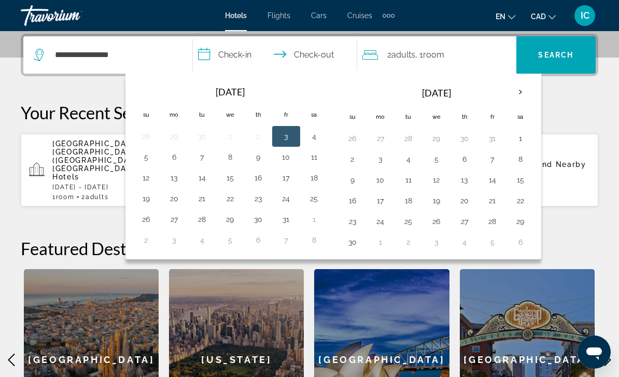
click at [317, 135] on button "4" at bounding box center [314, 136] width 17 height 15
click at [204, 158] on button "7" at bounding box center [202, 157] width 17 height 15
type input "**********"
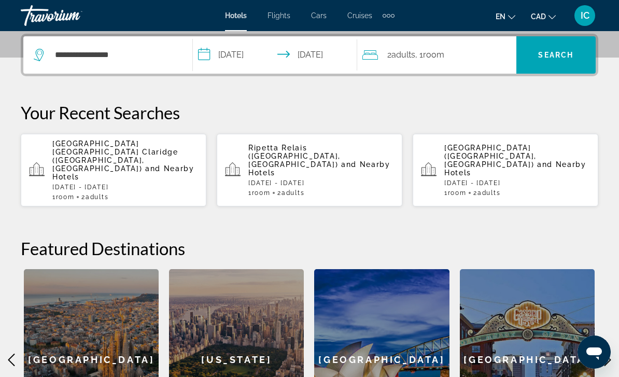
click at [553, 58] on span "Search" at bounding box center [555, 55] width 35 height 8
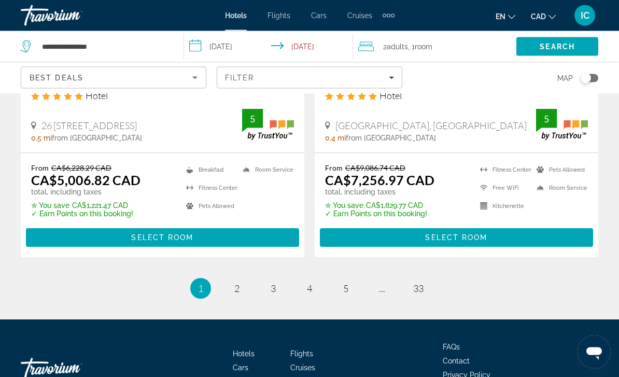
scroll to position [2182, 0]
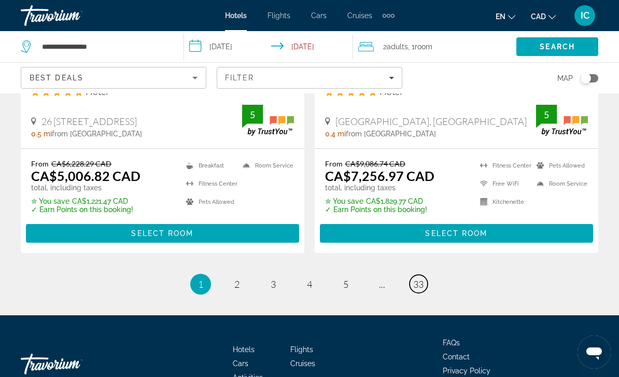
click at [420, 279] on span "33" at bounding box center [418, 284] width 10 height 11
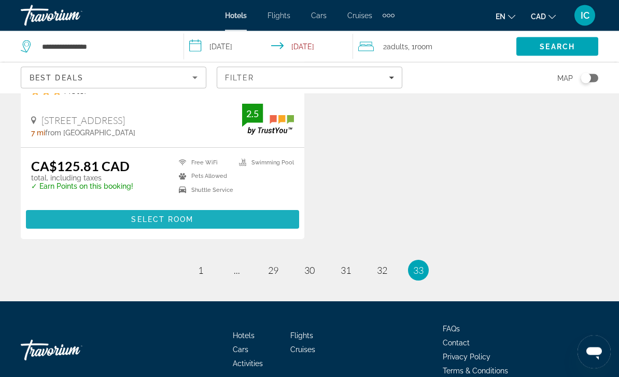
scroll to position [2105, 0]
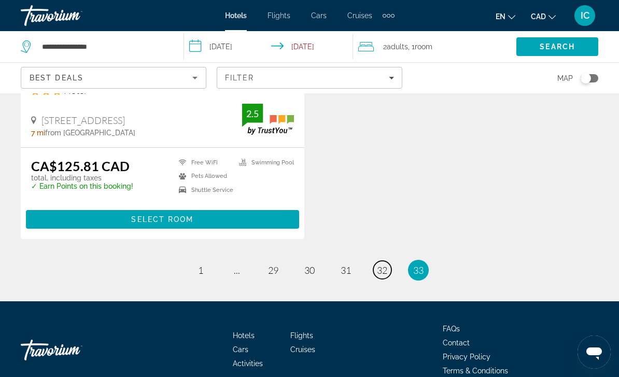
click at [388, 265] on span "32" at bounding box center [382, 270] width 10 height 11
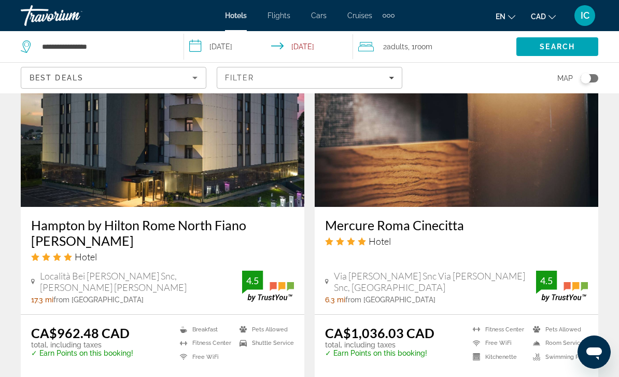
scroll to position [2120, 0]
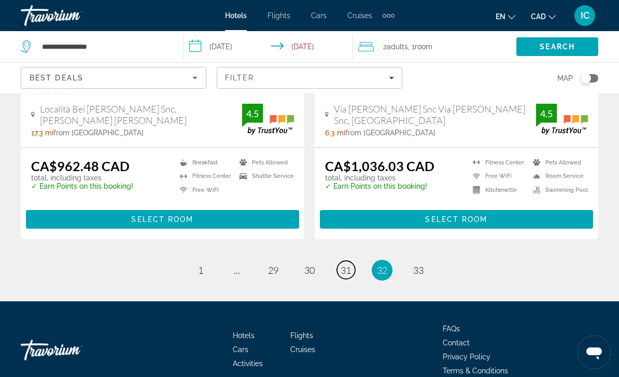
click at [348, 265] on span "31" at bounding box center [346, 270] width 10 height 11
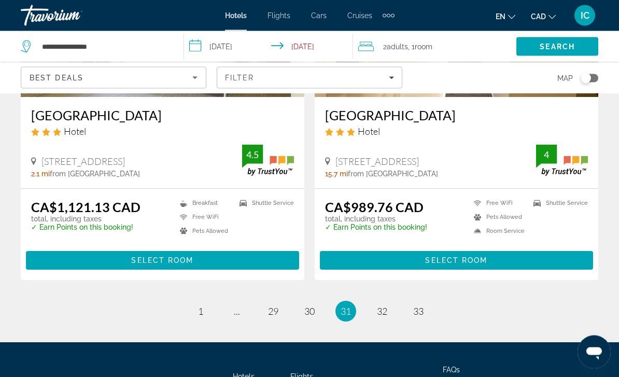
scroll to position [2105, 0]
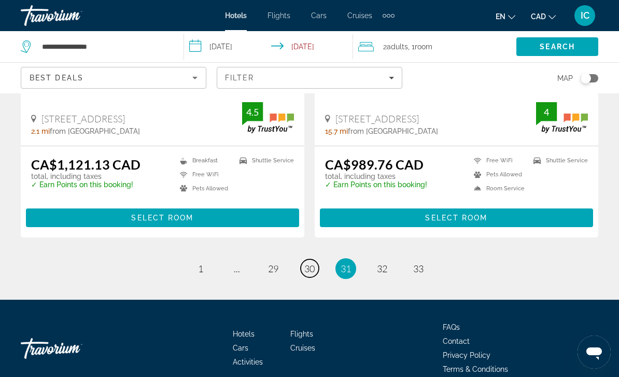
click at [310, 263] on span "30" at bounding box center [310, 268] width 10 height 11
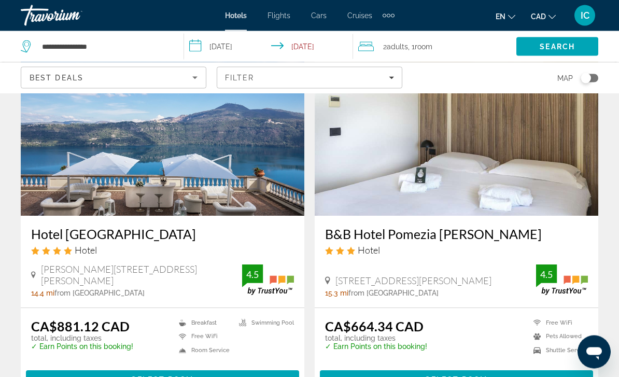
scroll to position [451, 0]
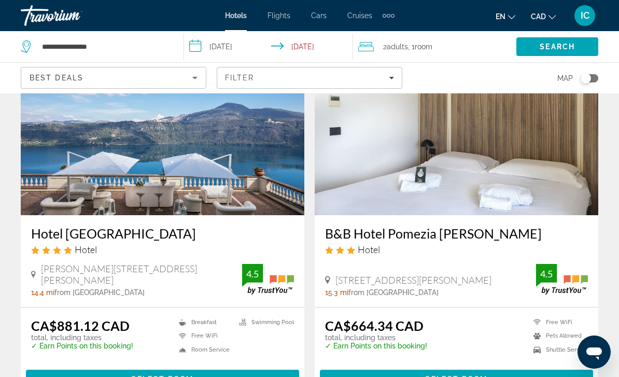
click at [145, 375] on span "Select Room" at bounding box center [162, 379] width 62 height 8
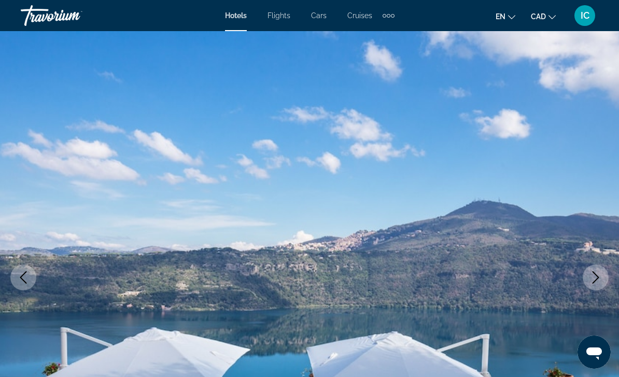
click at [593, 273] on icon "Next image" at bounding box center [596, 277] width 12 height 12
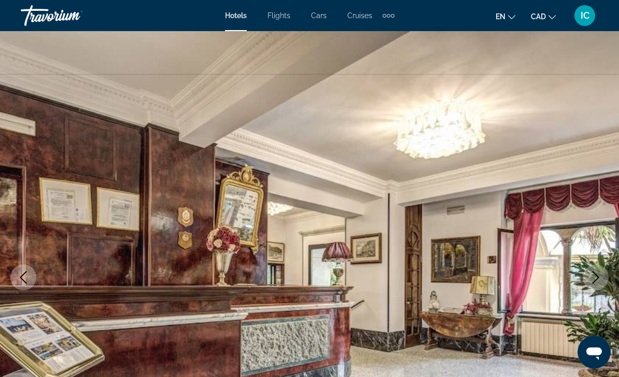
click at [600, 278] on icon "Next image" at bounding box center [596, 277] width 12 height 12
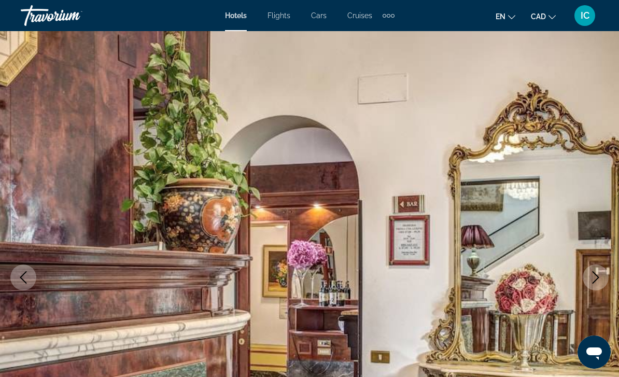
click at [594, 281] on icon "Next image" at bounding box center [596, 277] width 12 height 12
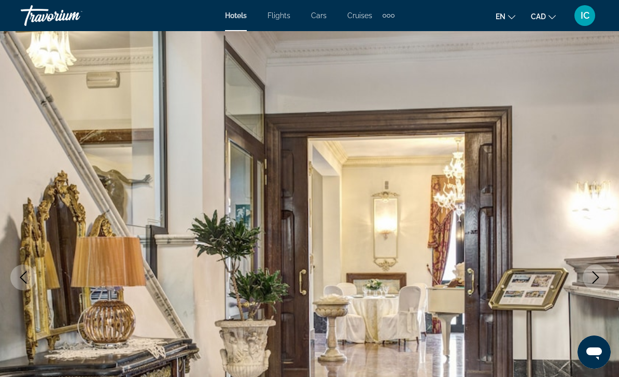
click at [593, 284] on button "Next image" at bounding box center [596, 278] width 26 height 26
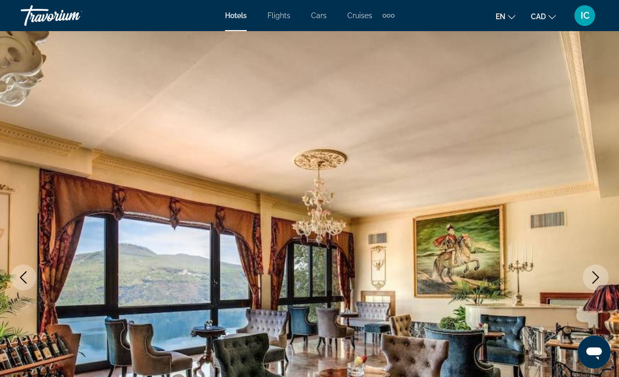
click at [597, 285] on button "Next image" at bounding box center [596, 278] width 26 height 26
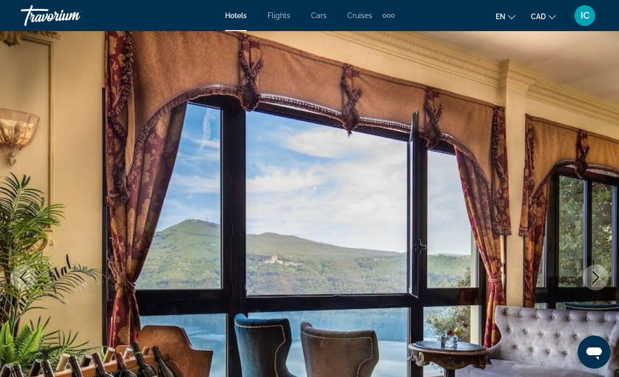
click at [599, 287] on button "Next image" at bounding box center [596, 278] width 26 height 26
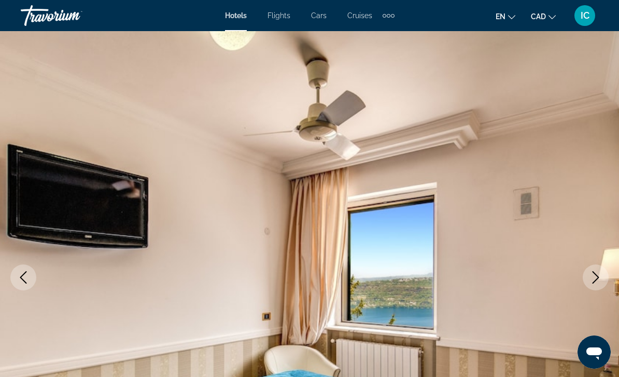
click at [600, 291] on img "Main content" at bounding box center [309, 277] width 619 height 493
click at [599, 282] on icon "Next image" at bounding box center [596, 277] width 12 height 12
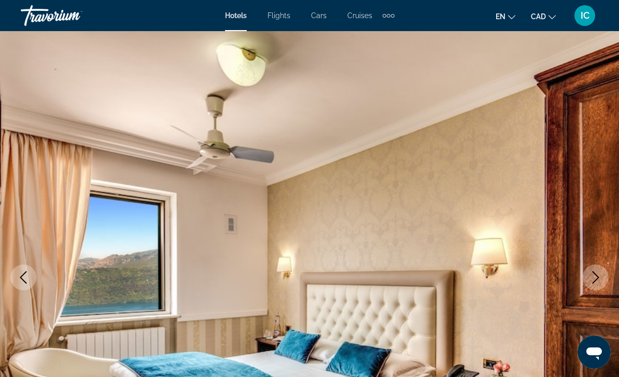
click at [595, 278] on icon "Next image" at bounding box center [596, 277] width 12 height 12
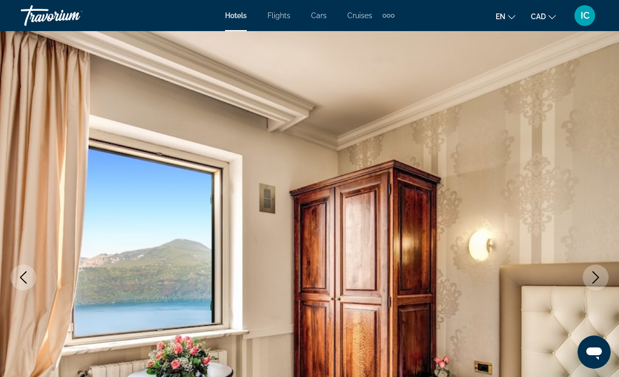
click at [595, 280] on icon "Next image" at bounding box center [596, 277] width 12 height 12
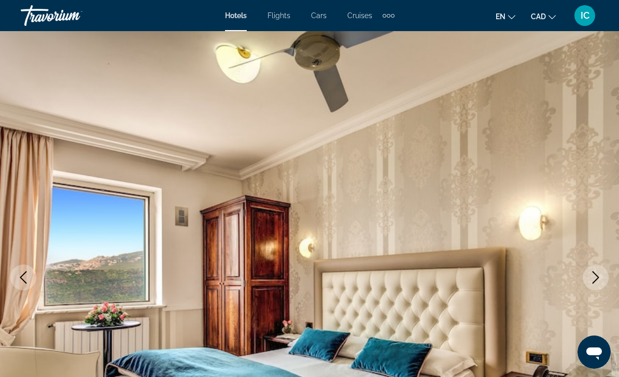
click at [594, 278] on icon "Next image" at bounding box center [596, 277] width 12 height 12
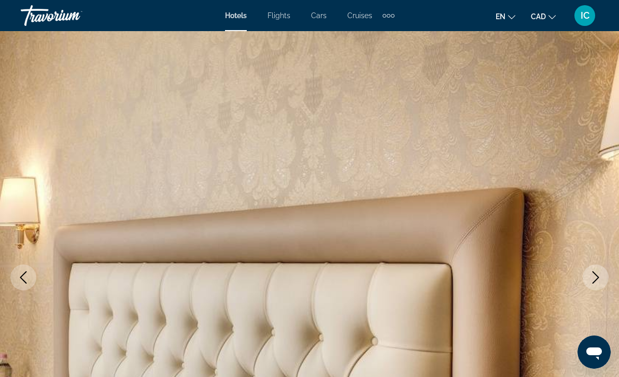
click at [594, 275] on icon "Next image" at bounding box center [596, 277] width 12 height 12
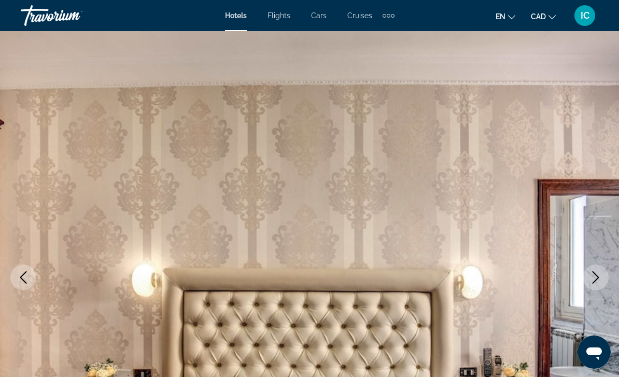
click at [594, 275] on icon "Next image" at bounding box center [596, 277] width 12 height 12
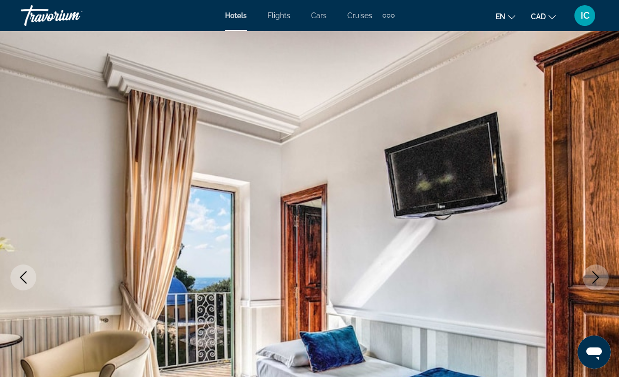
click at [597, 275] on icon "Next image" at bounding box center [596, 277] width 7 height 12
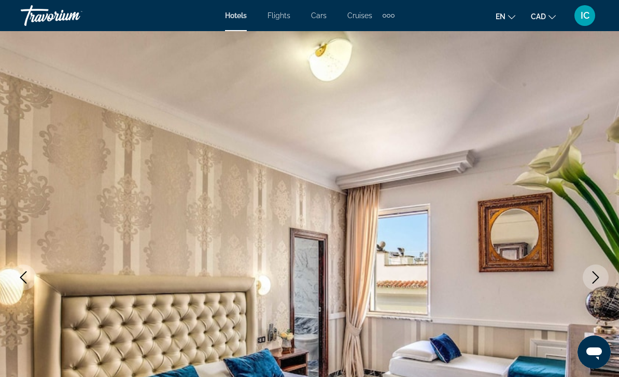
click at [599, 275] on icon "Next image" at bounding box center [596, 277] width 12 height 12
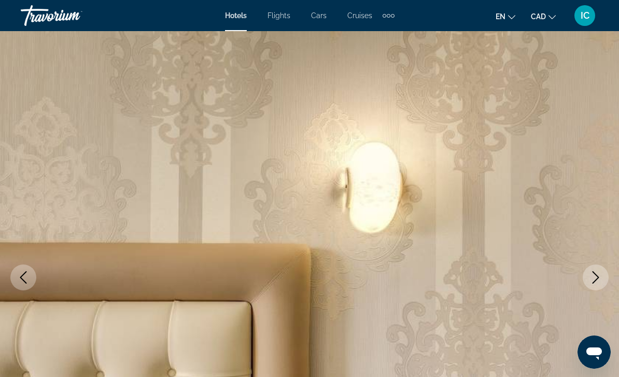
click at [598, 278] on icon "Next image" at bounding box center [596, 277] width 12 height 12
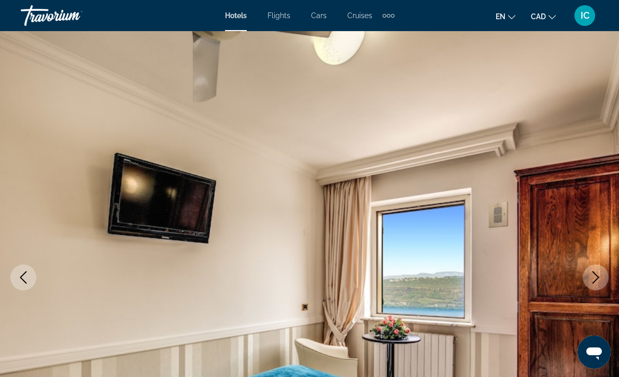
click at [599, 279] on icon "Next image" at bounding box center [596, 277] width 12 height 12
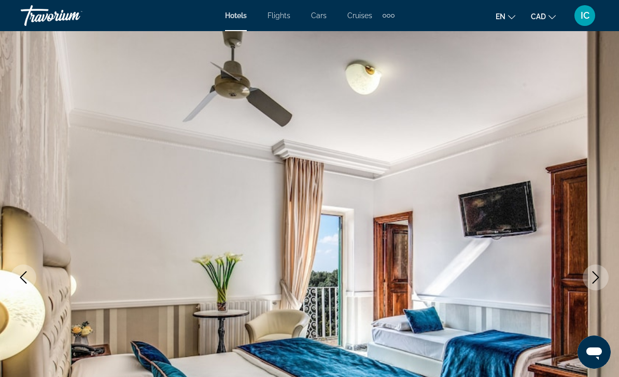
click at [598, 278] on icon "Next image" at bounding box center [596, 277] width 12 height 12
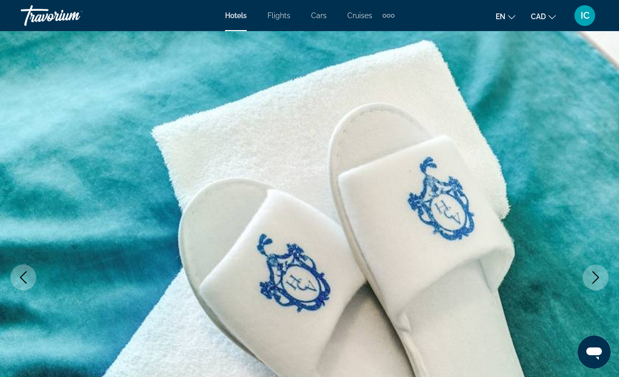
click at [595, 282] on icon "Next image" at bounding box center [596, 277] width 12 height 12
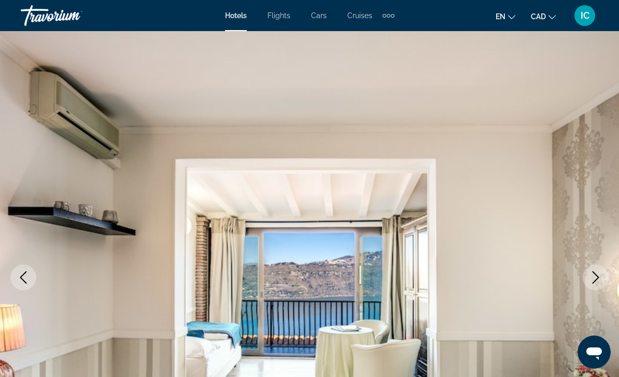
click at [596, 281] on icon "Next image" at bounding box center [596, 277] width 7 height 12
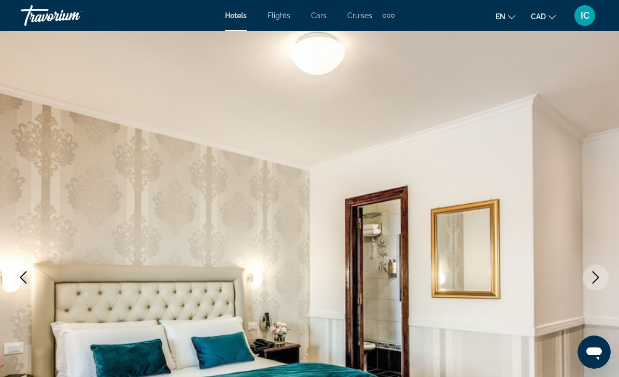
click at [597, 279] on icon "Next image" at bounding box center [596, 277] width 12 height 12
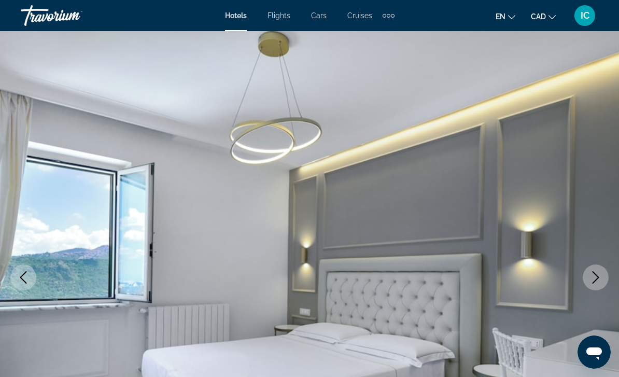
click at [597, 277] on icon "Next image" at bounding box center [596, 277] width 12 height 12
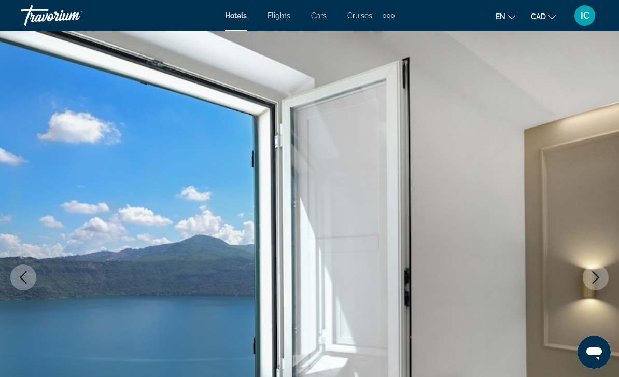
click at [597, 276] on icon "Next image" at bounding box center [596, 277] width 12 height 12
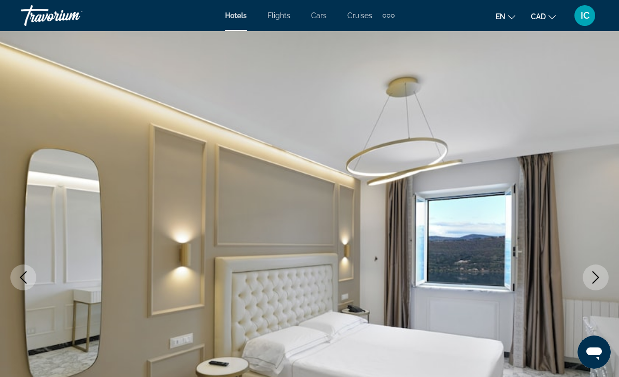
click at [593, 278] on icon "Next image" at bounding box center [596, 277] width 12 height 12
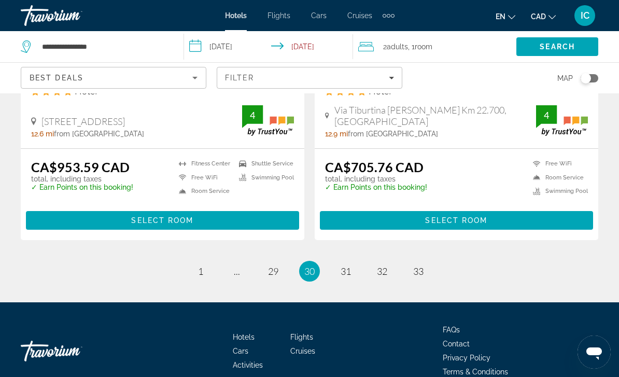
scroll to position [2106, 0]
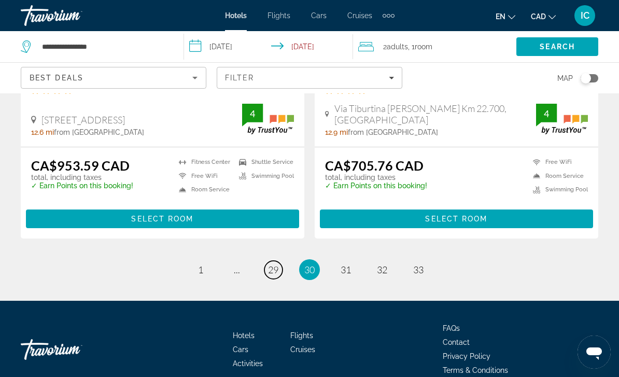
click at [281, 261] on link "page 29" at bounding box center [274, 270] width 18 height 18
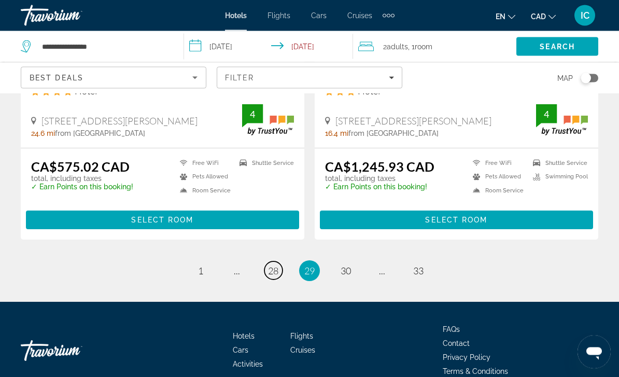
scroll to position [2105, 0]
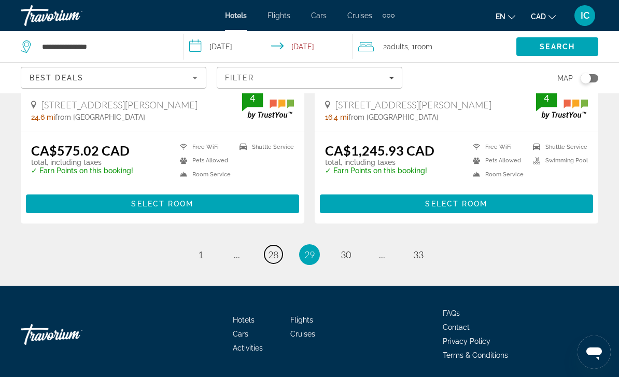
click at [278, 249] on span "28" at bounding box center [273, 254] width 10 height 11
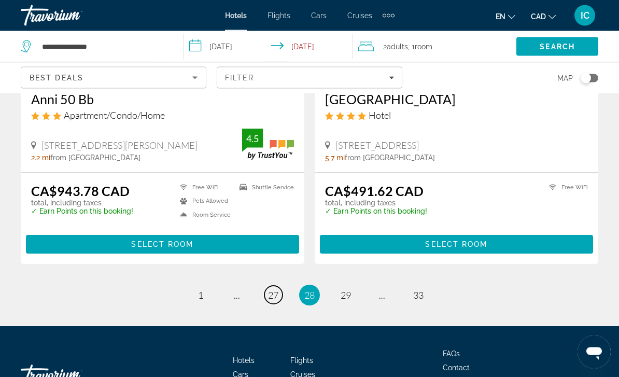
scroll to position [2053, 0]
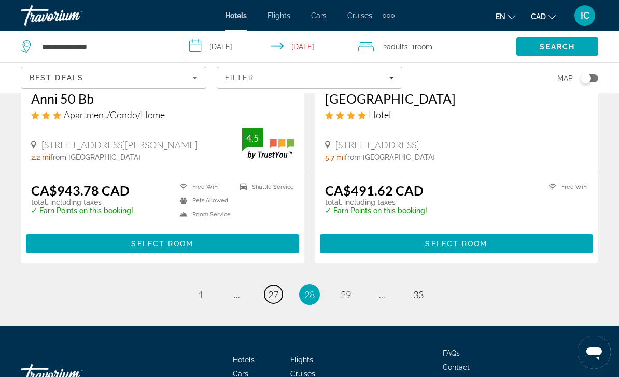
click at [282, 292] on link "page 27" at bounding box center [274, 294] width 18 height 18
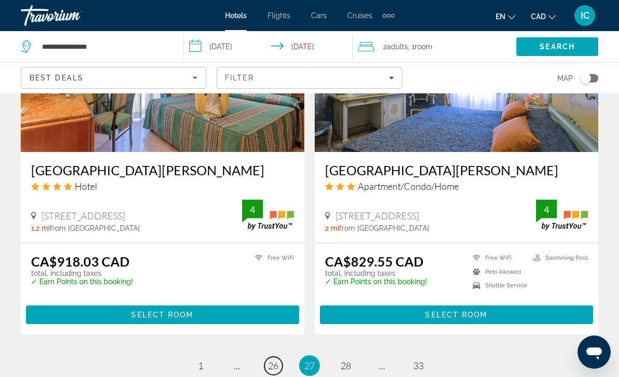
scroll to position [2053, 0]
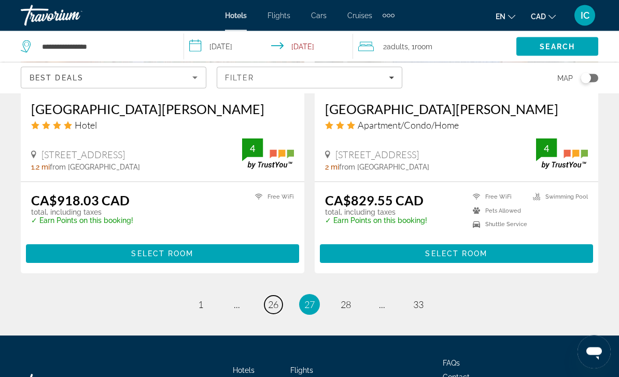
click at [282, 303] on link "page 26" at bounding box center [274, 305] width 18 height 18
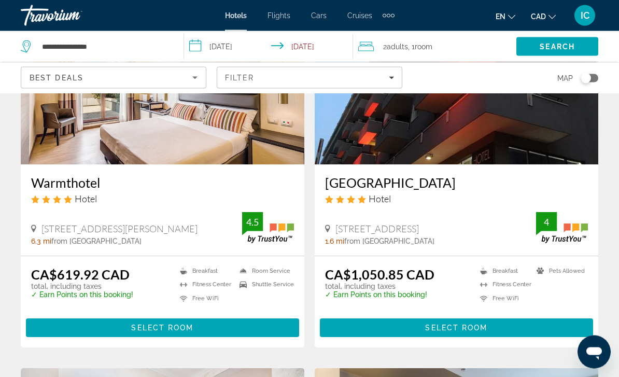
click at [445, 328] on span "Select Room" at bounding box center [456, 328] width 62 height 8
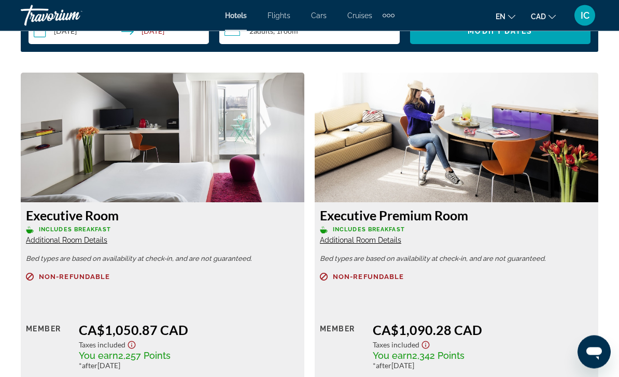
scroll to position [1578, 0]
click at [342, 239] on span "Additional Room Details" at bounding box center [360, 240] width 81 height 8
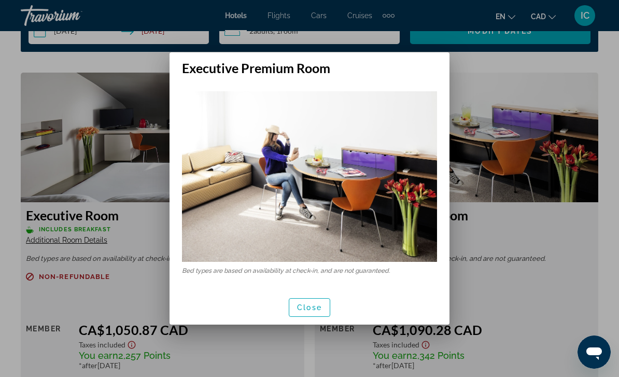
scroll to position [0, 0]
click at [313, 304] on span "Close" at bounding box center [309, 307] width 25 height 8
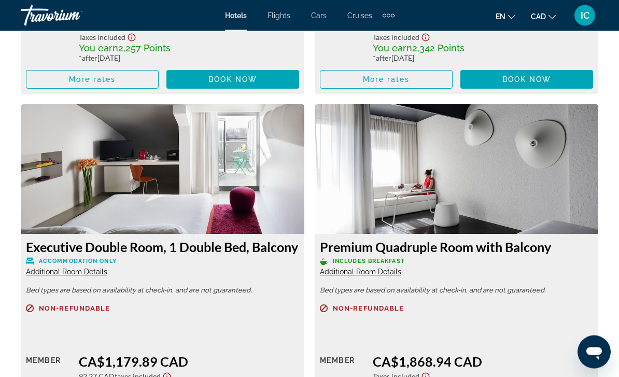
scroll to position [1885, 0]
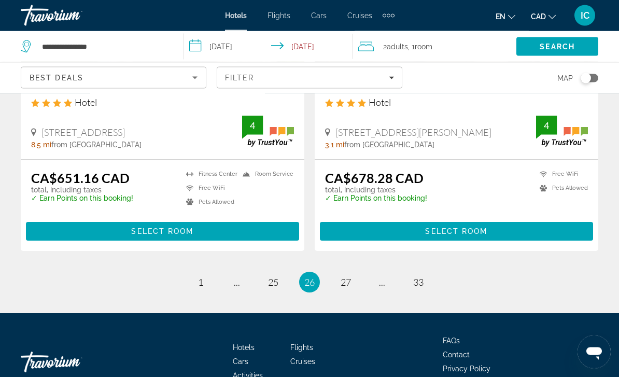
scroll to position [2076, 0]
click at [282, 280] on link "page 25" at bounding box center [274, 282] width 18 height 18
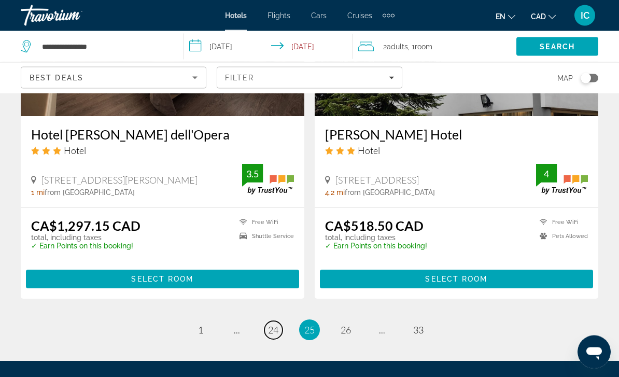
scroll to position [2084, 0]
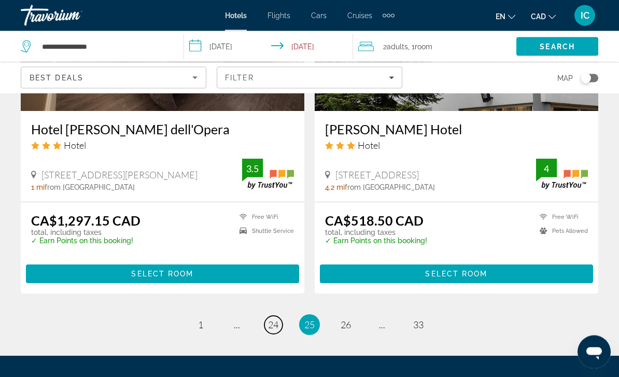
click at [278, 316] on link "page 24" at bounding box center [274, 325] width 18 height 18
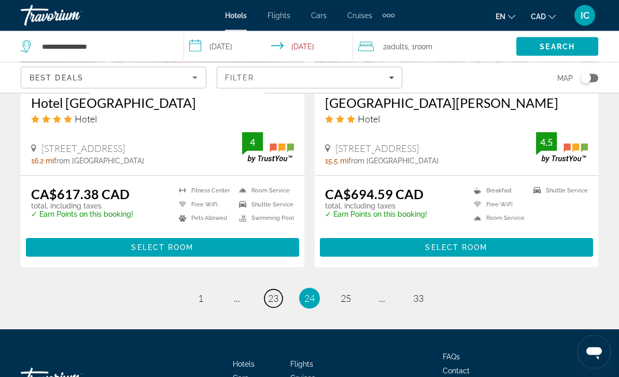
scroll to position [2094, 0]
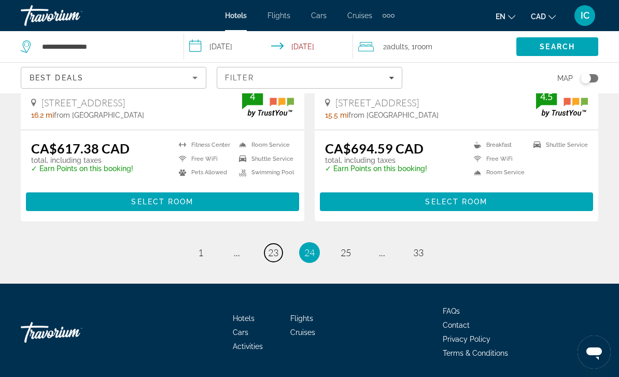
click at [275, 251] on span "23" at bounding box center [273, 252] width 10 height 11
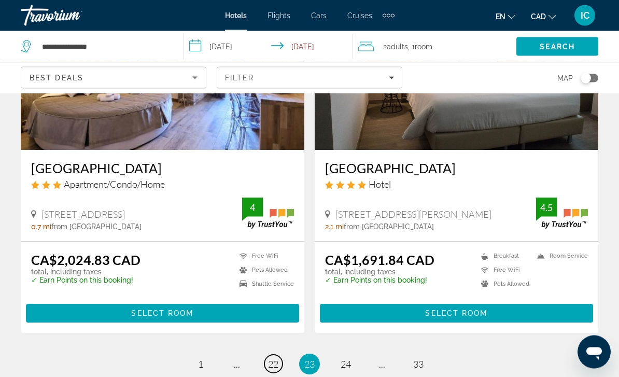
scroll to position [1994, 0]
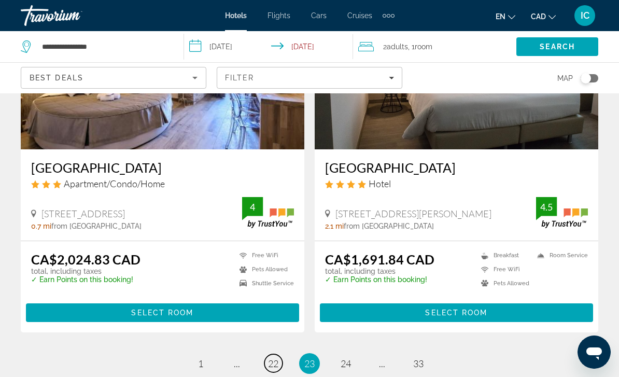
click at [275, 362] on span "22" at bounding box center [273, 363] width 10 height 11
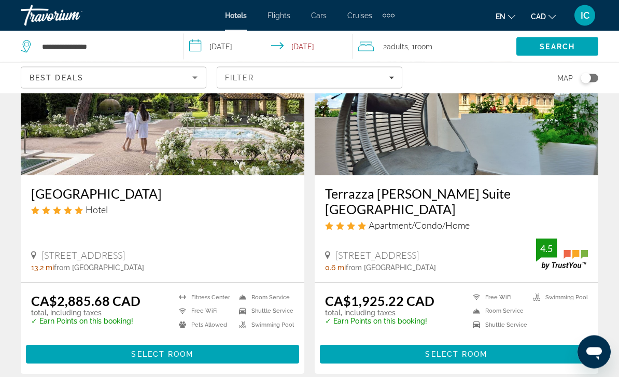
scroll to position [1974, 0]
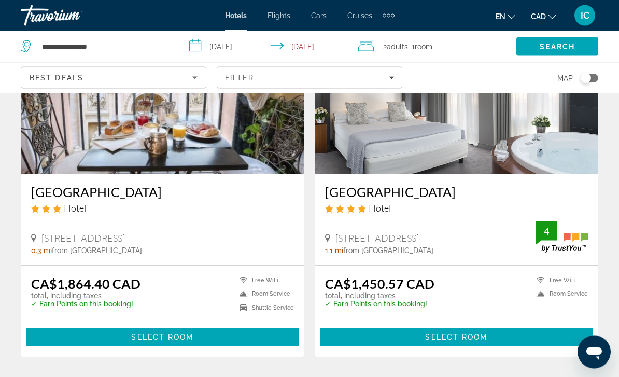
scroll to position [1246, 0]
click at [430, 335] on span "Select Room" at bounding box center [456, 337] width 62 height 8
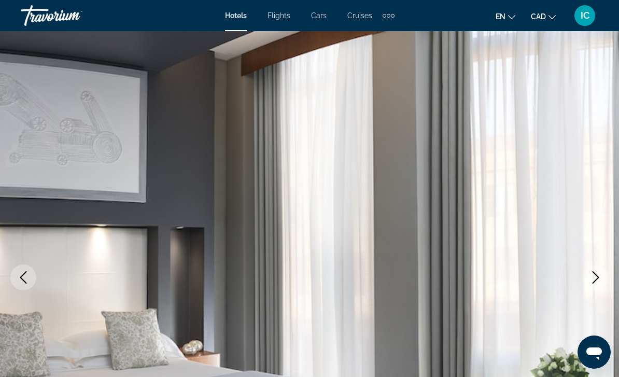
click at [34, 271] on button "Previous image" at bounding box center [23, 278] width 26 height 26
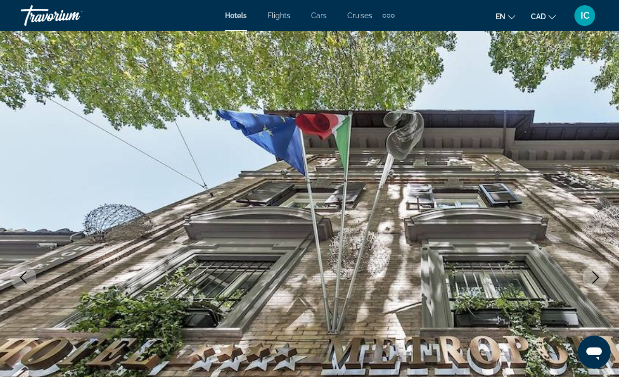
click at [24, 273] on icon "Previous image" at bounding box center [23, 277] width 7 height 12
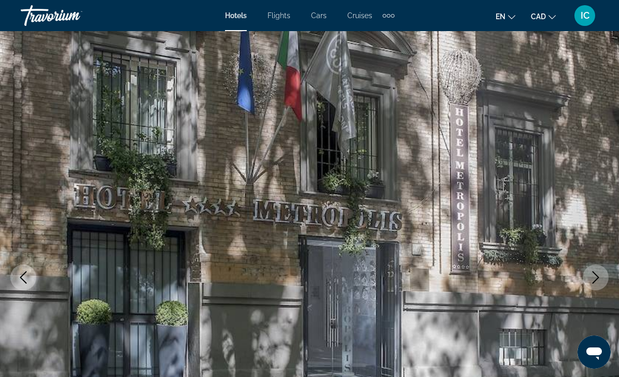
click at [25, 274] on icon "Previous image" at bounding box center [23, 277] width 12 height 12
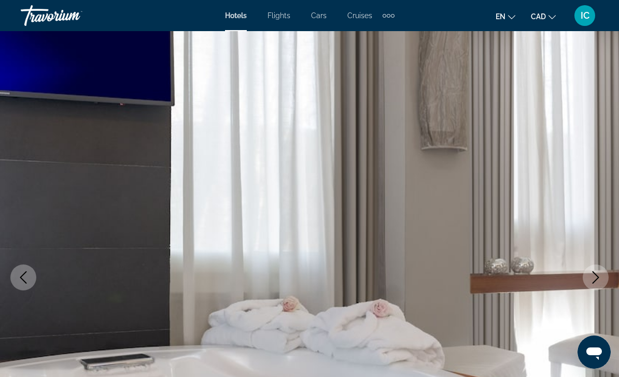
click at [26, 279] on icon "Previous image" at bounding box center [23, 277] width 12 height 12
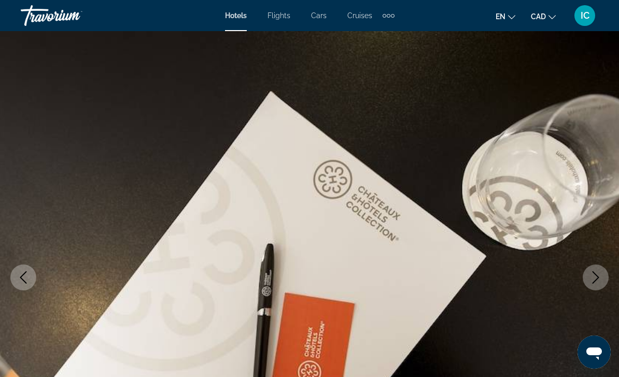
click at [32, 275] on button "Previous image" at bounding box center [23, 278] width 26 height 26
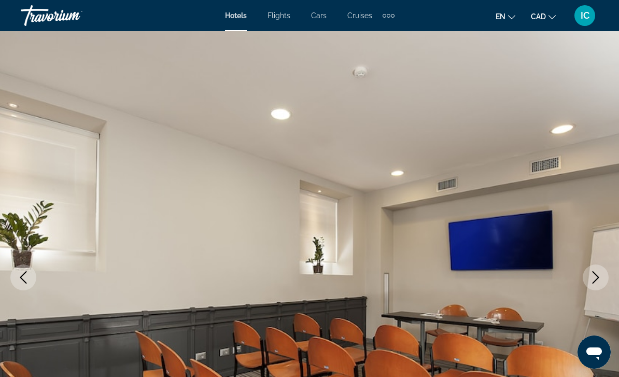
click at [31, 275] on button "Previous image" at bounding box center [23, 278] width 26 height 26
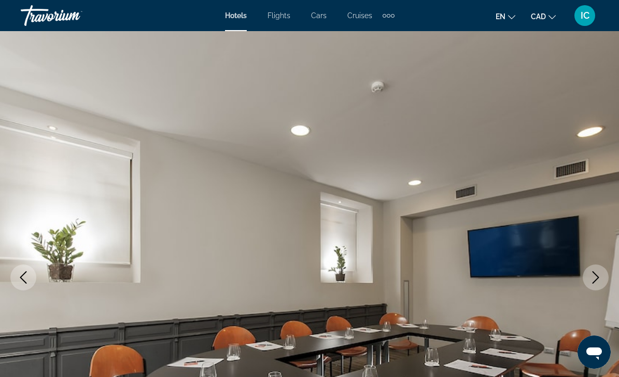
click at [33, 277] on button "Previous image" at bounding box center [23, 278] width 26 height 26
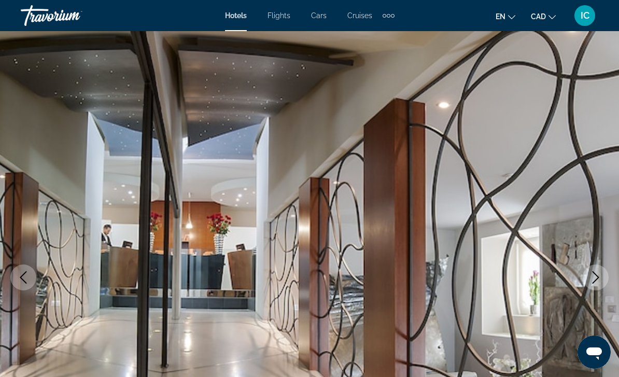
click at [26, 276] on icon "Previous image" at bounding box center [23, 277] width 12 height 12
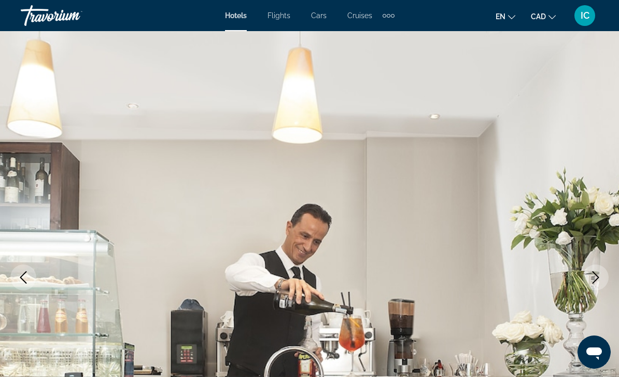
click at [27, 276] on icon "Previous image" at bounding box center [23, 277] width 12 height 12
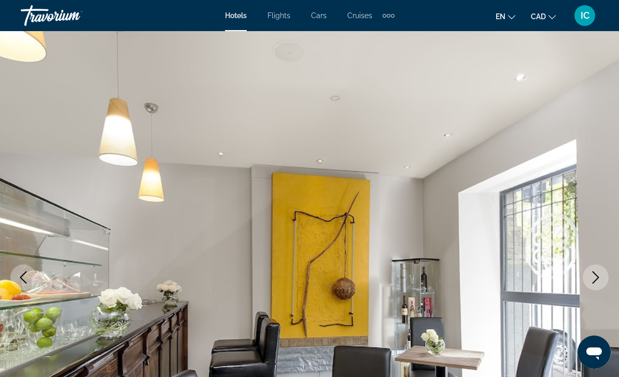
click at [29, 279] on icon "Previous image" at bounding box center [23, 277] width 12 height 12
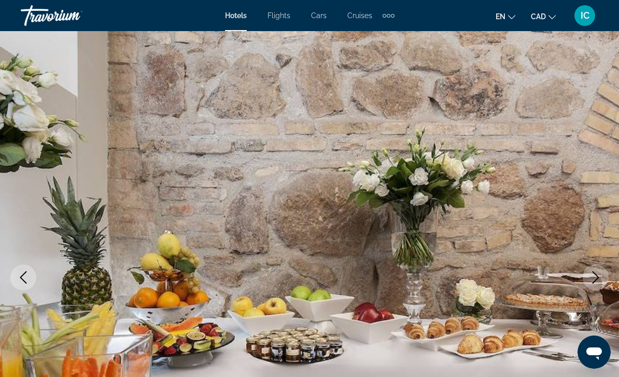
click at [28, 277] on icon "Previous image" at bounding box center [23, 277] width 12 height 12
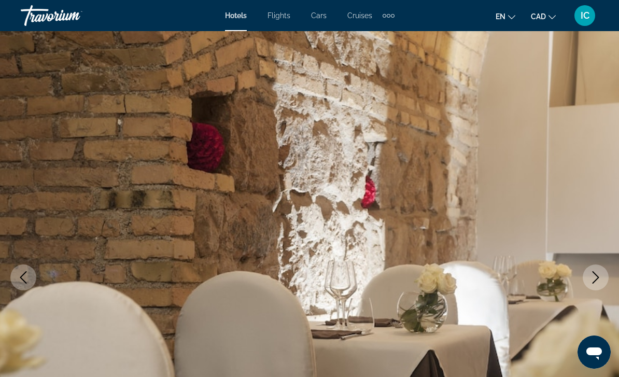
click at [26, 277] on icon "Previous image" at bounding box center [23, 277] width 12 height 12
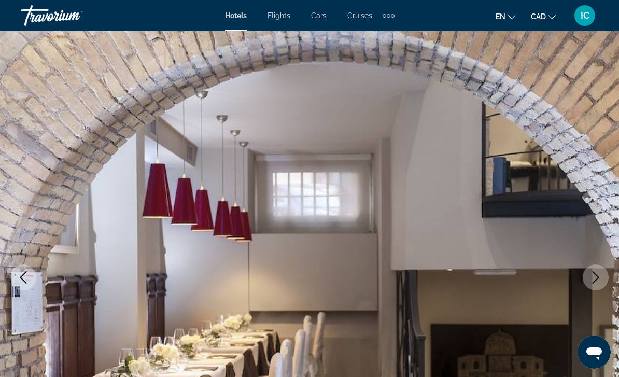
click at [32, 281] on button "Previous image" at bounding box center [23, 278] width 26 height 26
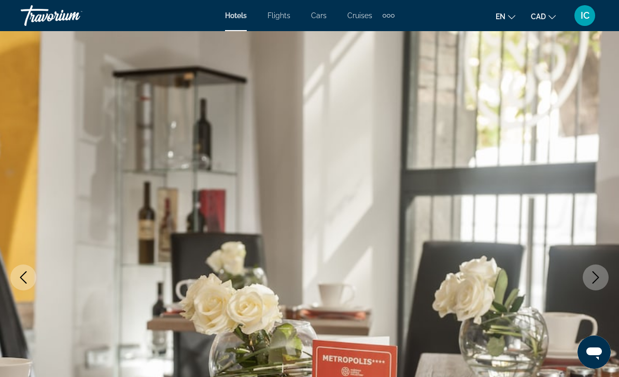
click at [30, 278] on button "Previous image" at bounding box center [23, 278] width 26 height 26
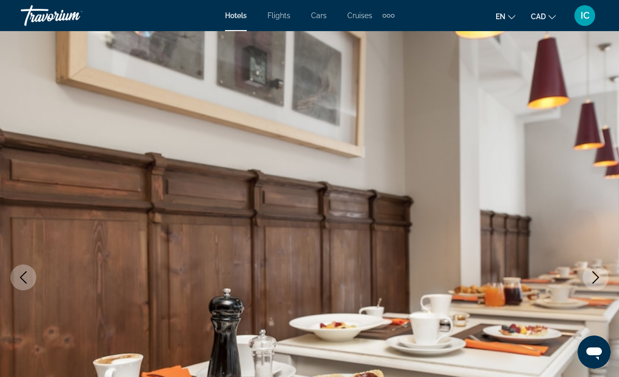
click at [27, 274] on icon "Previous image" at bounding box center [23, 277] width 12 height 12
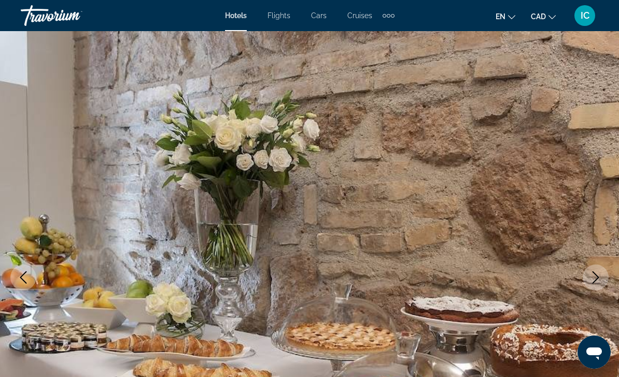
click at [27, 275] on icon "Previous image" at bounding box center [23, 277] width 12 height 12
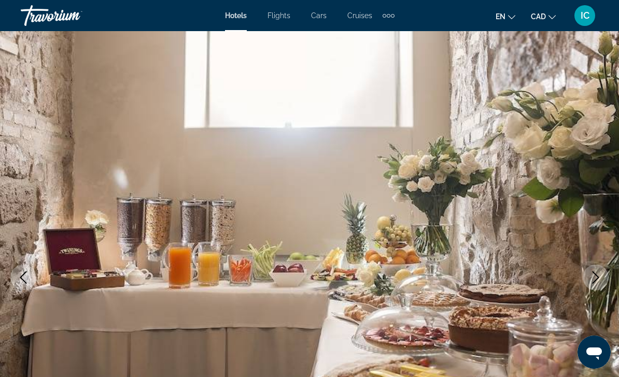
click at [27, 274] on icon "Previous image" at bounding box center [23, 277] width 12 height 12
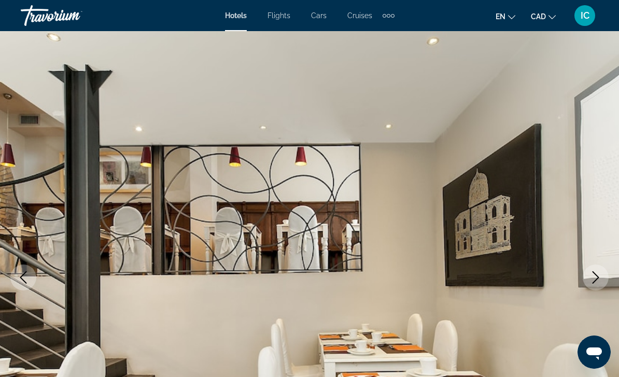
click at [30, 273] on button "Previous image" at bounding box center [23, 278] width 26 height 26
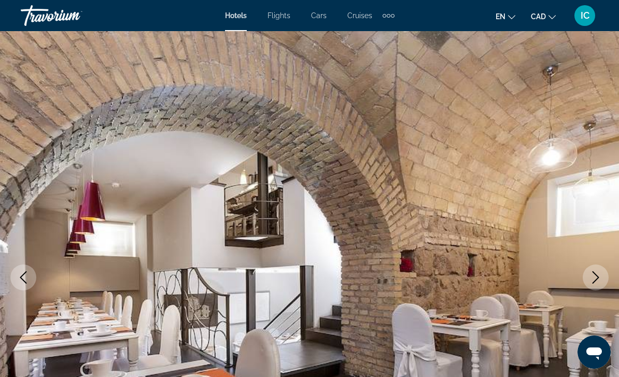
click at [34, 273] on button "Previous image" at bounding box center [23, 278] width 26 height 26
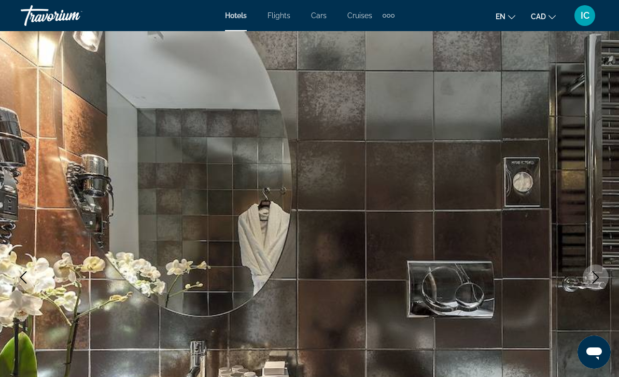
click at [33, 273] on button "Previous image" at bounding box center [23, 278] width 26 height 26
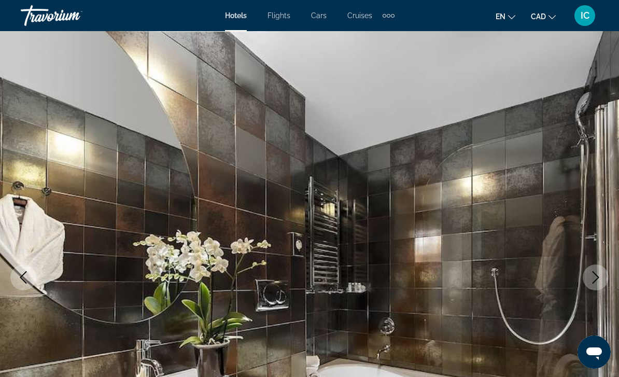
click at [33, 272] on button "Previous image" at bounding box center [23, 278] width 26 height 26
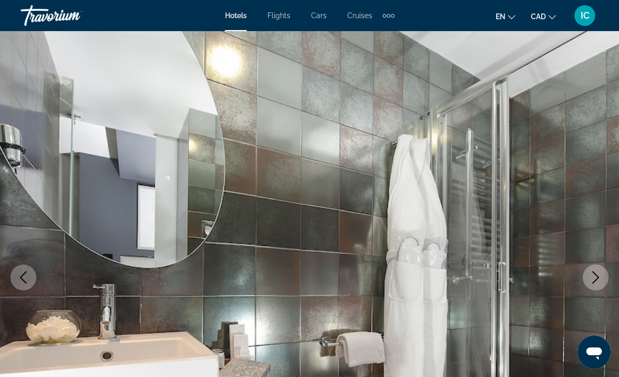
click at [32, 269] on button "Previous image" at bounding box center [23, 278] width 26 height 26
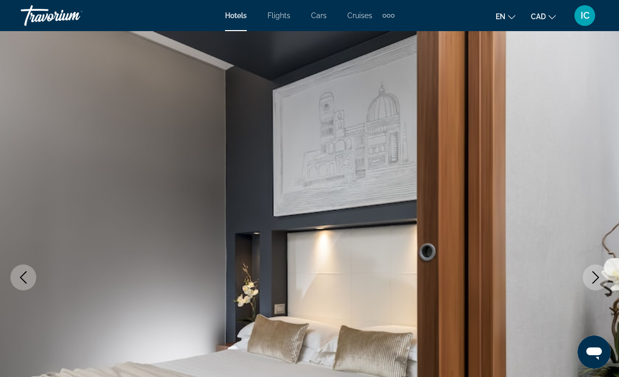
click at [34, 279] on button "Previous image" at bounding box center [23, 278] width 26 height 26
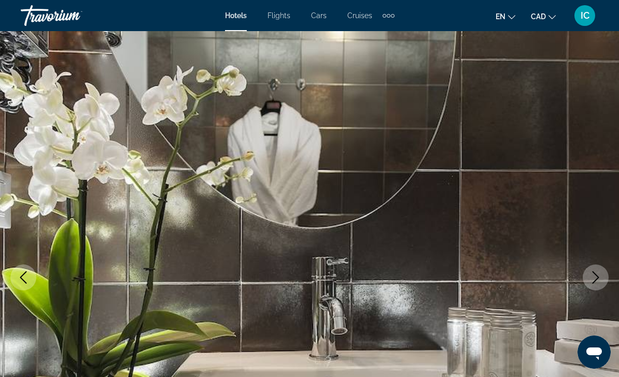
click at [32, 271] on button "Previous image" at bounding box center [23, 278] width 26 height 26
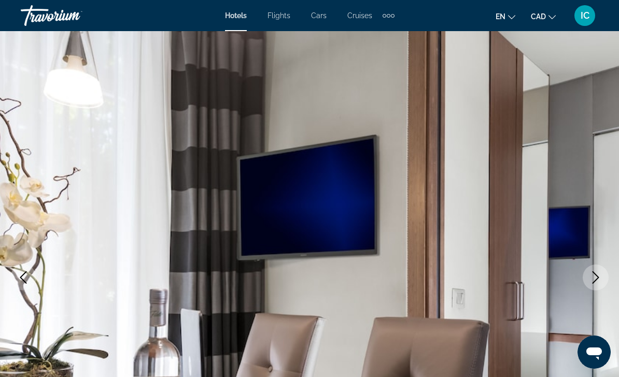
click at [25, 275] on icon "Previous image" at bounding box center [23, 277] width 12 height 12
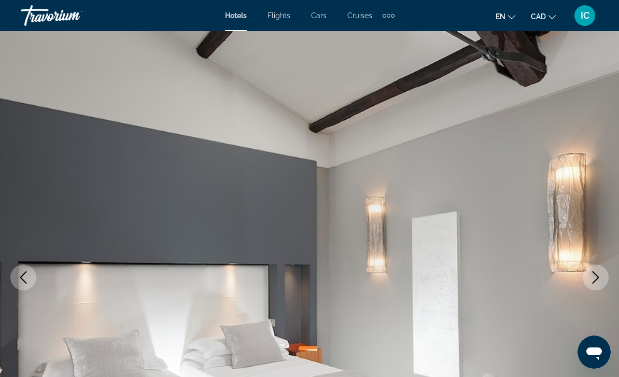
click at [29, 276] on icon "Previous image" at bounding box center [23, 277] width 12 height 12
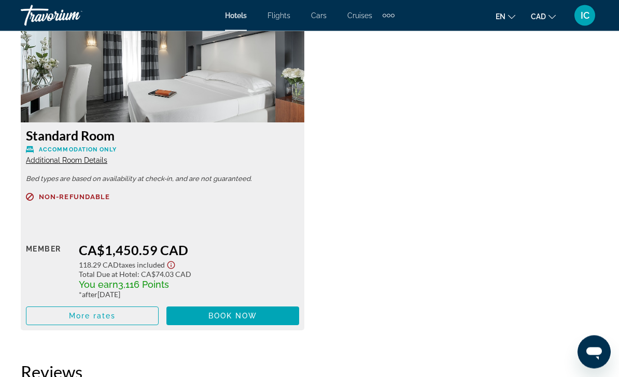
scroll to position [1658, 0]
click at [54, 161] on span "Additional Room Details" at bounding box center [66, 160] width 81 height 8
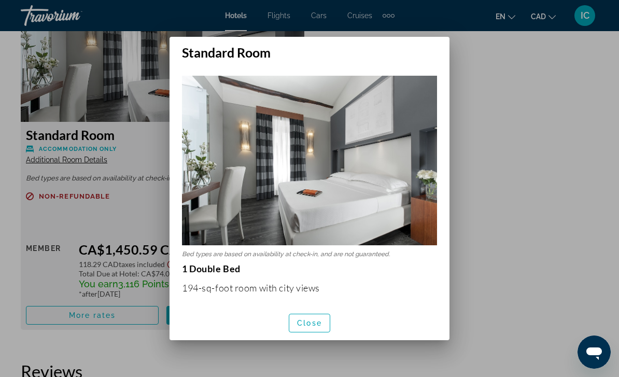
scroll to position [0, 0]
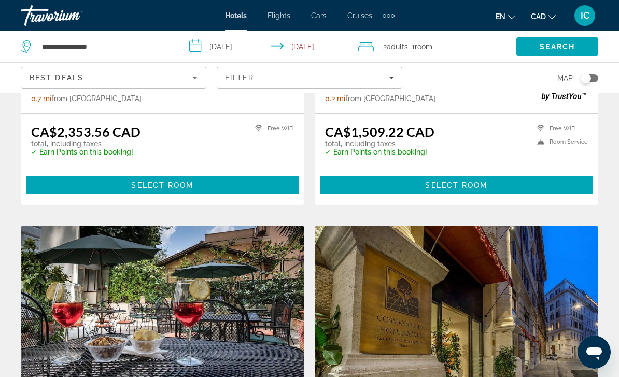
scroll to position [658, 0]
